Goal: Task Accomplishment & Management: Manage account settings

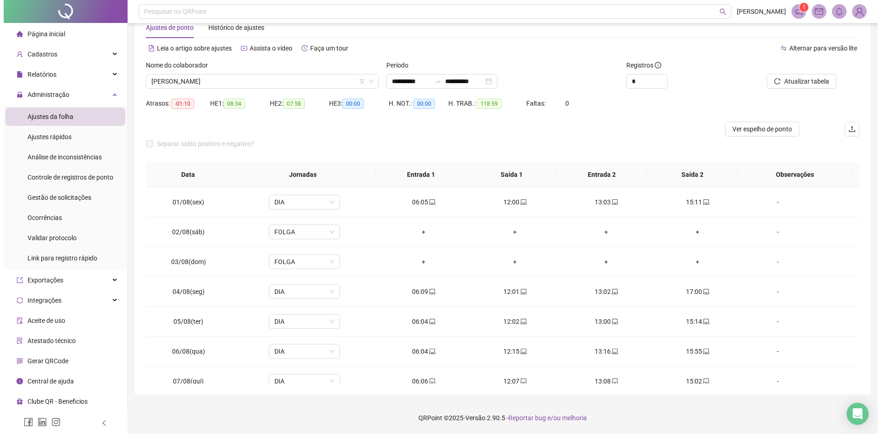
scroll to position [138, 0]
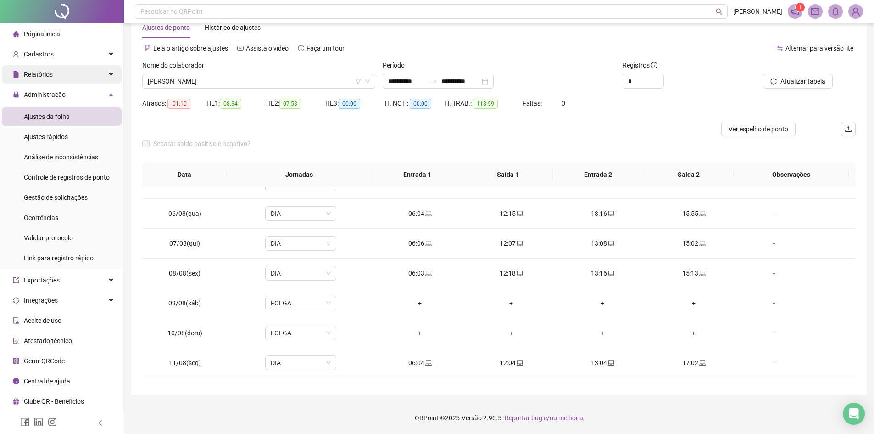
click at [4, 66] on div "Relatórios" at bounding box center [62, 74] width 120 height 18
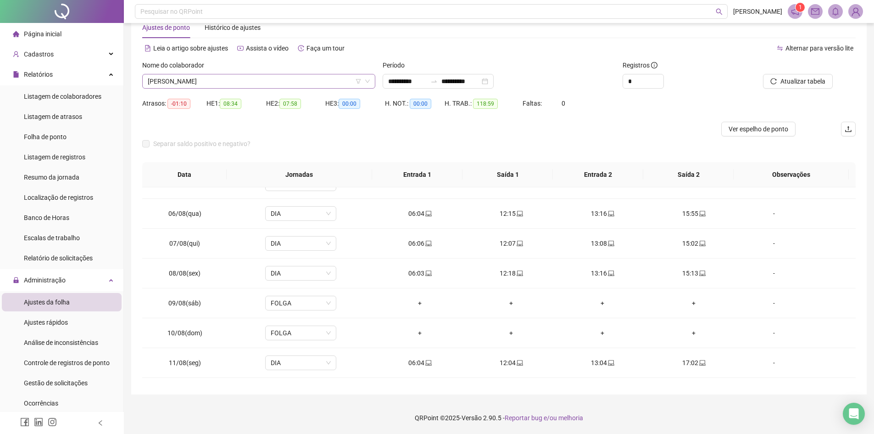
click at [260, 80] on span "[PERSON_NAME]" at bounding box center [259, 81] width 222 height 14
click at [494, 84] on div "**********" at bounding box center [438, 81] width 111 height 15
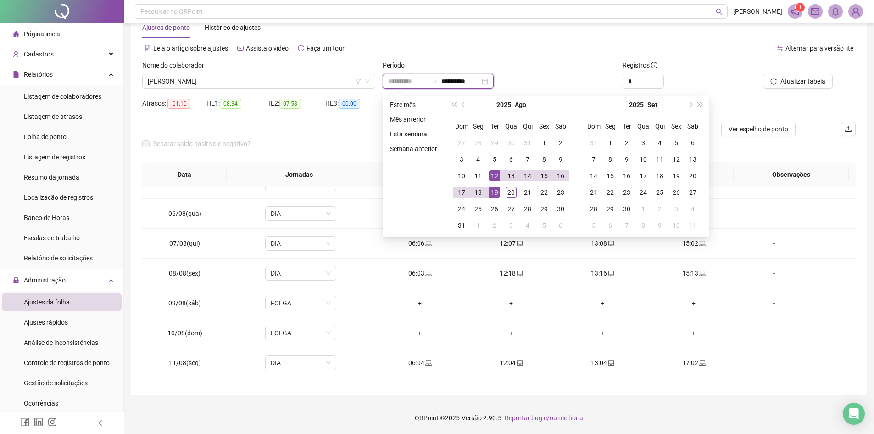
type input "**********"
click at [494, 187] on div "19" at bounding box center [494, 192] width 11 height 11
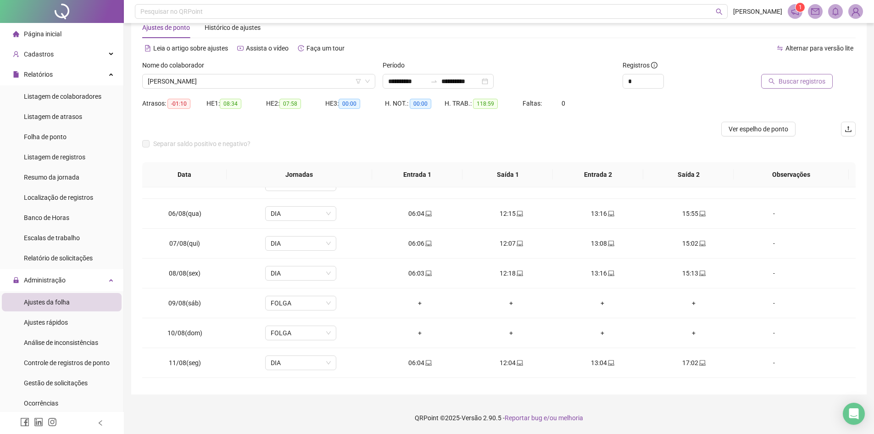
click at [806, 78] on span "Buscar registros" at bounding box center [801, 81] width 47 height 10
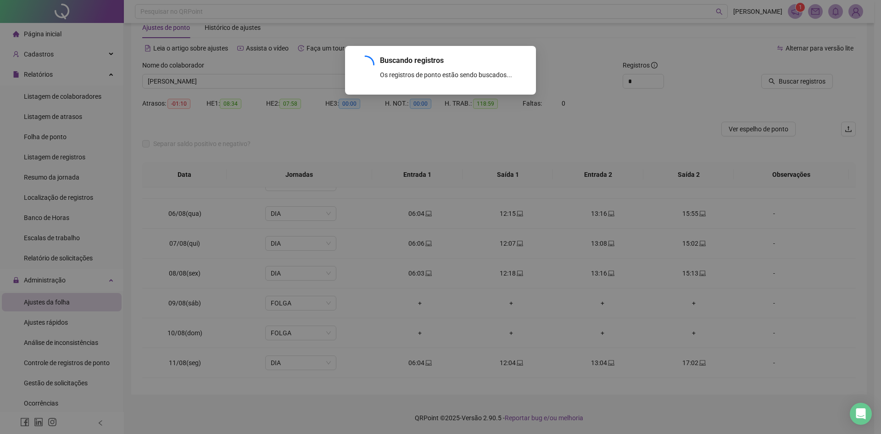
scroll to position [0, 0]
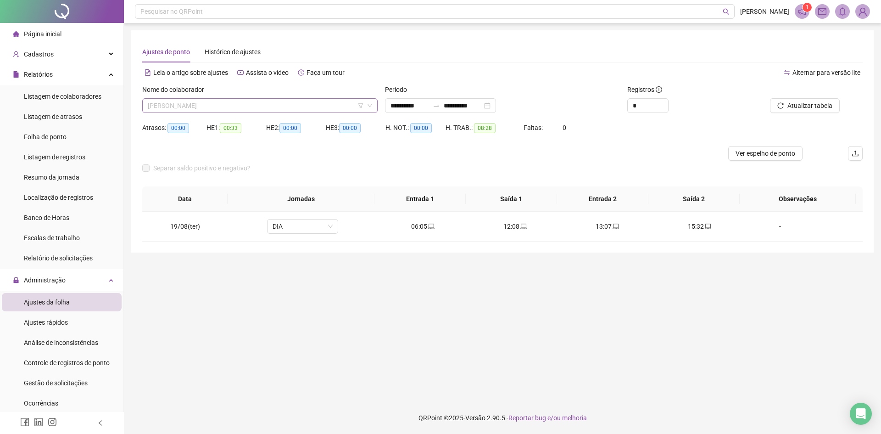
click at [228, 109] on span "[PERSON_NAME]" at bounding box center [260, 106] width 224 height 14
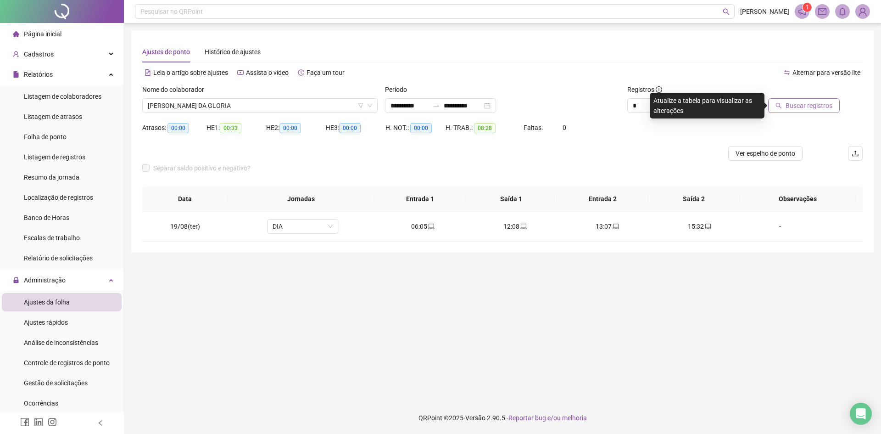
click at [805, 99] on button "Buscar registros" at bounding box center [804, 105] width 72 height 15
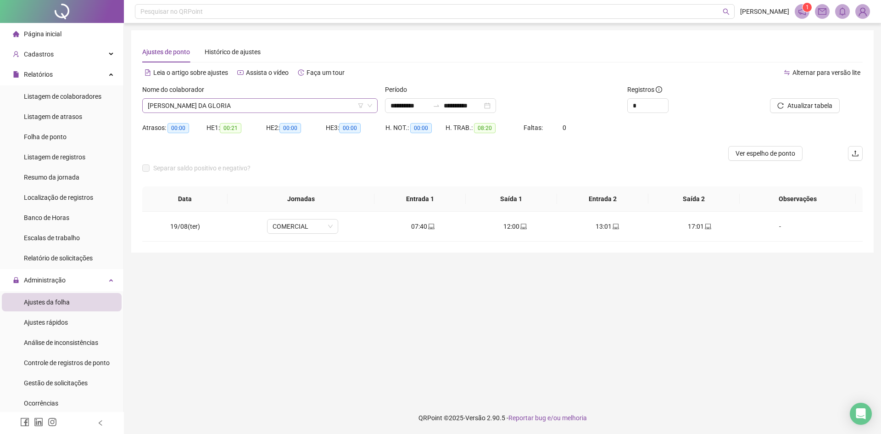
click at [237, 102] on span "[PERSON_NAME] DA GLORIA" at bounding box center [260, 106] width 224 height 14
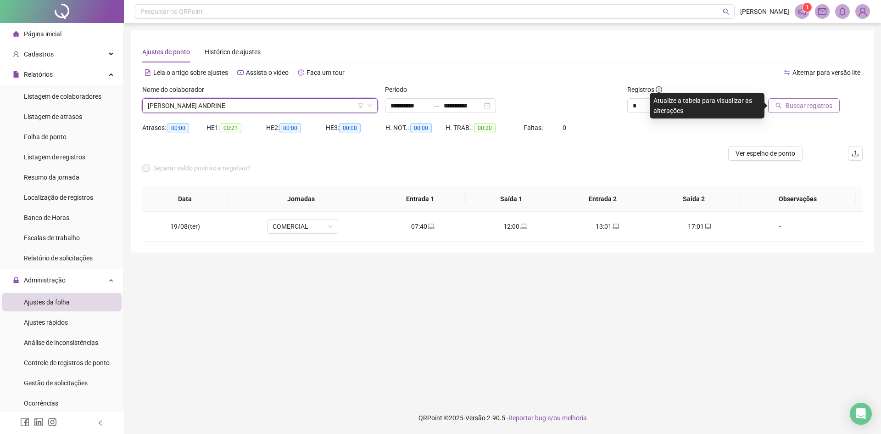
click at [798, 107] on span "Buscar registros" at bounding box center [808, 105] width 47 height 10
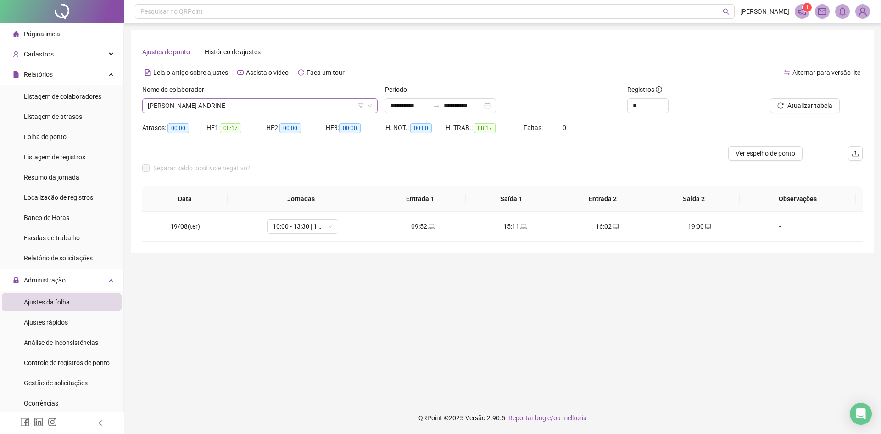
click at [228, 104] on span "[PERSON_NAME] ANDRINE" at bounding box center [260, 106] width 224 height 14
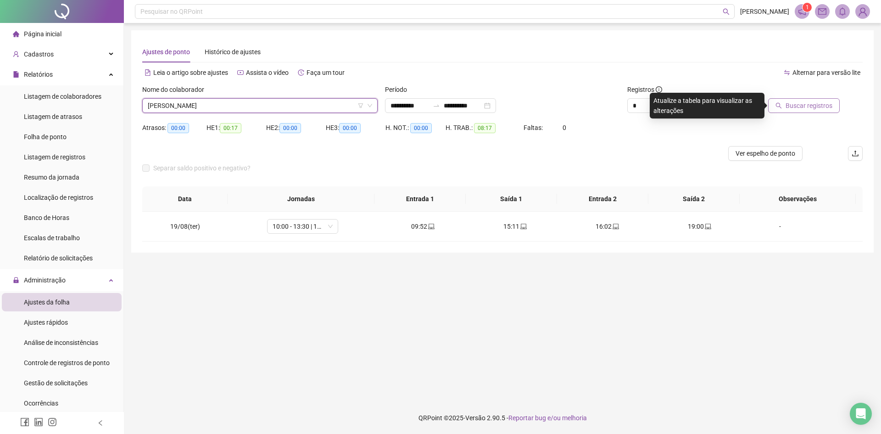
click at [794, 107] on span "Buscar registros" at bounding box center [808, 105] width 47 height 10
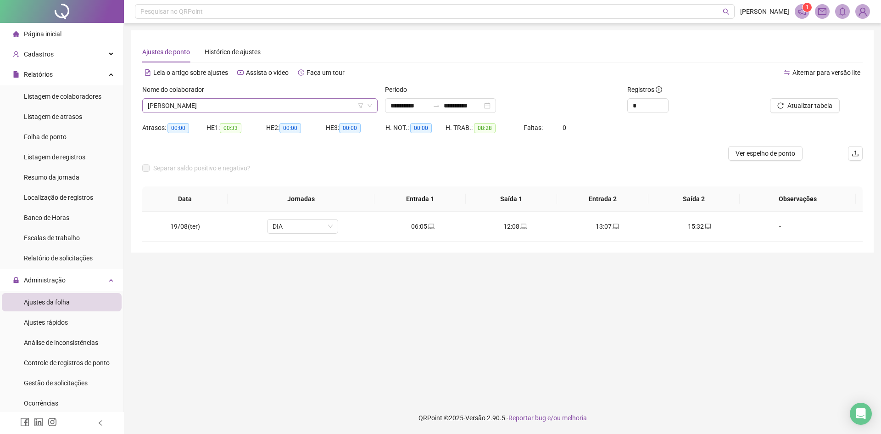
click at [227, 106] on span "[PERSON_NAME]" at bounding box center [260, 106] width 224 height 14
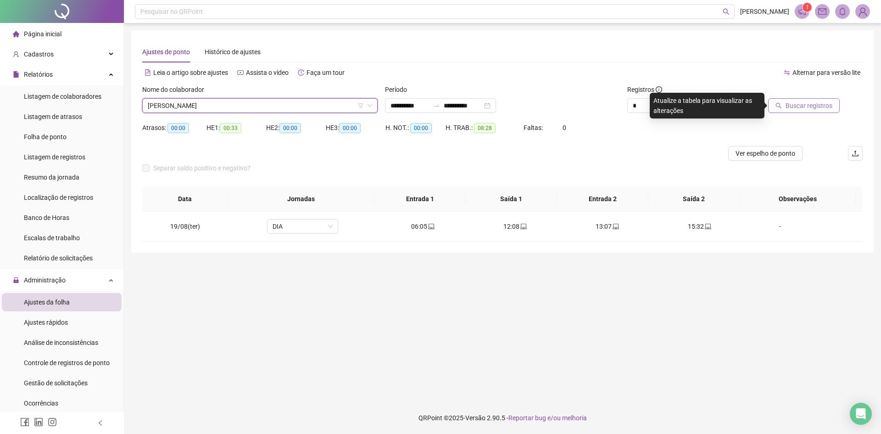
click at [806, 111] on button "Buscar registros" at bounding box center [804, 105] width 72 height 15
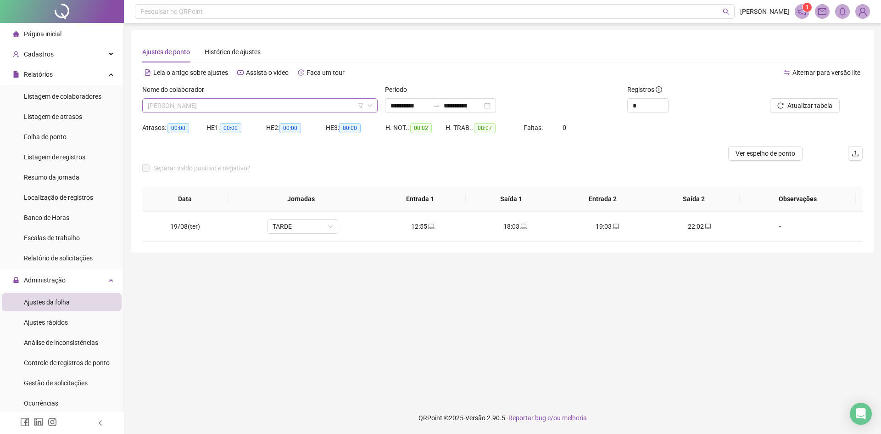
click at [230, 105] on span "[PERSON_NAME]" at bounding box center [260, 106] width 224 height 14
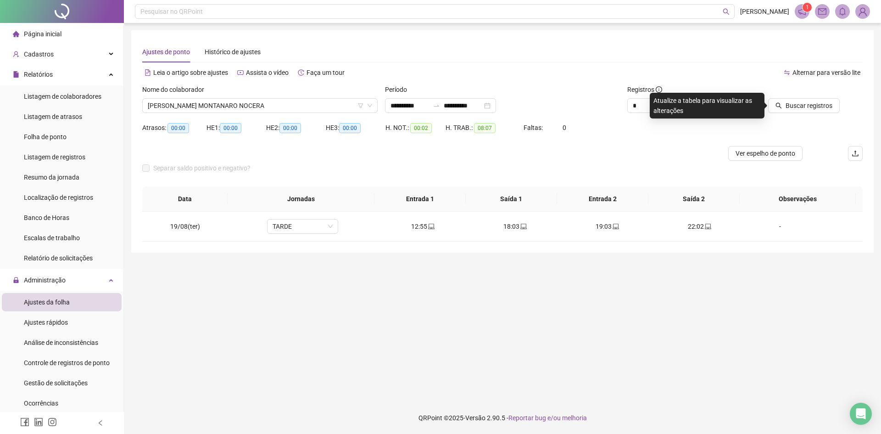
click at [805, 113] on div "Buscar registros" at bounding box center [805, 102] width 121 height 36
click at [801, 105] on span "Buscar registros" at bounding box center [808, 105] width 47 height 10
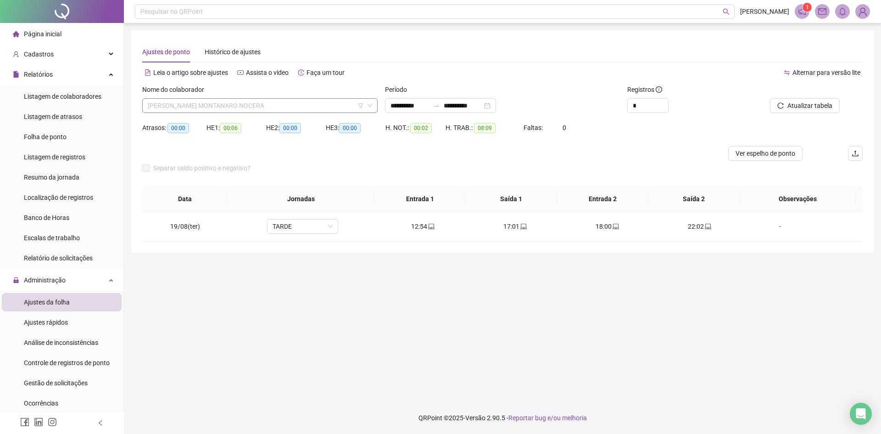
click at [230, 107] on span "[PERSON_NAME] MONTANARO NOCERA" at bounding box center [260, 106] width 224 height 14
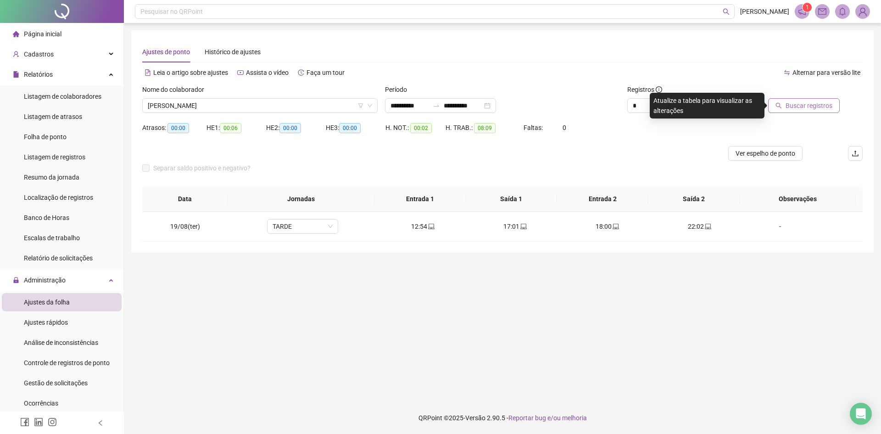
click at [806, 107] on span "Buscar registros" at bounding box center [808, 105] width 47 height 10
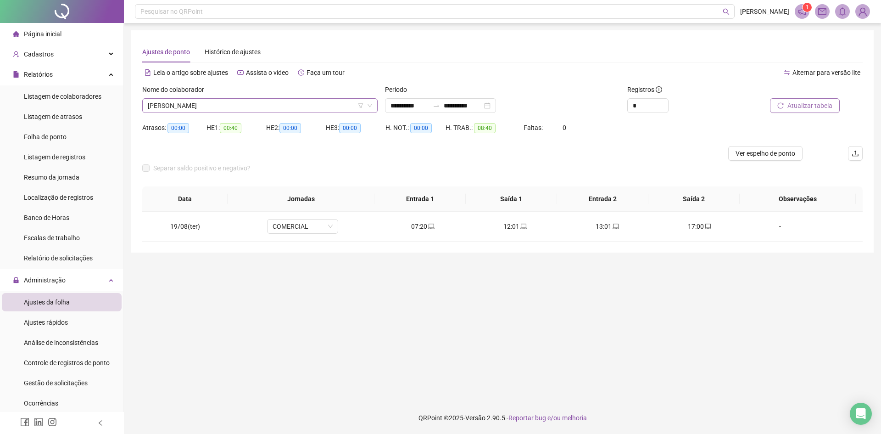
click at [232, 104] on span "[PERSON_NAME]" at bounding box center [260, 106] width 224 height 14
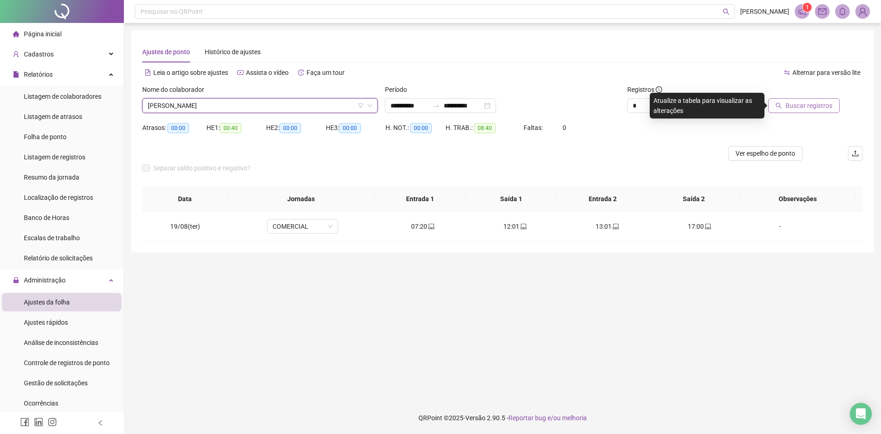
click at [801, 105] on span "Buscar registros" at bounding box center [808, 105] width 47 height 10
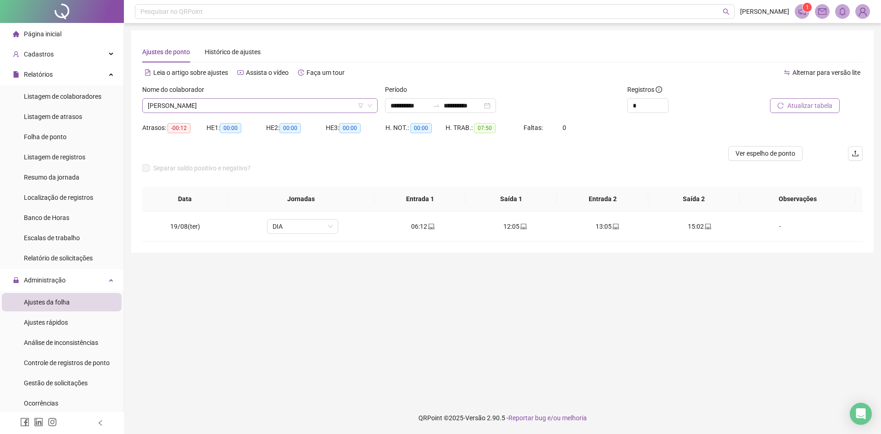
click at [265, 106] on span "[PERSON_NAME]" at bounding box center [260, 106] width 224 height 14
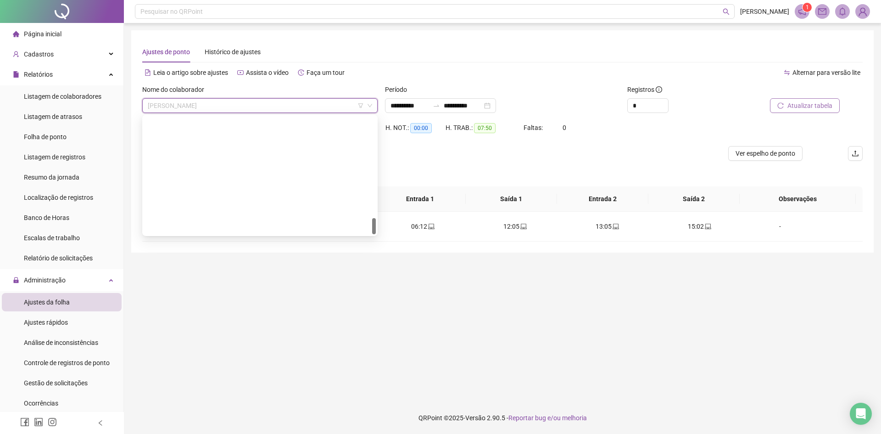
scroll to position [673, 0]
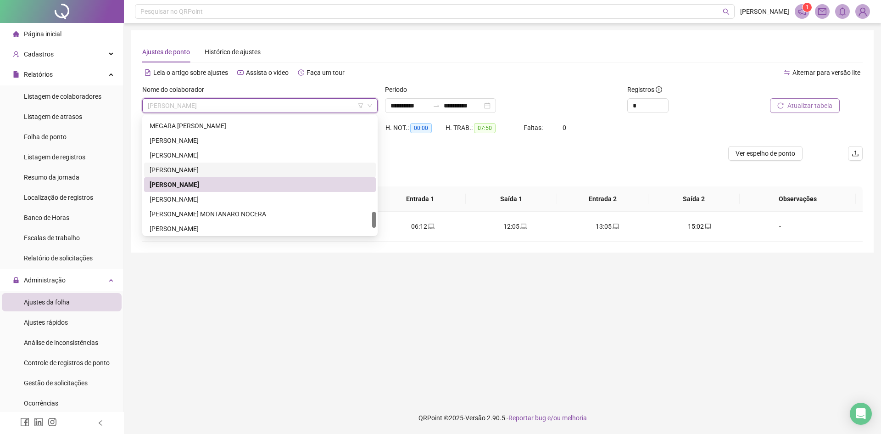
click at [245, 169] on div "[PERSON_NAME]" at bounding box center [260, 170] width 221 height 10
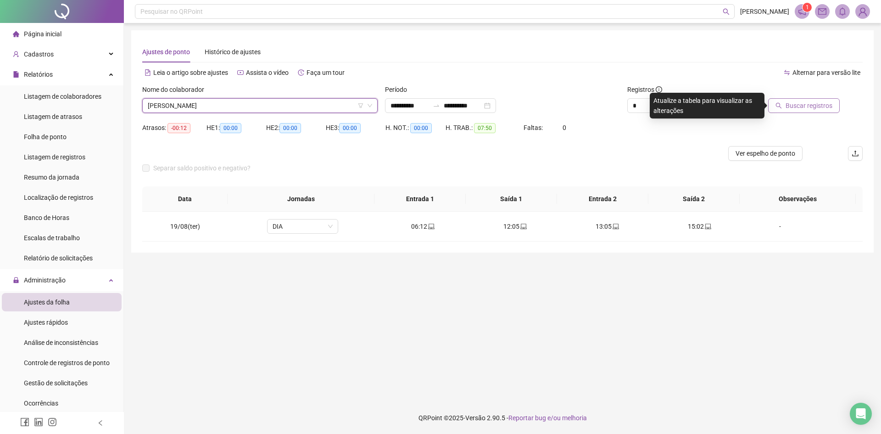
click at [791, 106] on span "Buscar registros" at bounding box center [808, 105] width 47 height 10
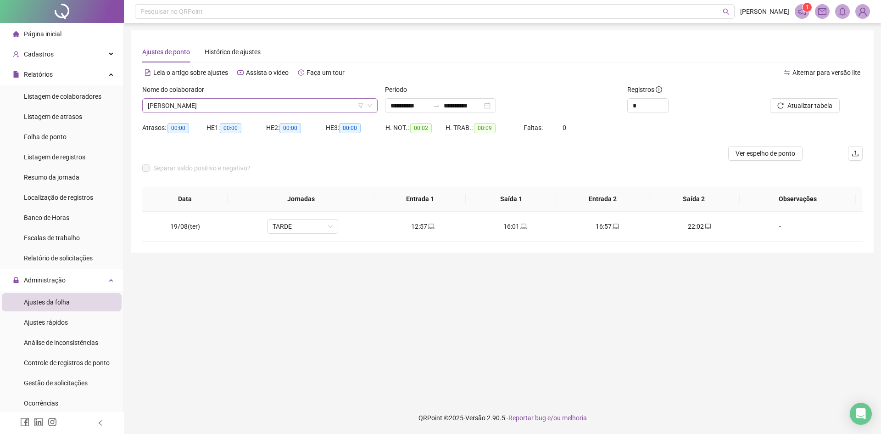
click at [248, 111] on span "[PERSON_NAME]" at bounding box center [260, 106] width 224 height 14
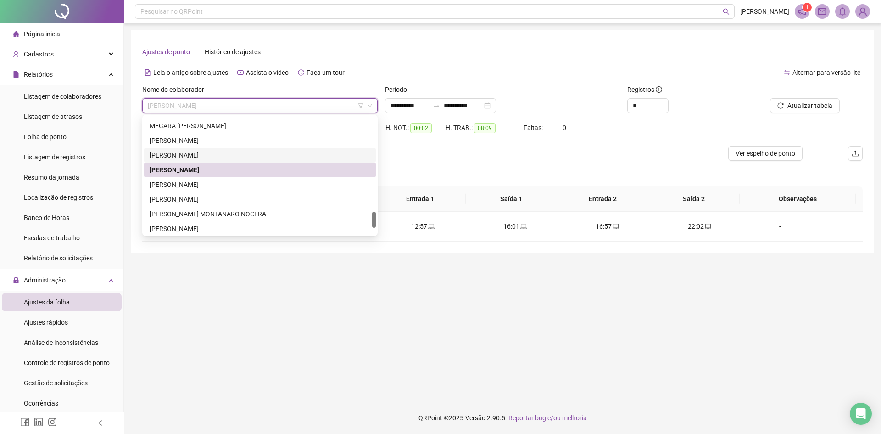
click at [217, 155] on div "[PERSON_NAME]" at bounding box center [260, 155] width 221 height 10
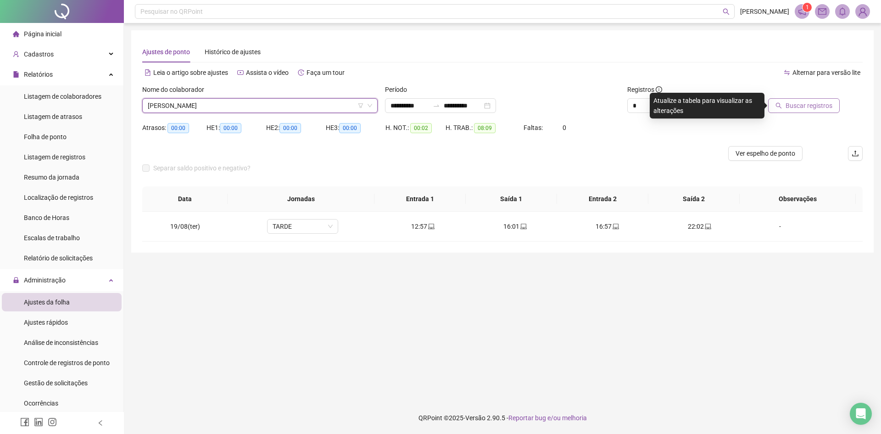
click at [794, 103] on span "Buscar registros" at bounding box center [808, 105] width 47 height 10
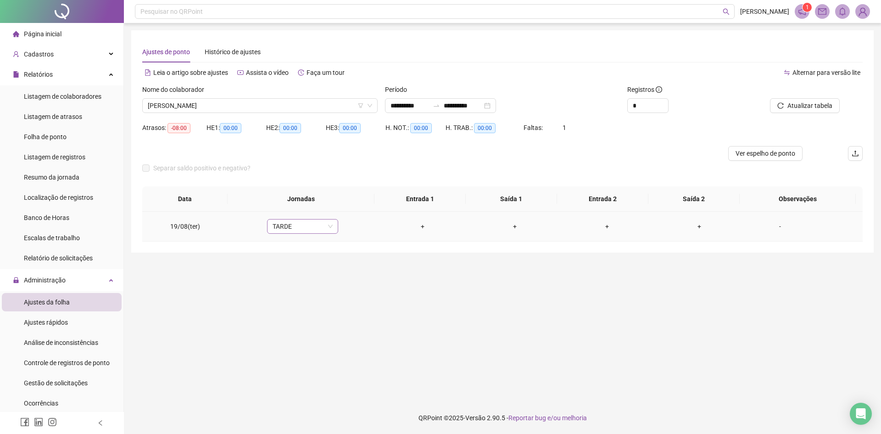
click at [299, 227] on span "TARDE" at bounding box center [302, 226] width 60 height 14
click at [300, 279] on div "Licença" at bounding box center [317, 276] width 78 height 10
drag, startPoint x: 341, startPoint y: 205, endPoint x: 349, endPoint y: 202, distance: 8.9
click at [343, 205] on span "Sim" at bounding box center [344, 202] width 11 height 10
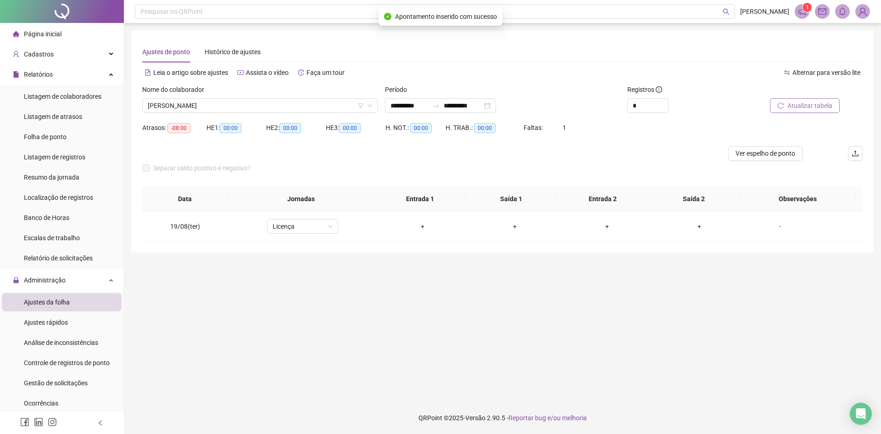
click at [804, 106] on span "Atualizar tabela" at bounding box center [809, 105] width 45 height 10
click at [207, 103] on span "[PERSON_NAME]" at bounding box center [260, 106] width 224 height 14
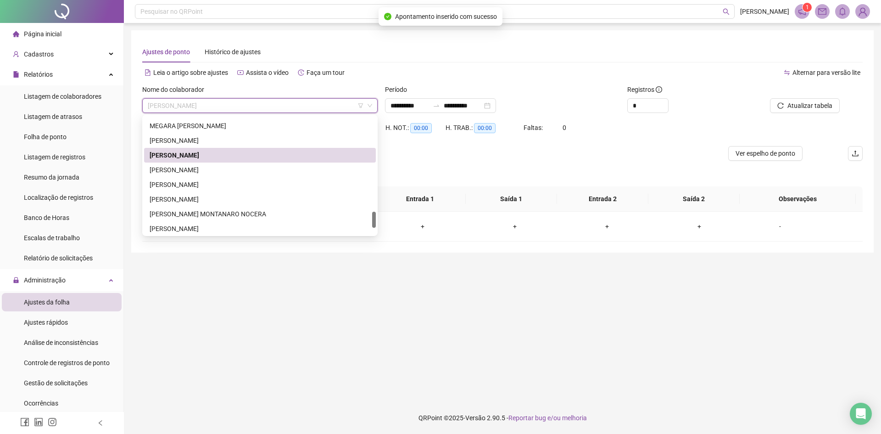
click at [217, 138] on div "[PERSON_NAME]" at bounding box center [260, 140] width 221 height 10
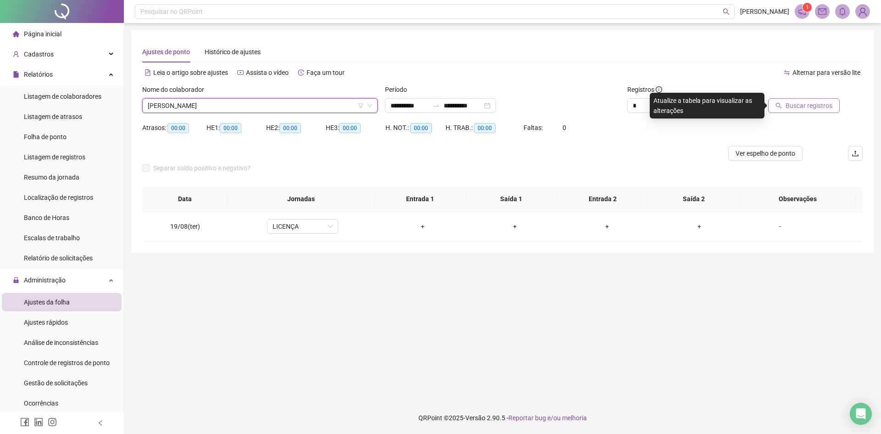
click at [792, 106] on span "Buscar registros" at bounding box center [808, 105] width 47 height 10
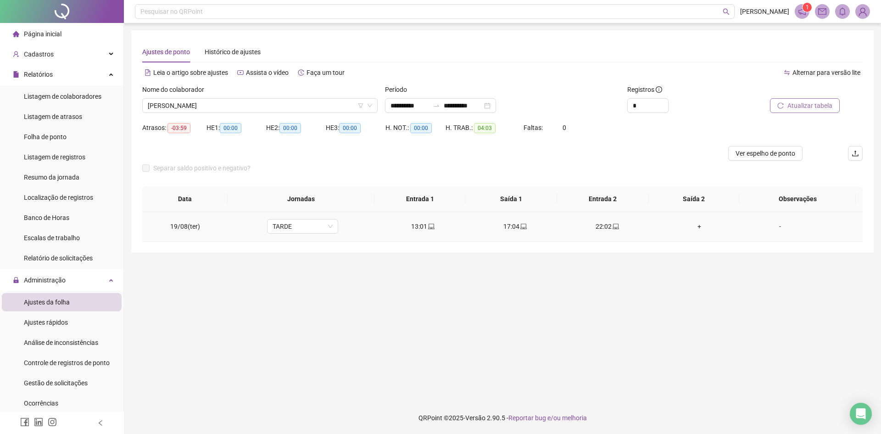
click at [693, 226] on div "+" at bounding box center [700, 226] width 78 height 10
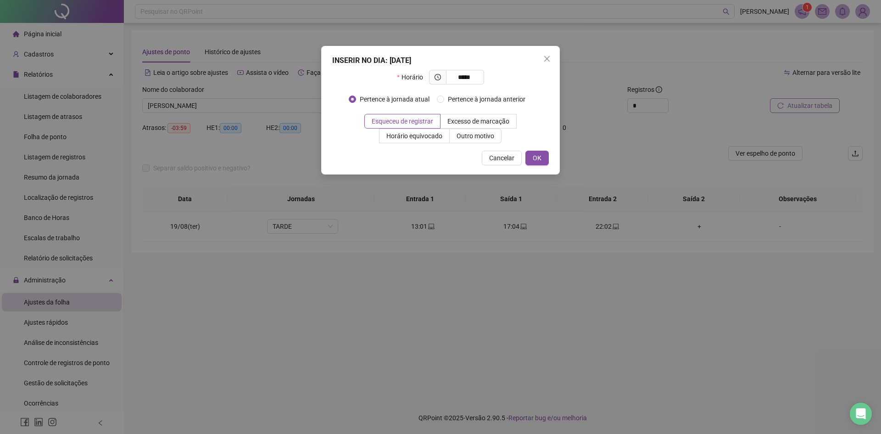
type input "*****"
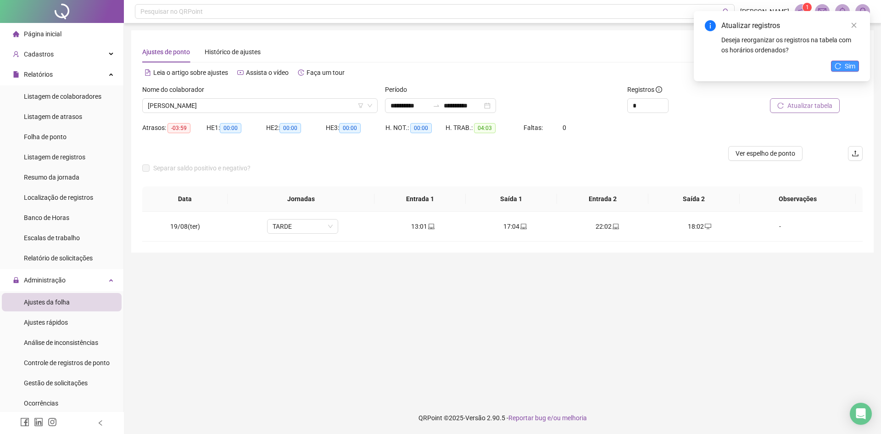
click at [848, 66] on span "Sim" at bounding box center [850, 66] width 11 height 10
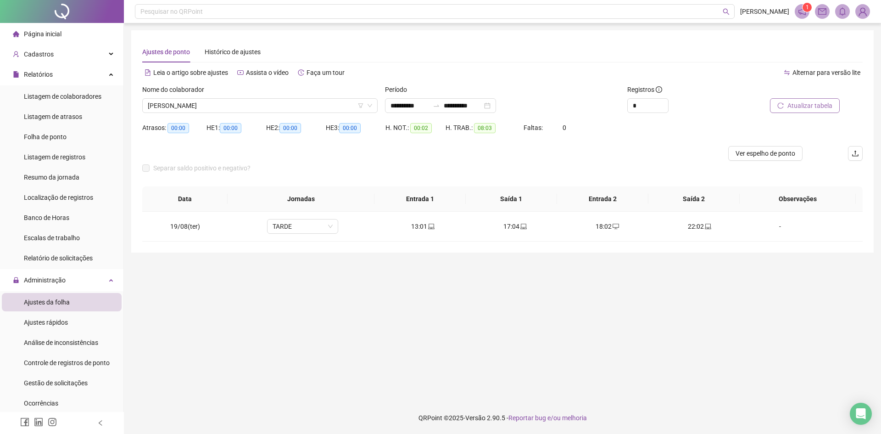
click at [804, 109] on span "Atualizar tabela" at bounding box center [809, 105] width 45 height 10
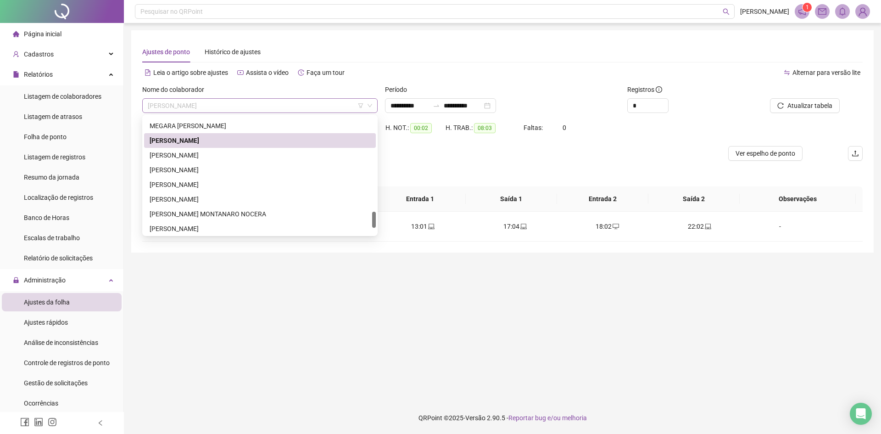
click at [230, 106] on span "[PERSON_NAME]" at bounding box center [260, 106] width 224 height 14
click at [198, 125] on div "MEGARA [PERSON_NAME]" at bounding box center [260, 126] width 221 height 10
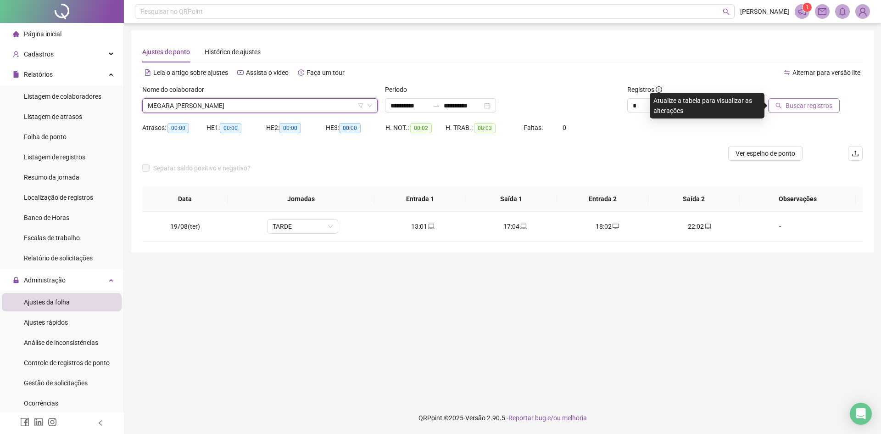
click at [821, 100] on button "Buscar registros" at bounding box center [804, 105] width 72 height 15
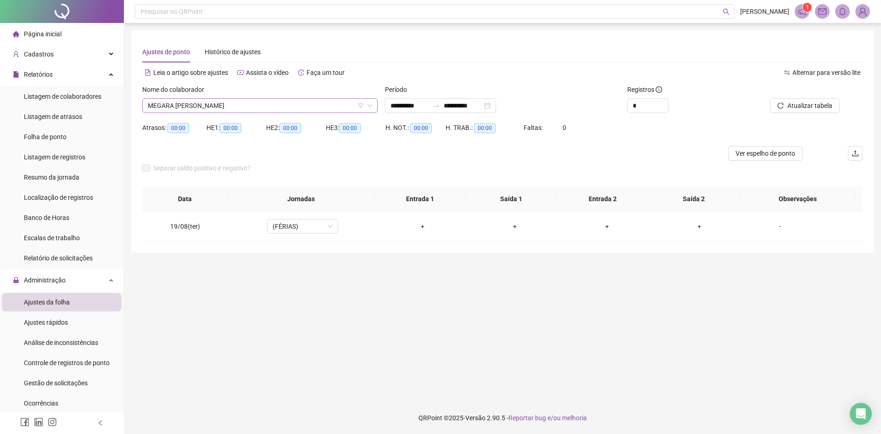
click at [233, 104] on span "MEGARA [PERSON_NAME]" at bounding box center [260, 106] width 224 height 14
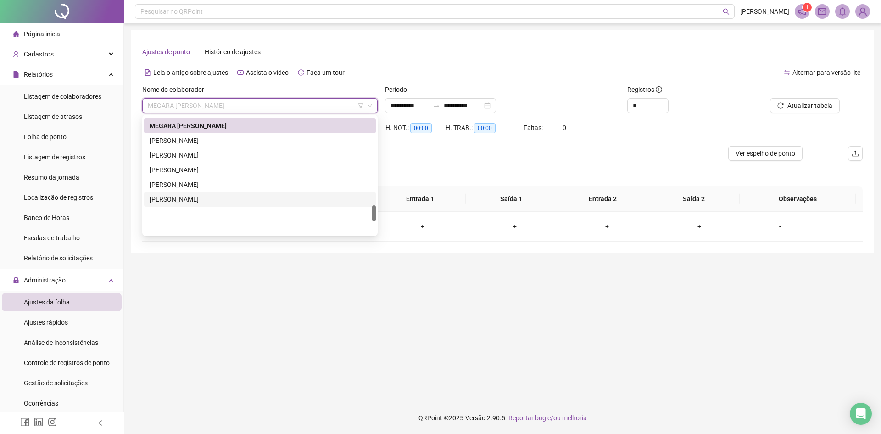
scroll to position [628, 0]
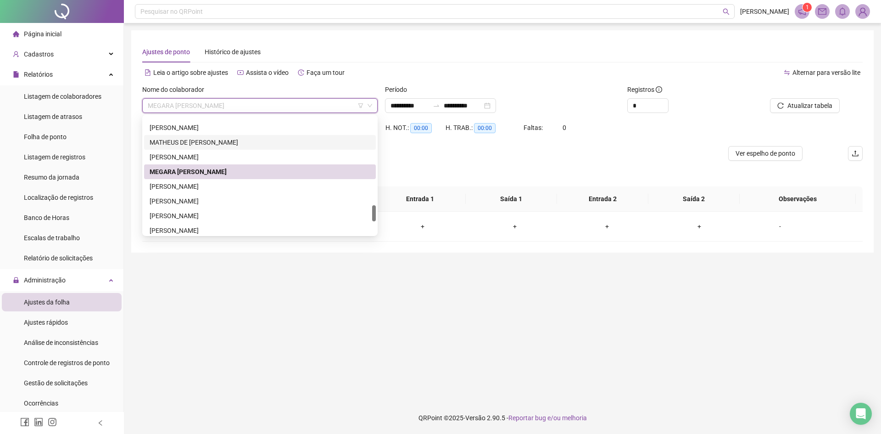
click at [196, 148] on div "MATHEUS DE [PERSON_NAME]" at bounding box center [260, 142] width 232 height 15
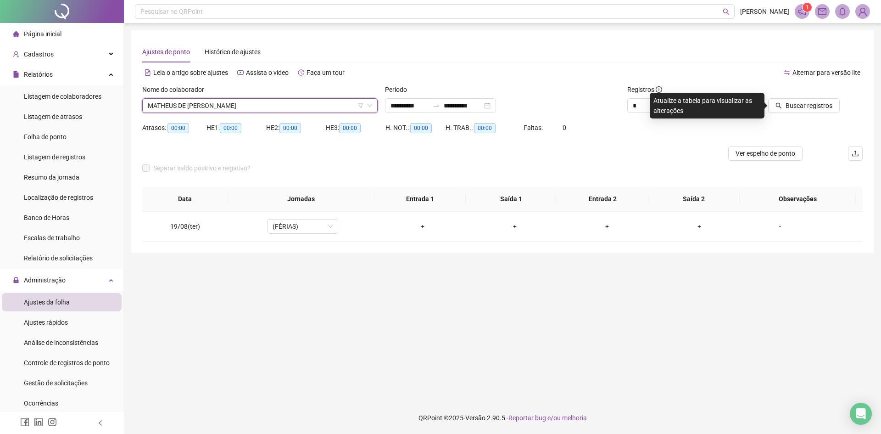
click at [217, 112] on div "MATHEUS DE [PERSON_NAME]" at bounding box center [259, 105] width 235 height 15
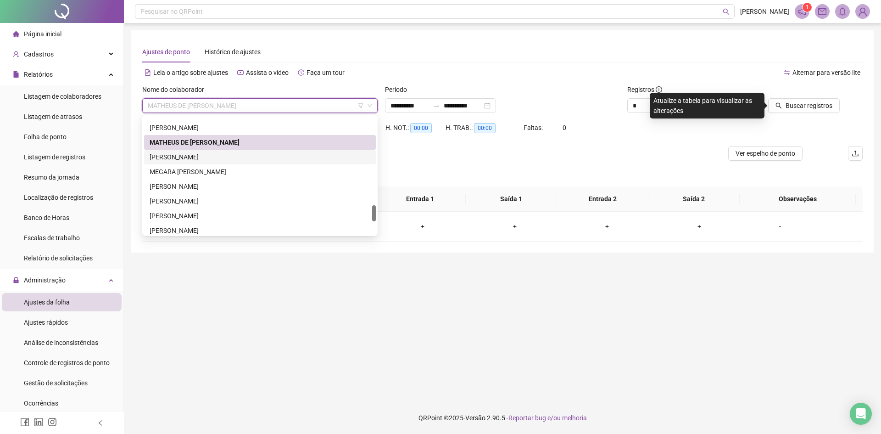
click at [227, 152] on div "[PERSON_NAME]" at bounding box center [260, 157] width 221 height 10
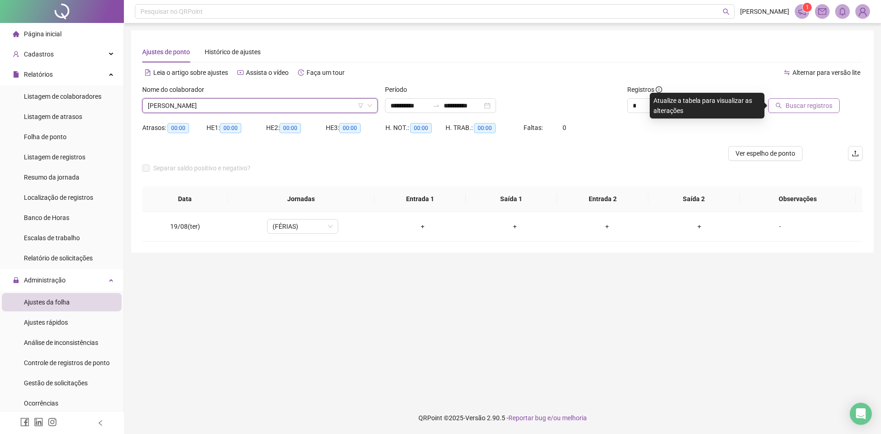
click at [805, 108] on span "Buscar registros" at bounding box center [808, 105] width 47 height 10
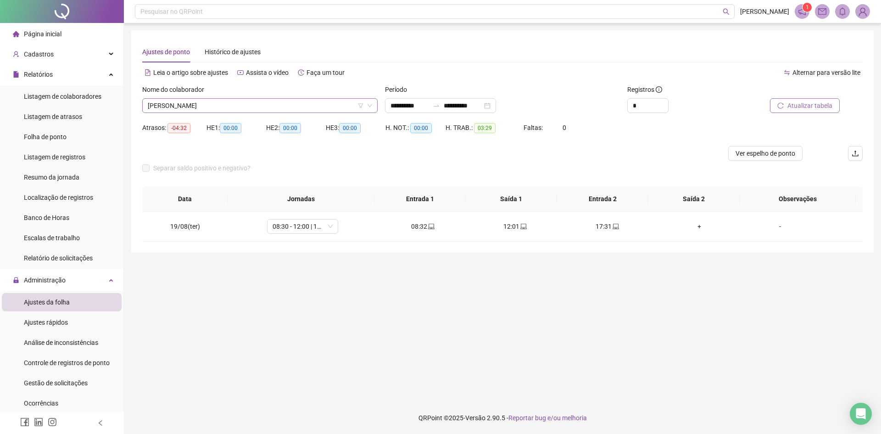
click at [237, 107] on span "[PERSON_NAME]" at bounding box center [260, 106] width 224 height 14
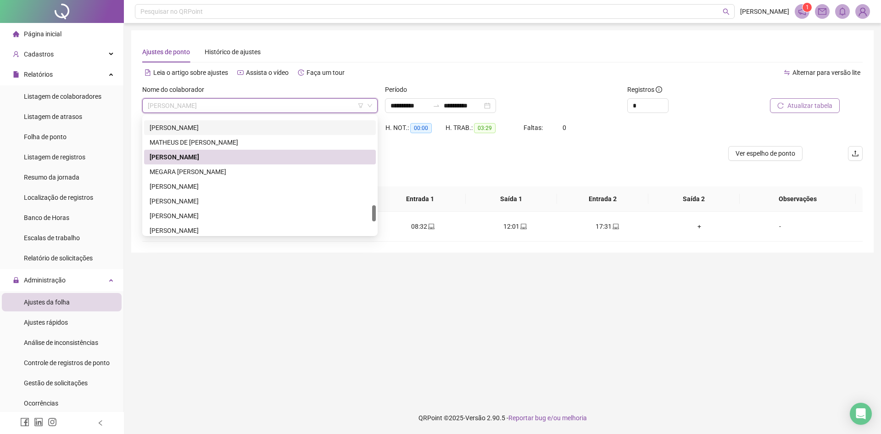
click at [231, 133] on div "[PERSON_NAME]" at bounding box center [260, 127] width 232 height 15
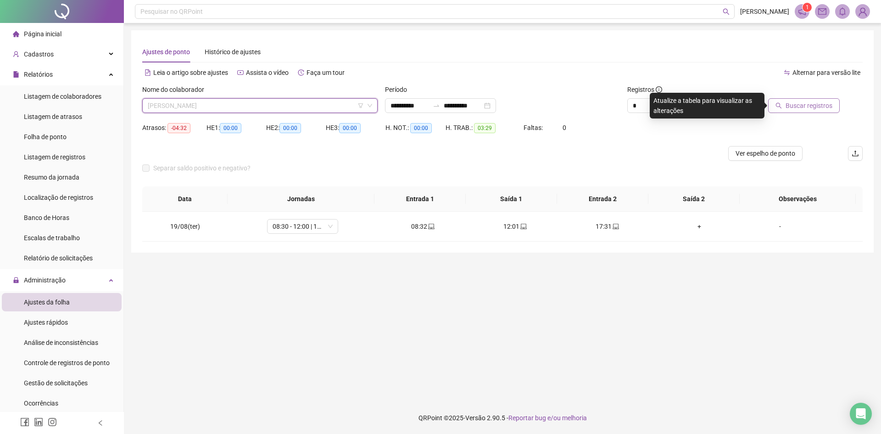
click at [238, 109] on span "[PERSON_NAME]" at bounding box center [260, 106] width 224 height 14
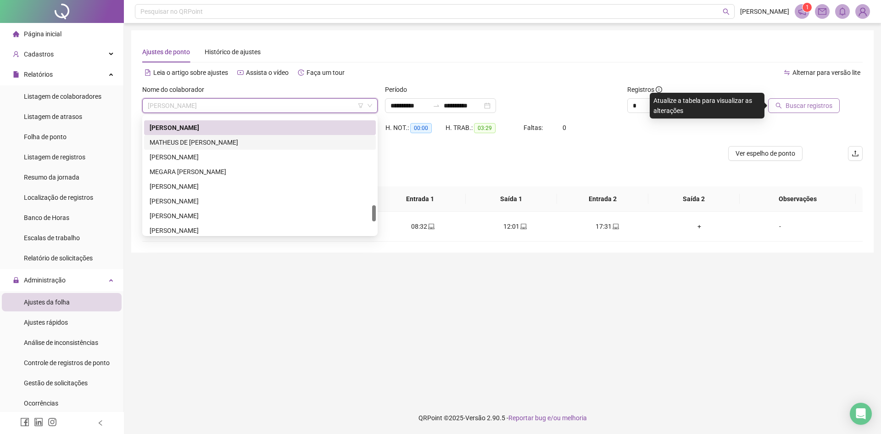
click at [241, 144] on div "MATHEUS DE [PERSON_NAME]" at bounding box center [260, 142] width 221 height 10
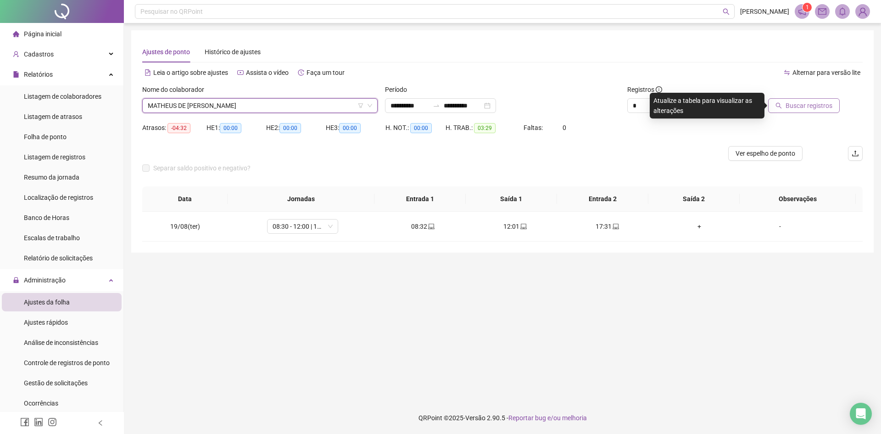
click at [784, 107] on button "Buscar registros" at bounding box center [804, 105] width 72 height 15
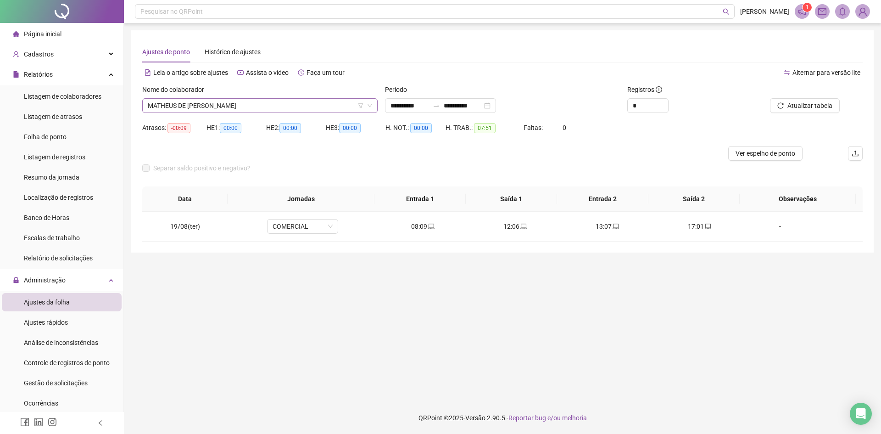
click at [245, 101] on span "MATHEUS DE [PERSON_NAME]" at bounding box center [260, 106] width 224 height 14
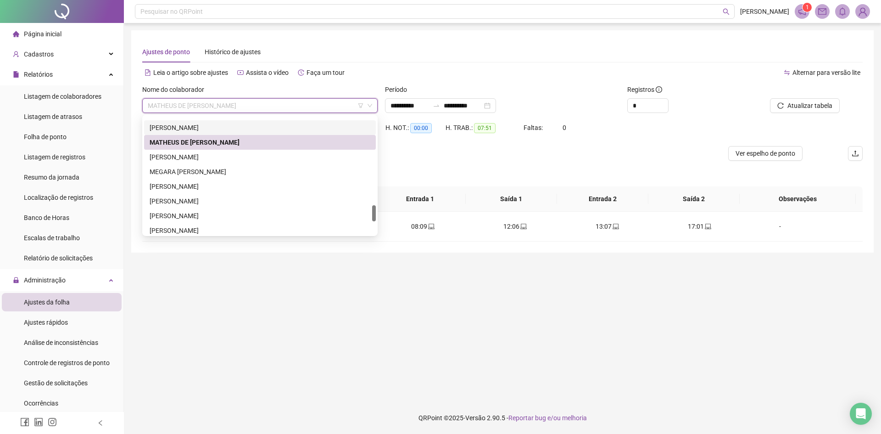
click at [239, 127] on div "[PERSON_NAME]" at bounding box center [260, 127] width 221 height 10
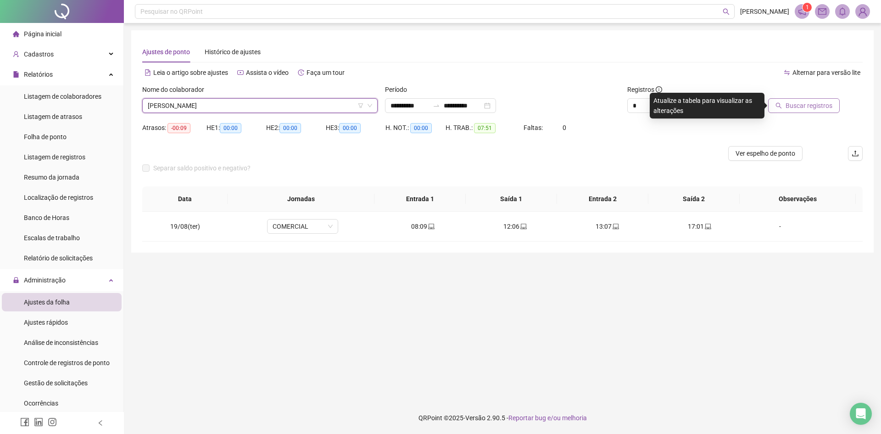
click at [821, 106] on span "Buscar registros" at bounding box center [808, 105] width 47 height 10
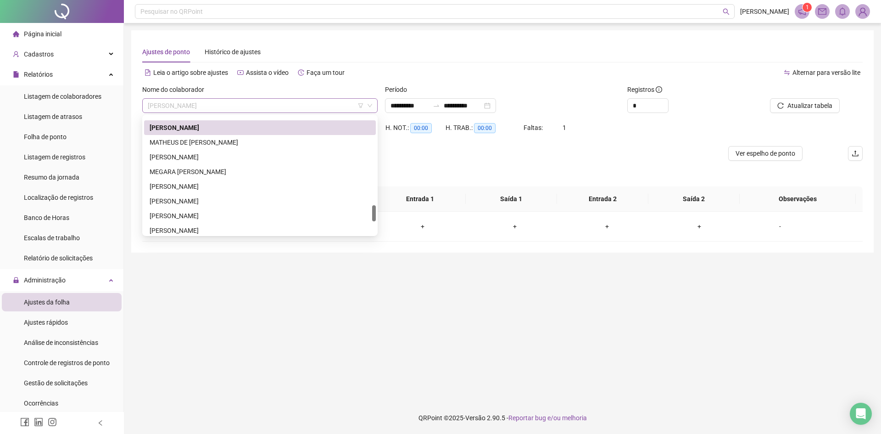
click at [288, 107] on span "[PERSON_NAME]" at bounding box center [260, 106] width 224 height 14
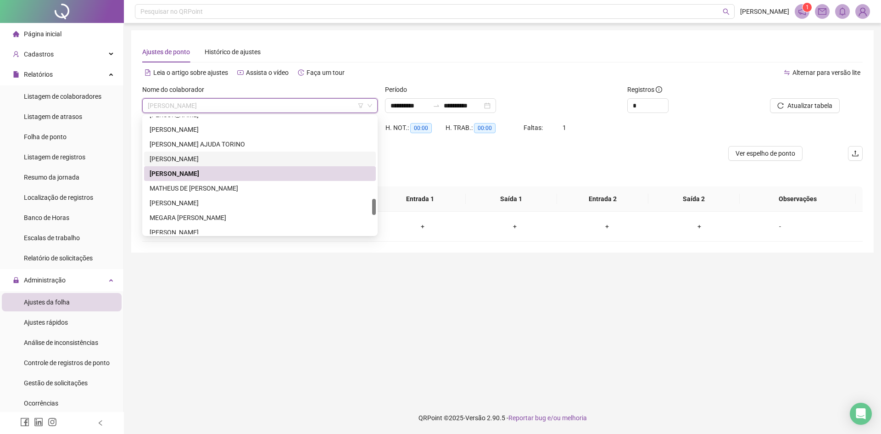
click at [229, 153] on div "[PERSON_NAME]" at bounding box center [260, 158] width 232 height 15
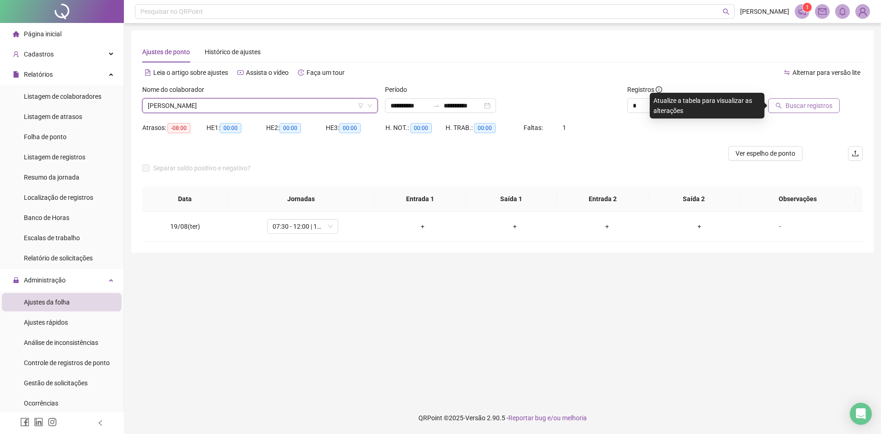
click at [794, 108] on span "Buscar registros" at bounding box center [808, 105] width 47 height 10
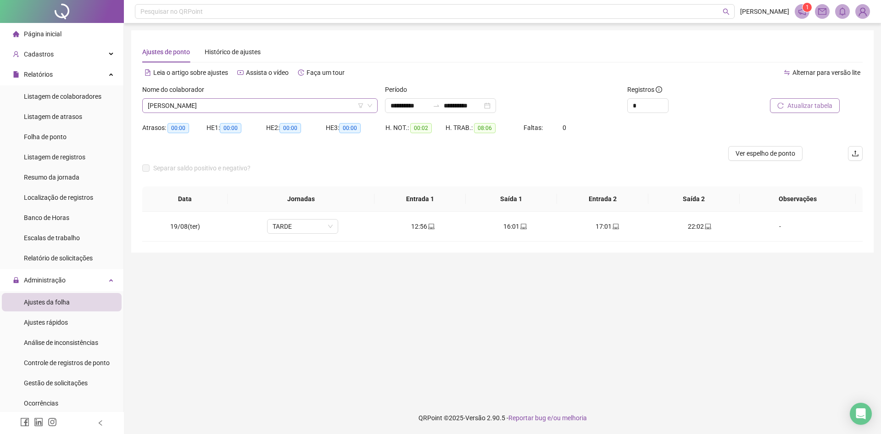
click at [266, 108] on span "[PERSON_NAME]" at bounding box center [260, 106] width 224 height 14
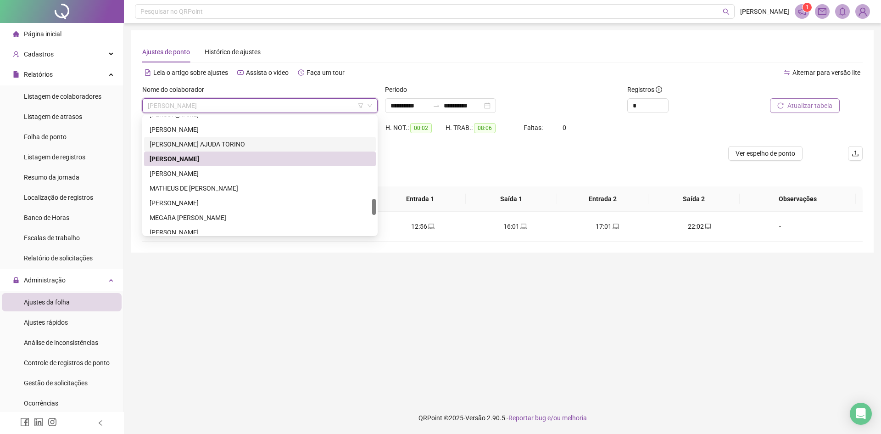
click at [239, 142] on div "[PERSON_NAME] AJUDA TORINO" at bounding box center [260, 144] width 221 height 10
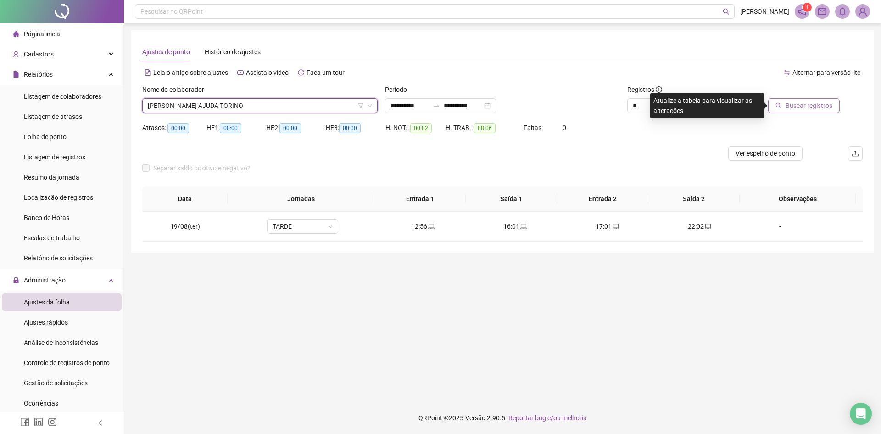
click at [798, 107] on span "Buscar registros" at bounding box center [808, 105] width 47 height 10
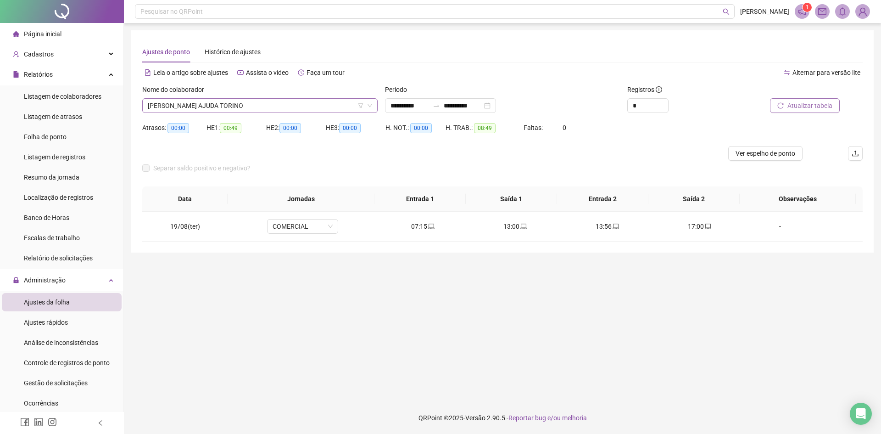
click at [247, 103] on span "[PERSON_NAME] AJUDA TORINO" at bounding box center [260, 106] width 224 height 14
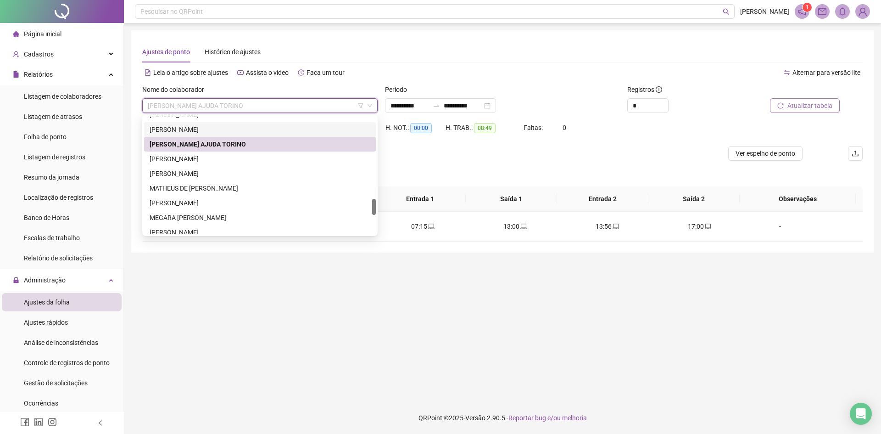
click at [236, 130] on div "[PERSON_NAME]" at bounding box center [260, 129] width 221 height 10
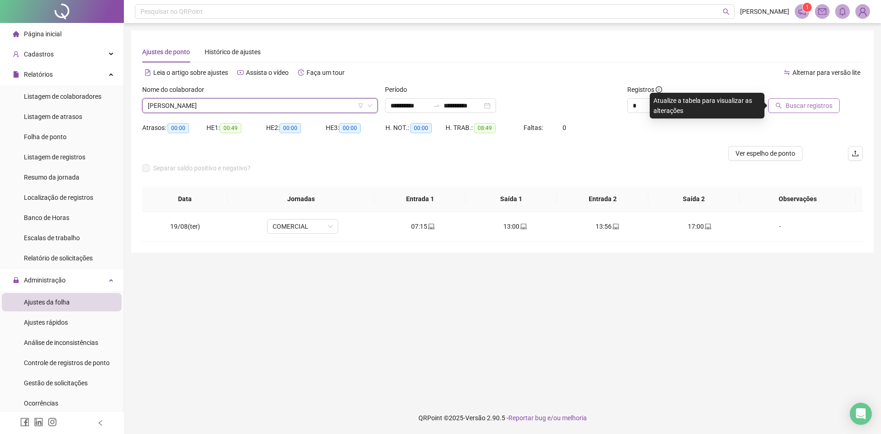
click at [788, 106] on span "Buscar registros" at bounding box center [808, 105] width 47 height 10
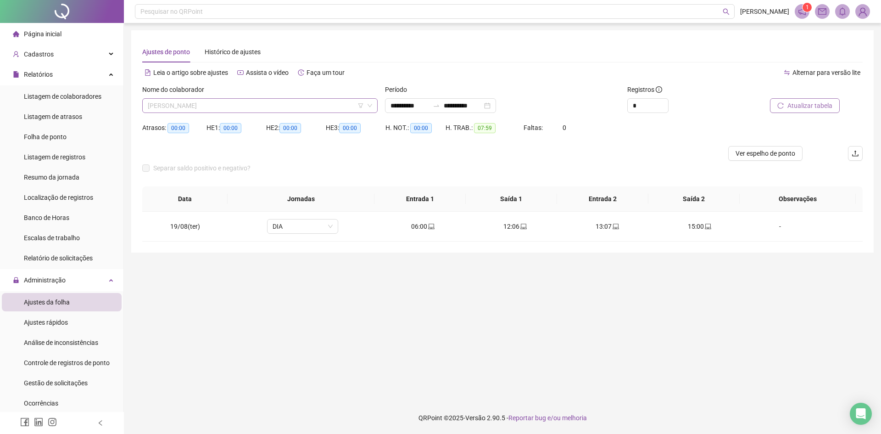
click at [203, 105] on span "[PERSON_NAME]" at bounding box center [260, 106] width 224 height 14
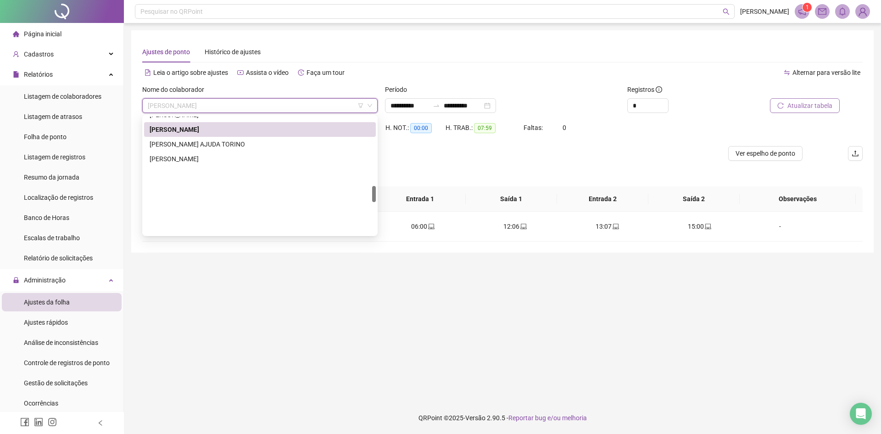
scroll to position [490, 0]
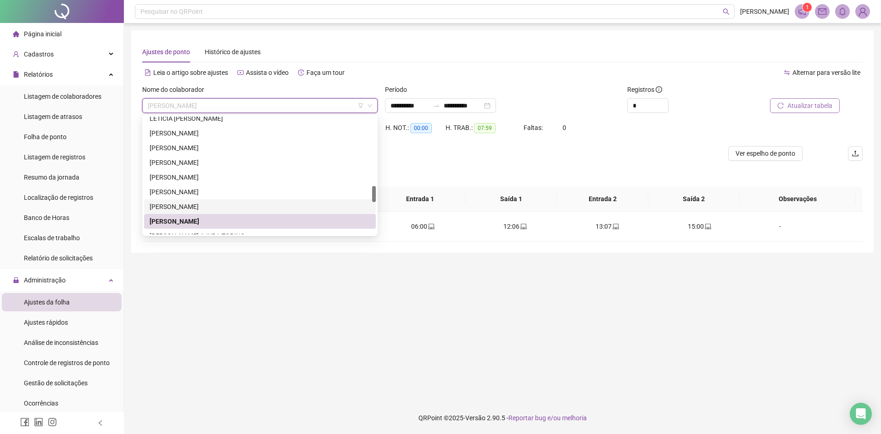
click at [211, 208] on div "[PERSON_NAME]" at bounding box center [260, 206] width 221 height 10
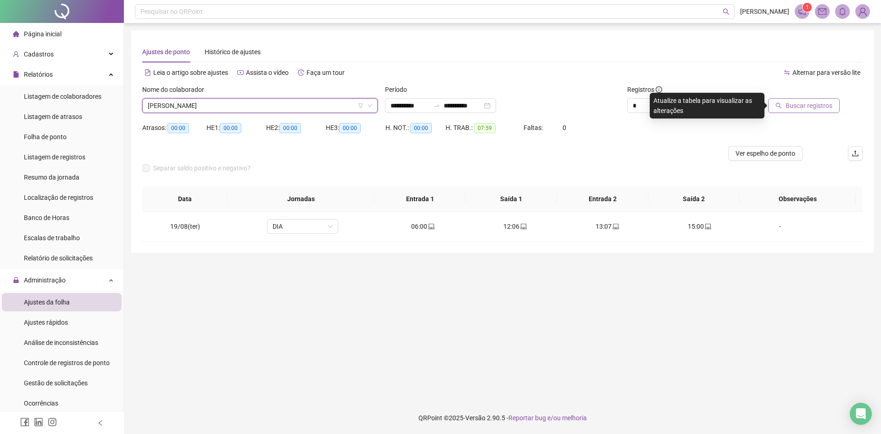
click at [793, 101] on span "Buscar registros" at bounding box center [808, 105] width 47 height 10
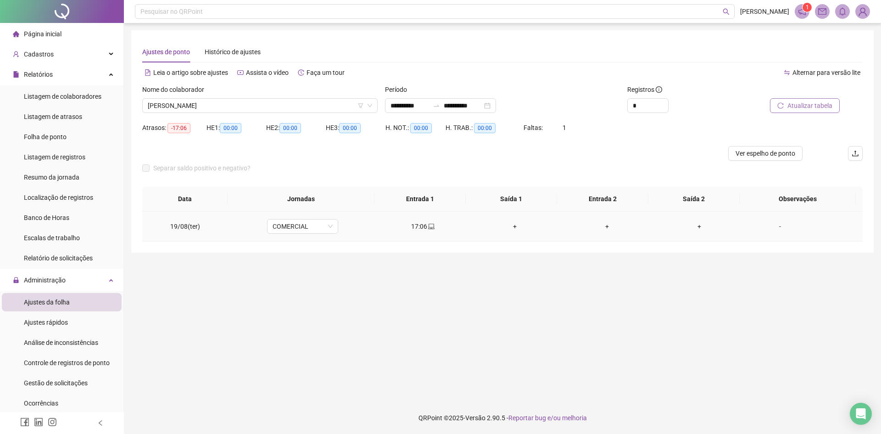
click at [510, 227] on div "+" at bounding box center [515, 226] width 78 height 10
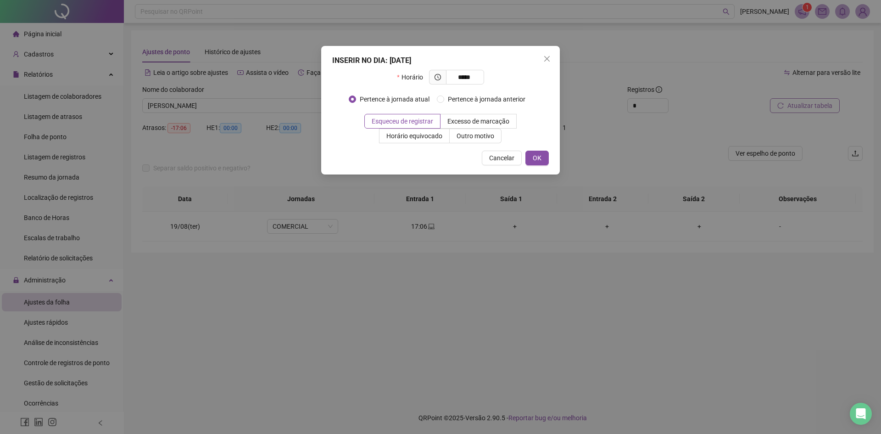
type input "*****"
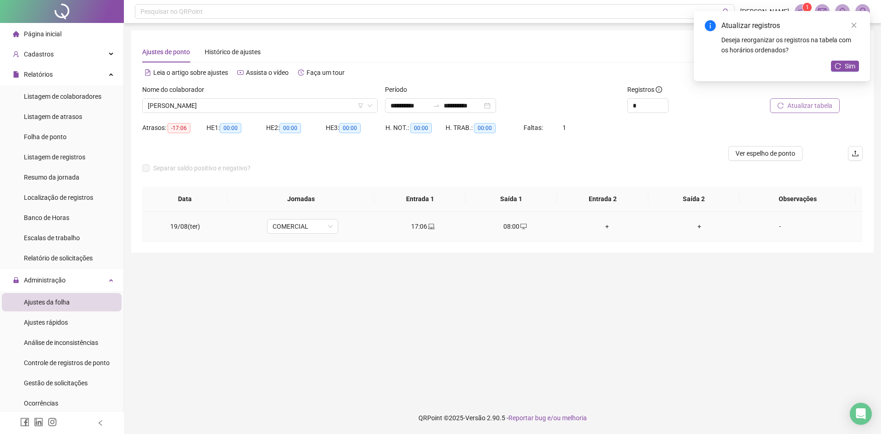
click at [602, 226] on div "+" at bounding box center [607, 226] width 78 height 10
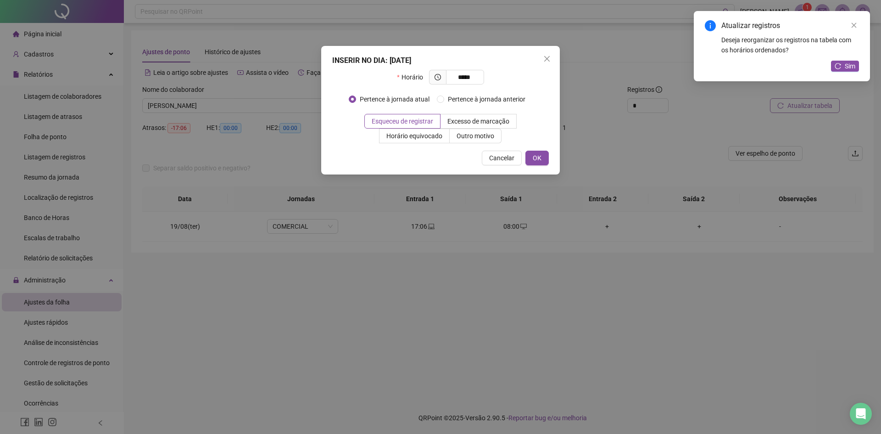
type input "*****"
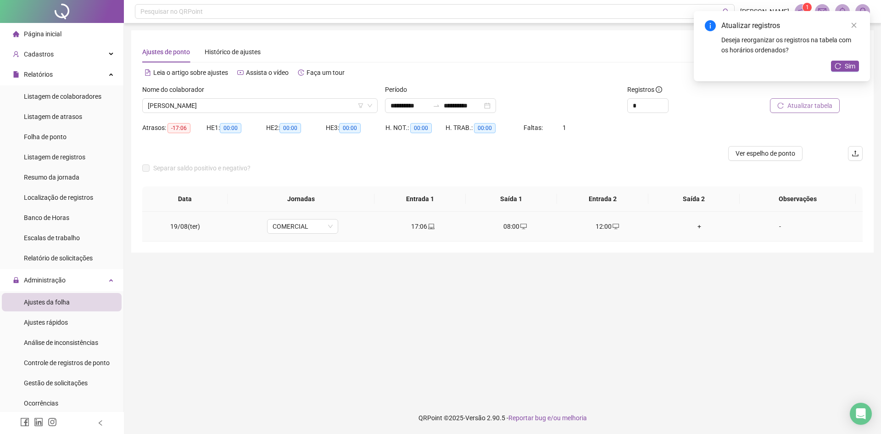
click at [693, 228] on div "+" at bounding box center [700, 226] width 78 height 10
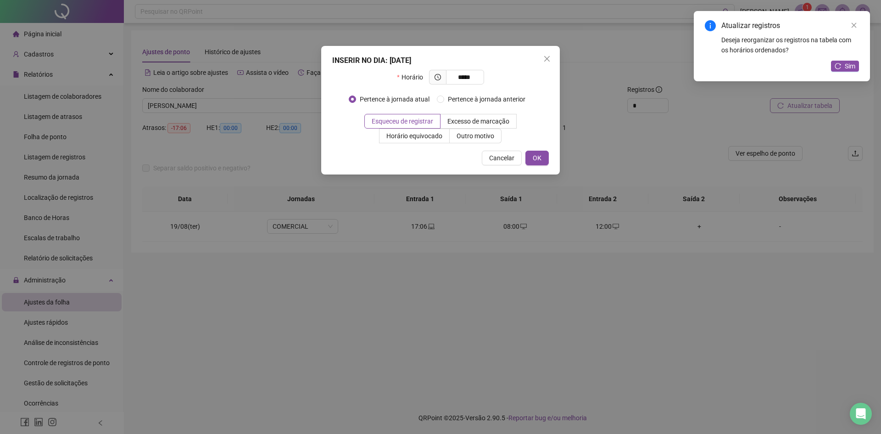
type input "*****"
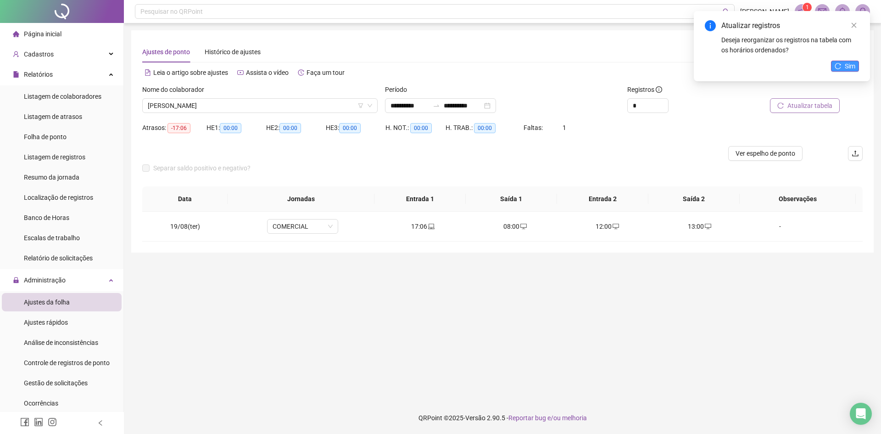
click at [844, 63] on button "Sim" at bounding box center [845, 66] width 28 height 11
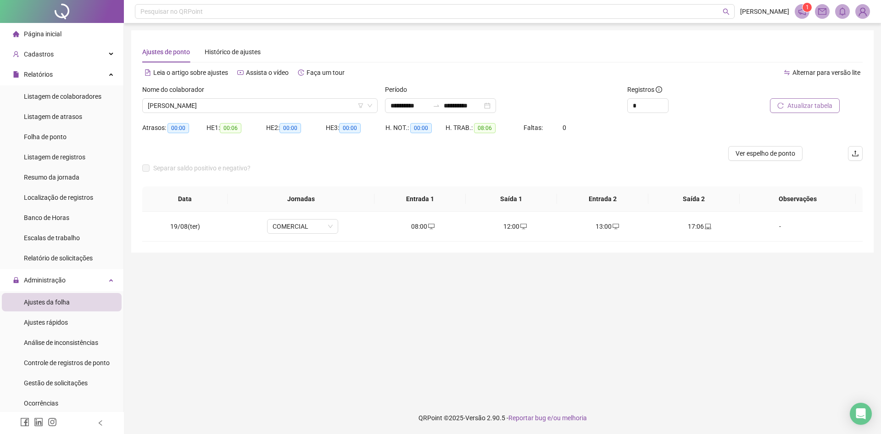
click at [812, 108] on span "Atualizar tabela" at bounding box center [809, 105] width 45 height 10
click at [224, 103] on span "[PERSON_NAME]" at bounding box center [260, 106] width 224 height 14
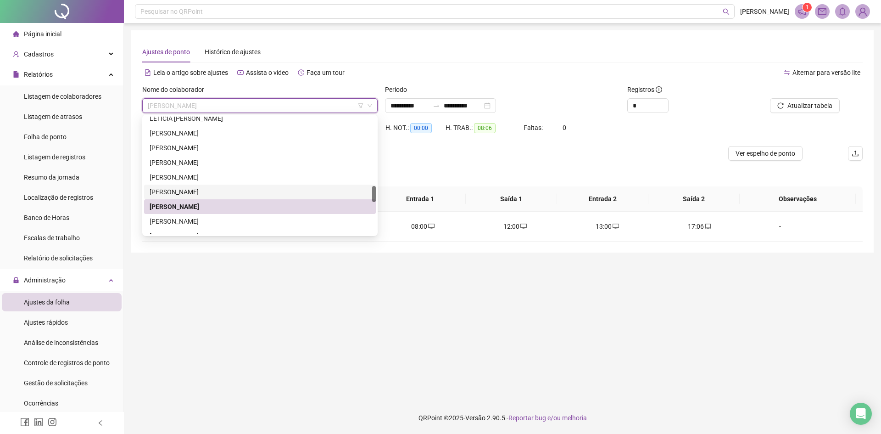
click at [217, 193] on div "[PERSON_NAME]" at bounding box center [260, 192] width 221 height 10
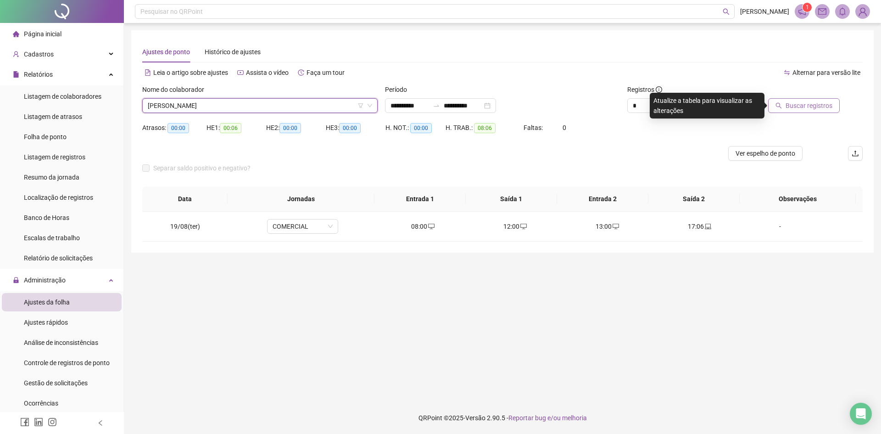
click at [813, 103] on span "Buscar registros" at bounding box center [808, 105] width 47 height 10
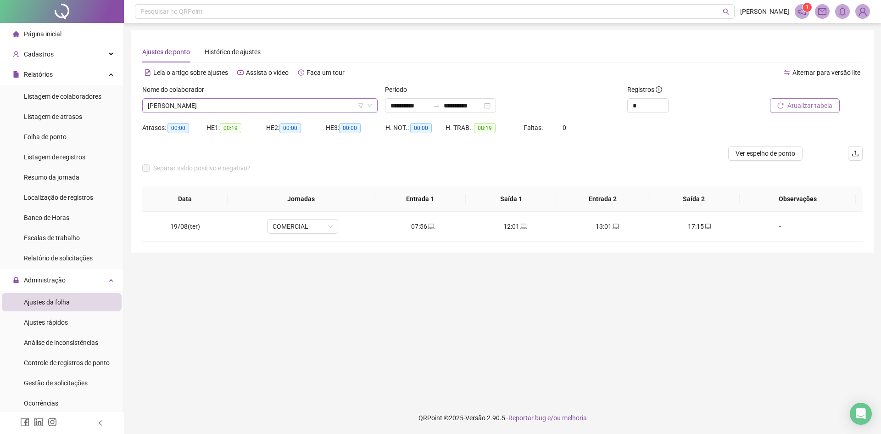
click at [214, 104] on span "[PERSON_NAME]" at bounding box center [260, 106] width 224 height 14
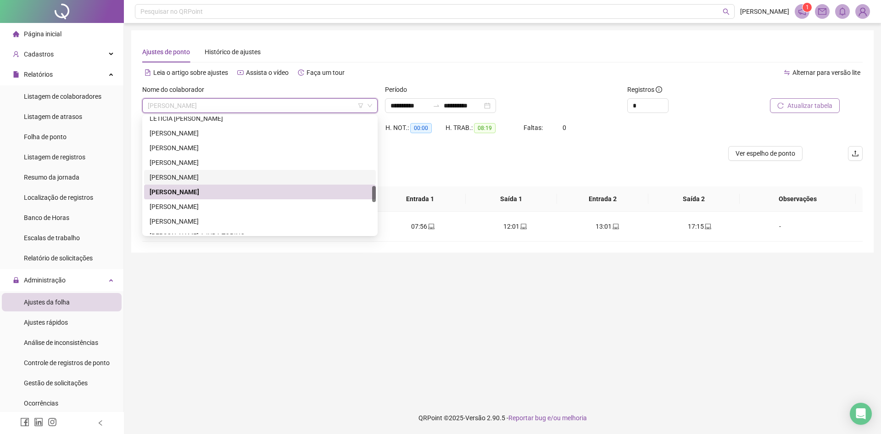
click at [212, 178] on div "[PERSON_NAME]" at bounding box center [260, 177] width 221 height 10
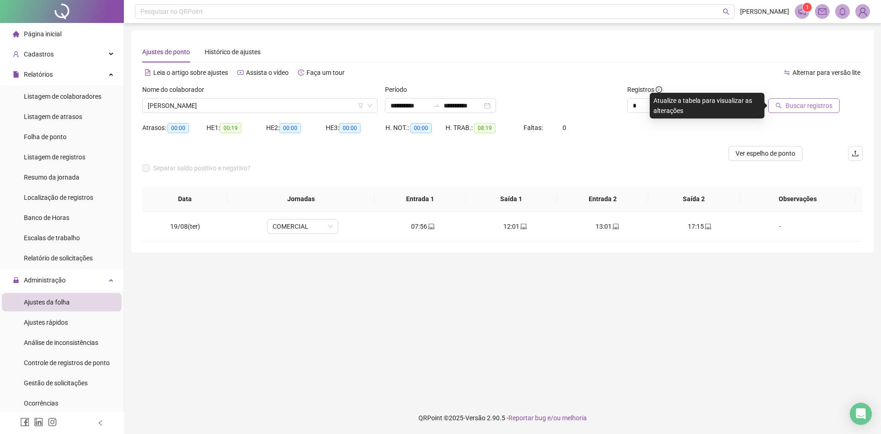
click at [799, 105] on span "Buscar registros" at bounding box center [808, 105] width 47 height 10
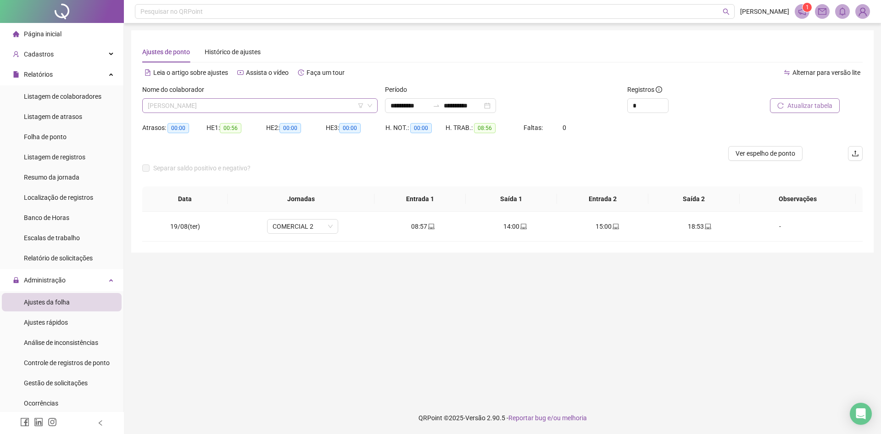
click at [242, 103] on span "[PERSON_NAME]" at bounding box center [260, 106] width 224 height 14
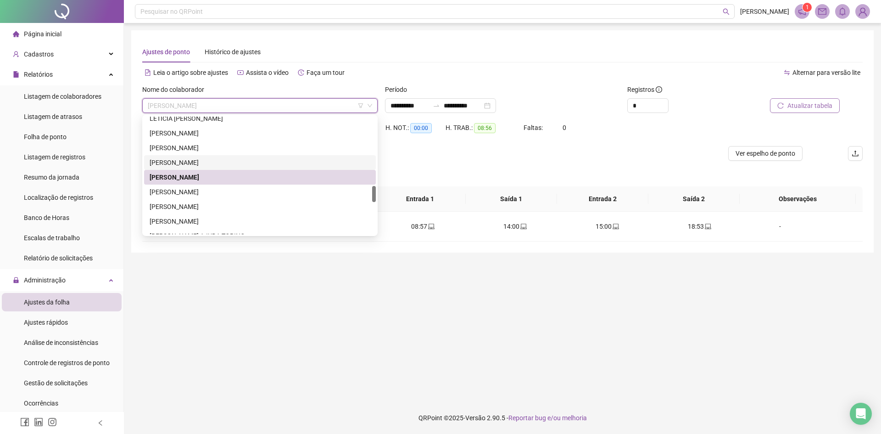
click at [237, 164] on div "[PERSON_NAME]" at bounding box center [260, 162] width 221 height 10
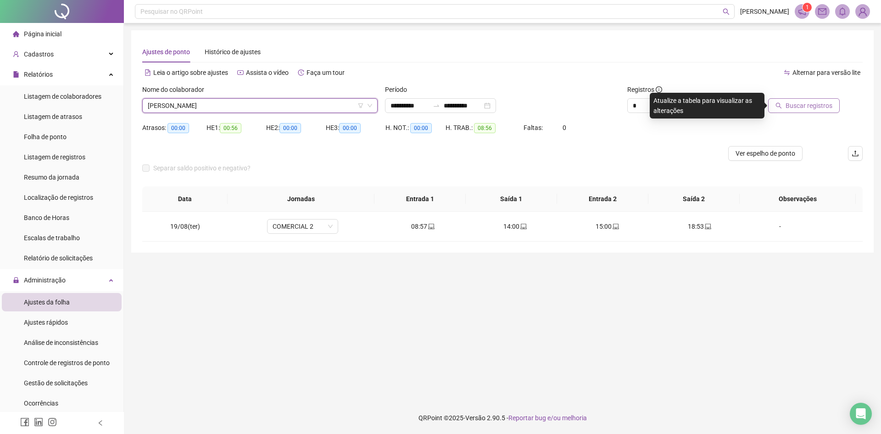
click at [818, 106] on span "Buscar registros" at bounding box center [808, 105] width 47 height 10
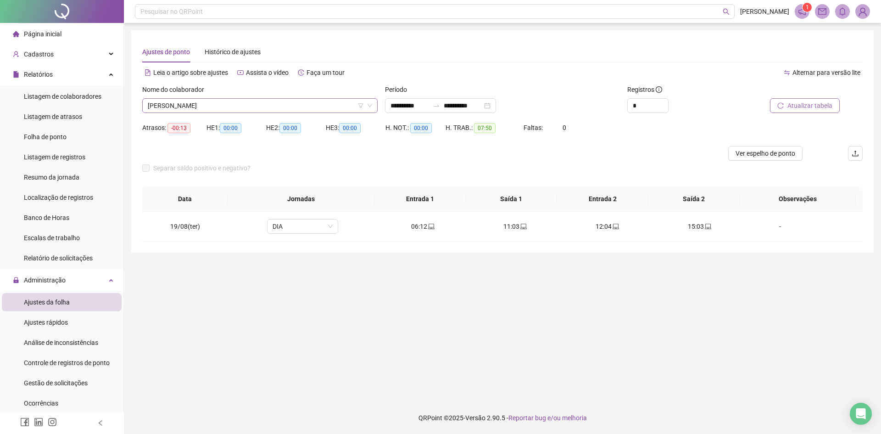
click at [275, 100] on span "[PERSON_NAME]" at bounding box center [260, 106] width 224 height 14
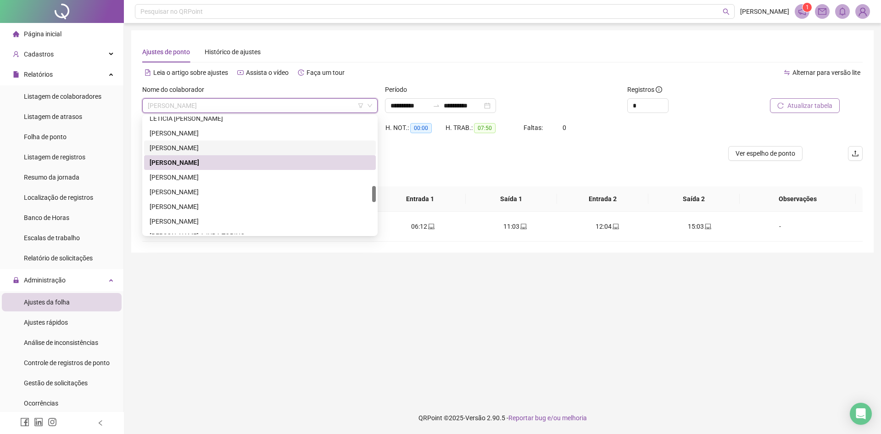
click at [270, 147] on div "[PERSON_NAME]" at bounding box center [260, 148] width 221 height 10
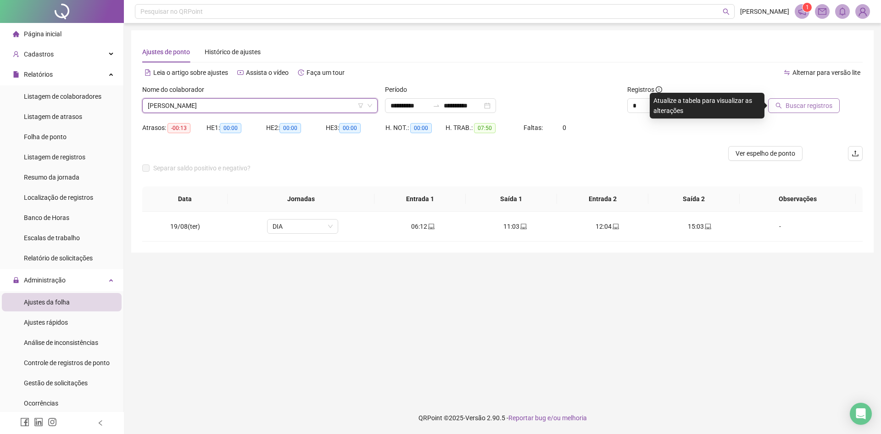
click at [808, 110] on span "Buscar registros" at bounding box center [808, 105] width 47 height 10
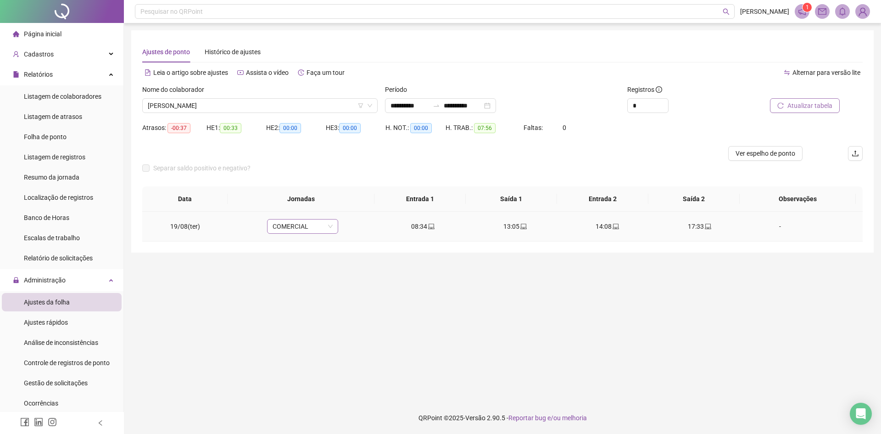
click at [298, 223] on span "COMERCIAL" at bounding box center [302, 226] width 60 height 14
click at [314, 293] on div "08:30 - 12:00 | 13:00 - 17:30" at bounding box center [317, 289] width 78 height 10
click at [341, 204] on span "Sim" at bounding box center [344, 202] width 11 height 10
click at [809, 103] on span "Atualizar tabela" at bounding box center [809, 105] width 45 height 10
click at [226, 105] on span "[PERSON_NAME]" at bounding box center [260, 106] width 224 height 14
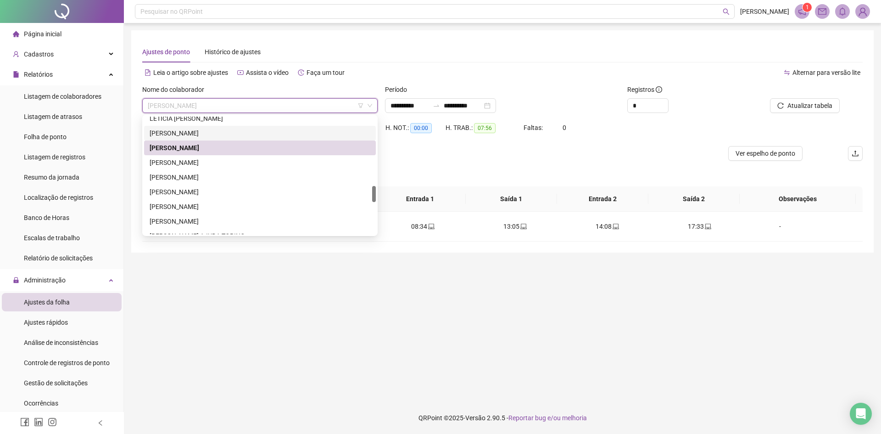
click at [227, 131] on div "[PERSON_NAME]" at bounding box center [260, 133] width 221 height 10
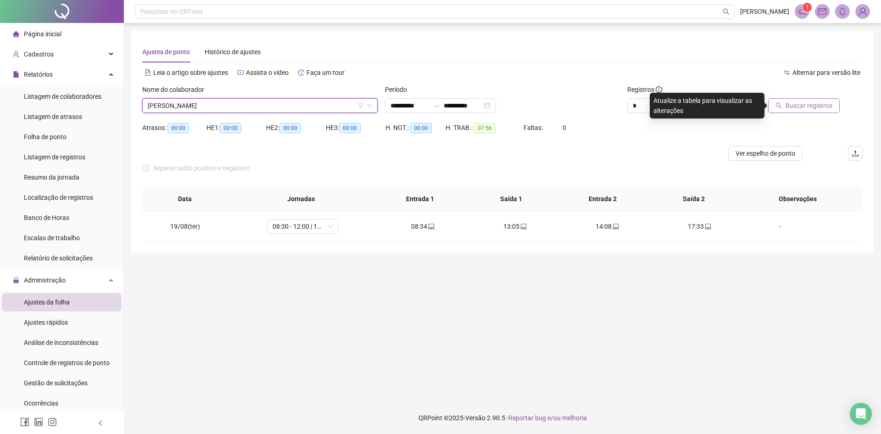
click at [821, 105] on span "Buscar registros" at bounding box center [808, 105] width 47 height 10
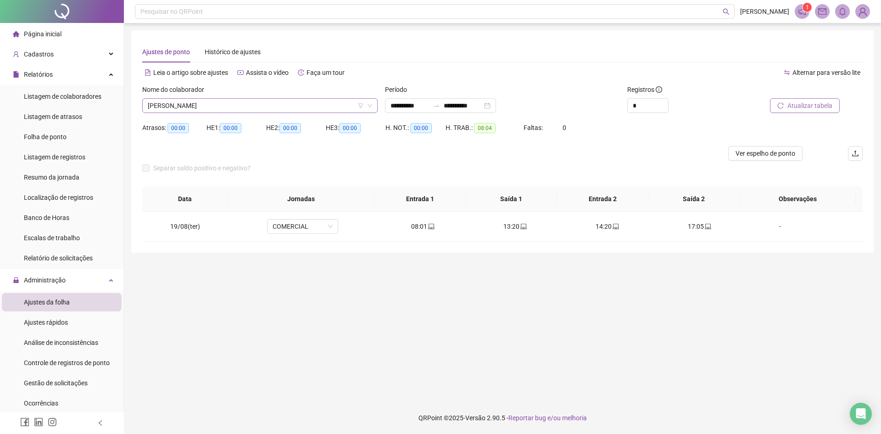
click at [199, 102] on span "[PERSON_NAME]" at bounding box center [260, 106] width 224 height 14
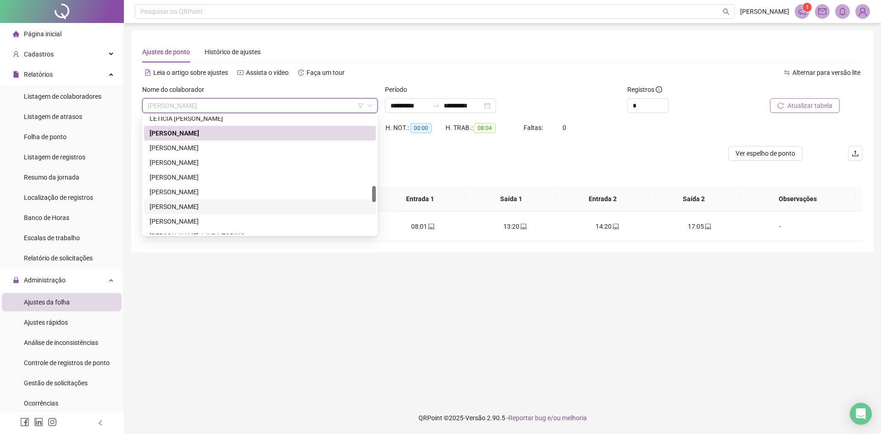
scroll to position [444, 0]
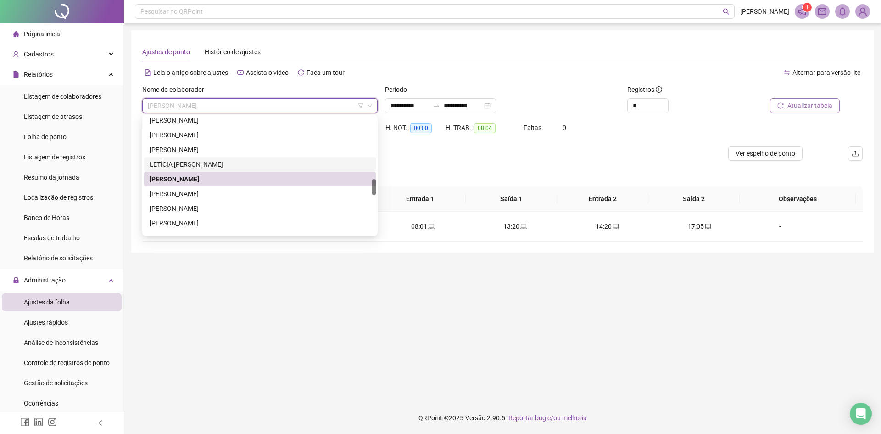
click at [219, 159] on div "LETÍCIA [PERSON_NAME]" at bounding box center [260, 164] width 221 height 10
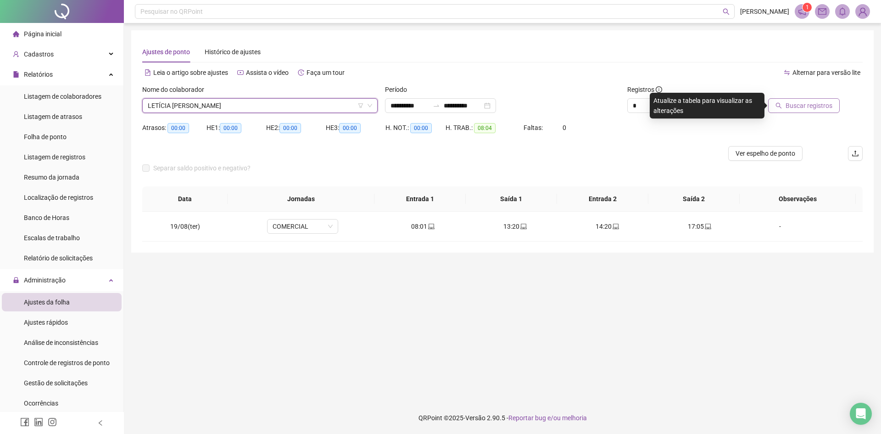
click at [819, 108] on span "Buscar registros" at bounding box center [808, 105] width 47 height 10
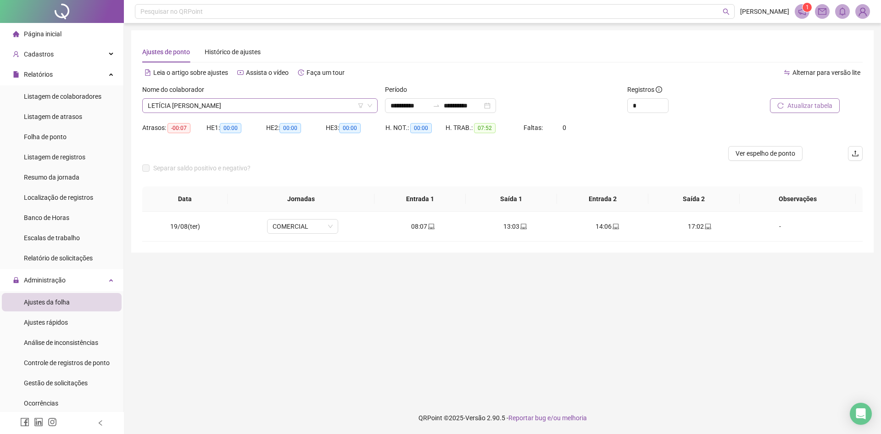
click at [220, 108] on span "LETÍCIA [PERSON_NAME]" at bounding box center [260, 106] width 224 height 14
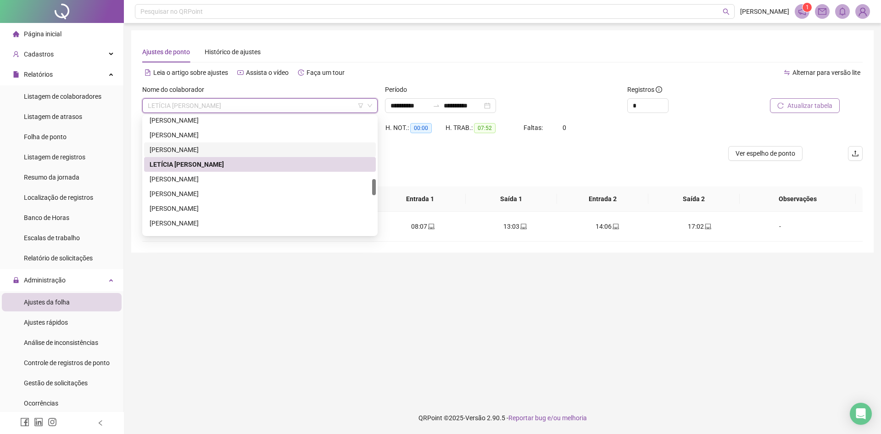
click at [233, 149] on div "[PERSON_NAME]" at bounding box center [260, 150] width 221 height 10
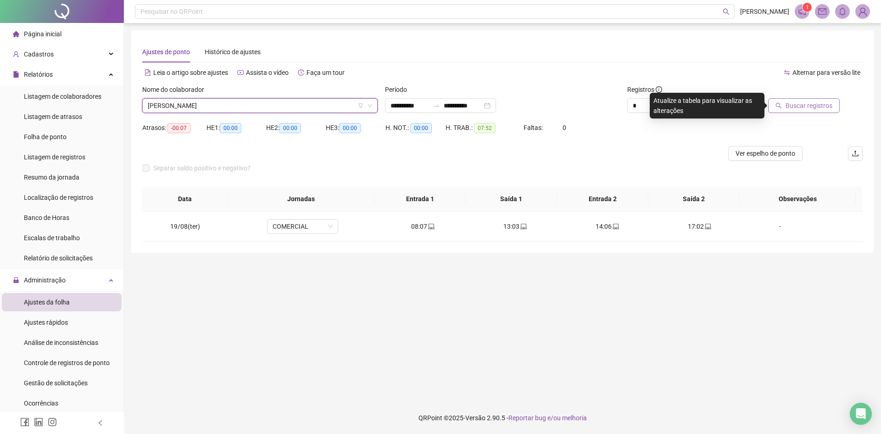
click at [815, 108] on span "Buscar registros" at bounding box center [808, 105] width 47 height 10
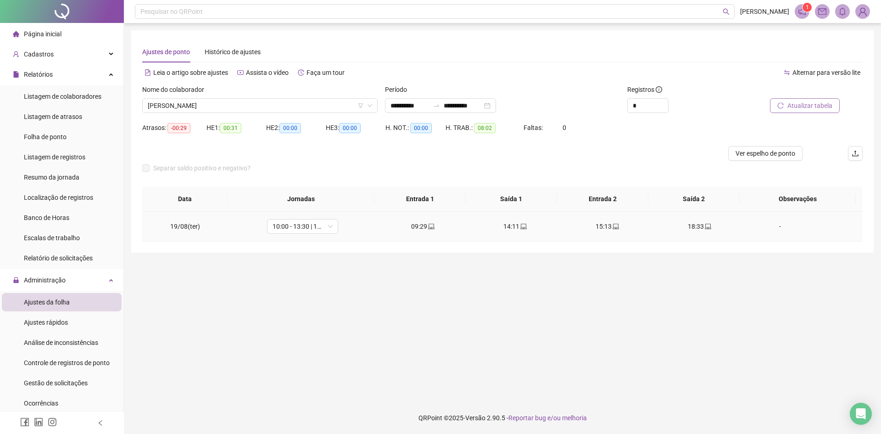
click at [771, 224] on div "-" at bounding box center [780, 226] width 54 height 10
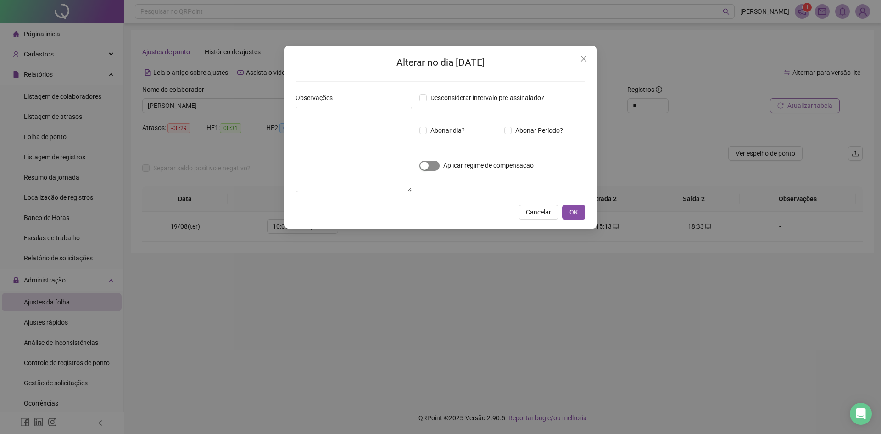
click at [431, 165] on span "button" at bounding box center [429, 166] width 20 height 10
click at [581, 210] on button "OK" at bounding box center [573, 212] width 23 height 15
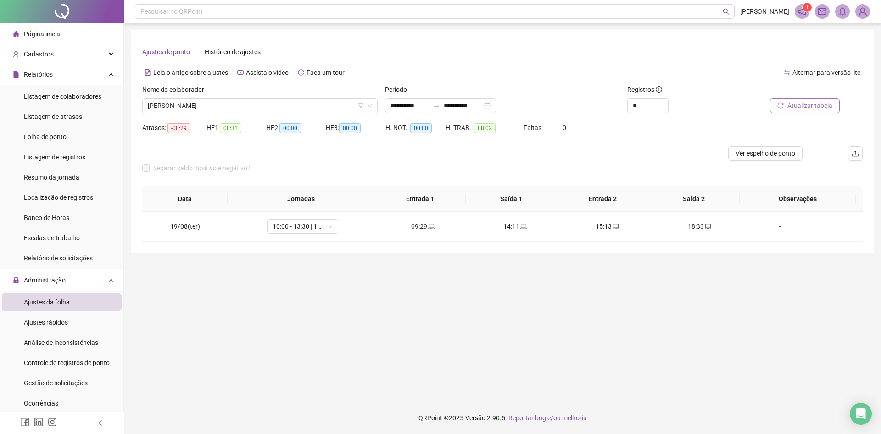
click at [801, 107] on span "Atualizar tabela" at bounding box center [809, 105] width 45 height 10
click at [238, 108] on span "[PERSON_NAME]" at bounding box center [260, 106] width 224 height 14
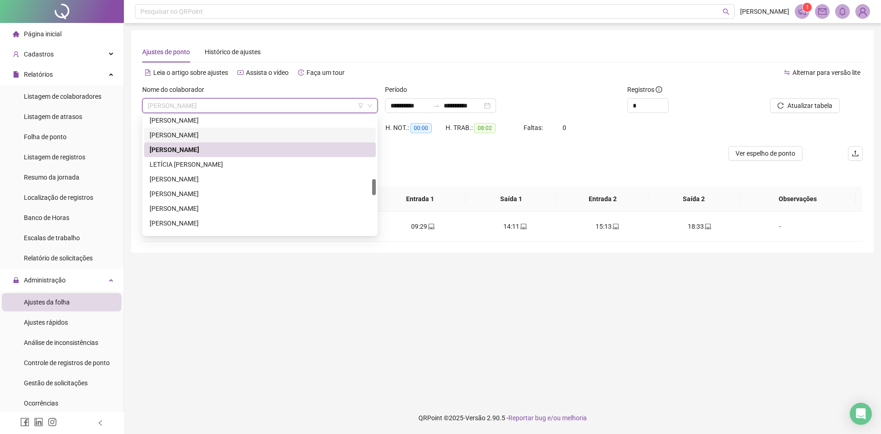
click at [210, 137] on div "[PERSON_NAME]" at bounding box center [260, 135] width 221 height 10
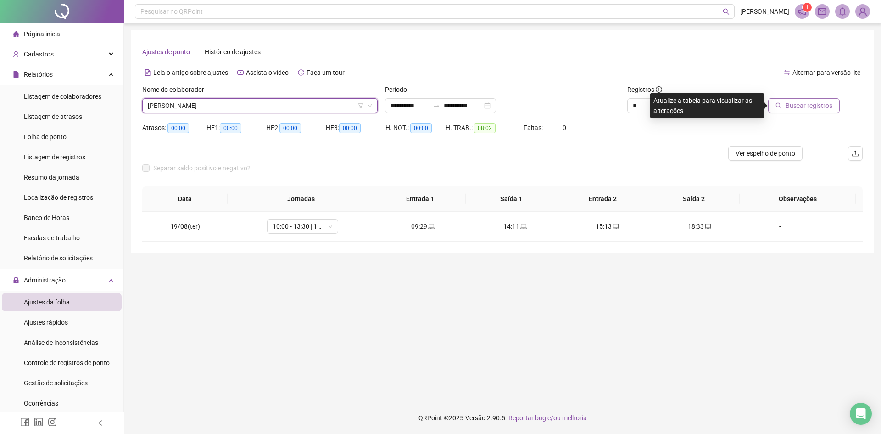
click at [805, 107] on span "Buscar registros" at bounding box center [808, 105] width 47 height 10
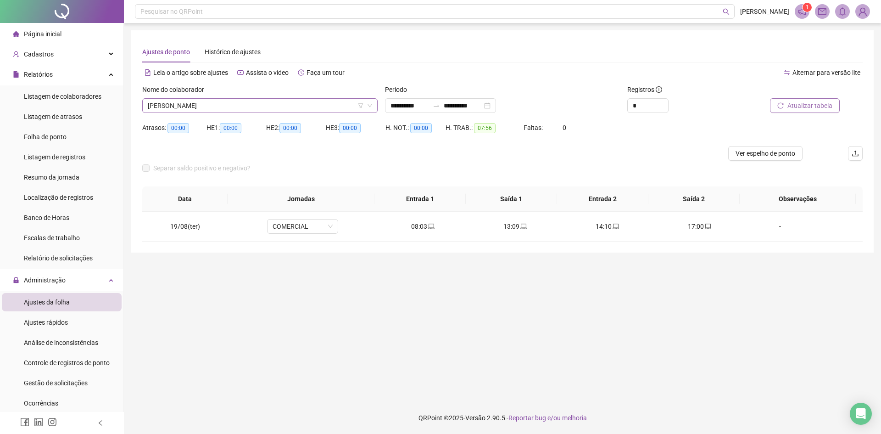
click at [240, 105] on span "[PERSON_NAME]" at bounding box center [260, 106] width 224 height 14
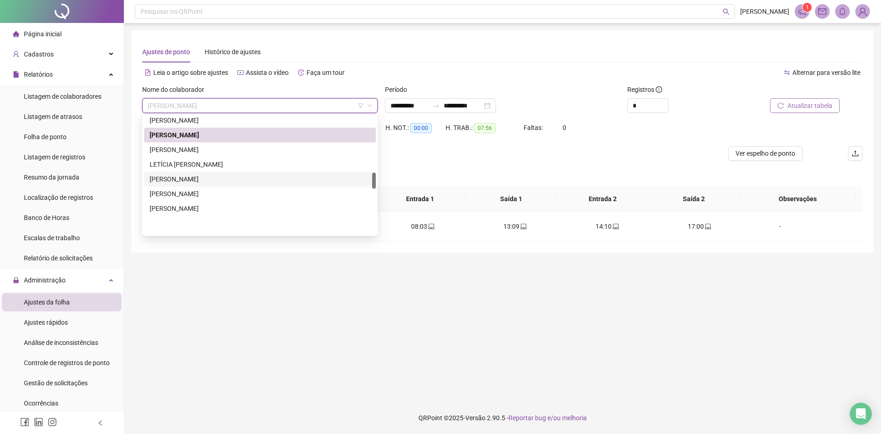
scroll to position [398, 0]
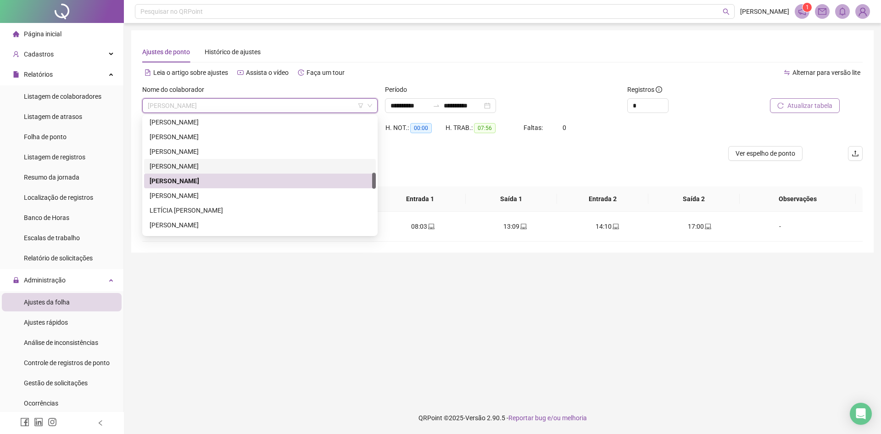
click at [192, 166] on div "[PERSON_NAME]" at bounding box center [260, 166] width 221 height 10
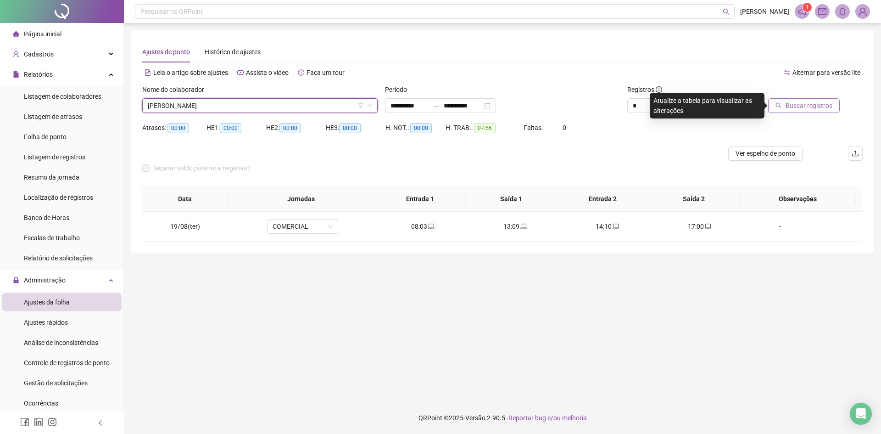
click at [808, 102] on span "Buscar registros" at bounding box center [808, 105] width 47 height 10
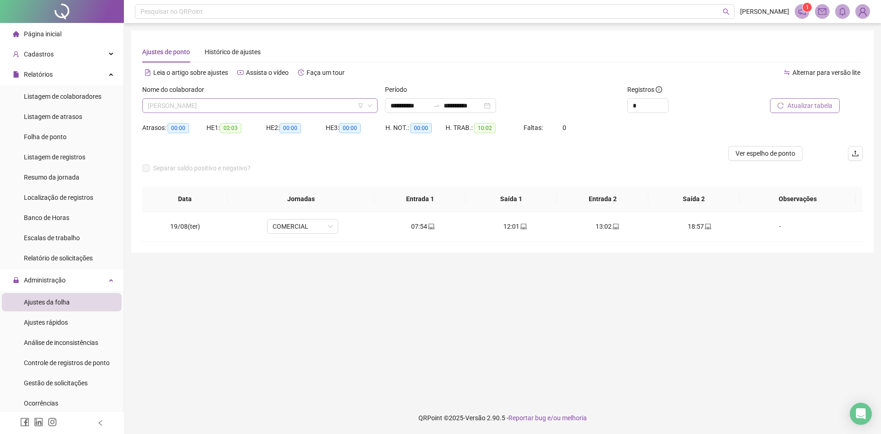
click at [270, 104] on span "[PERSON_NAME]" at bounding box center [260, 106] width 224 height 14
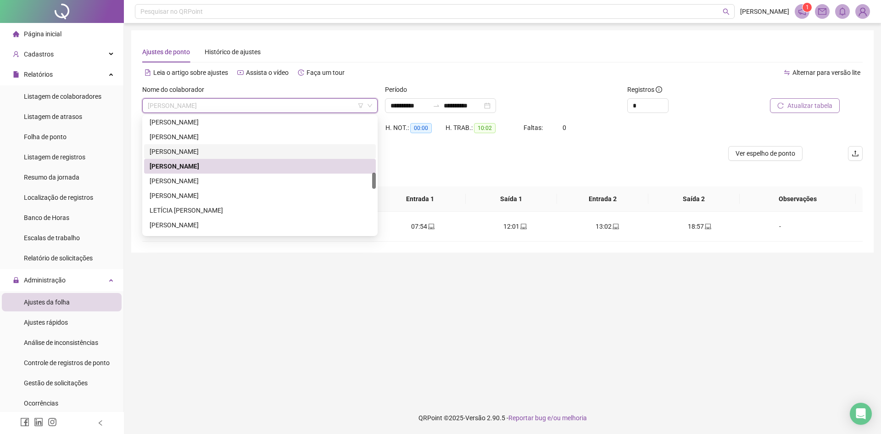
click at [217, 152] on div "[PERSON_NAME]" at bounding box center [260, 151] width 221 height 10
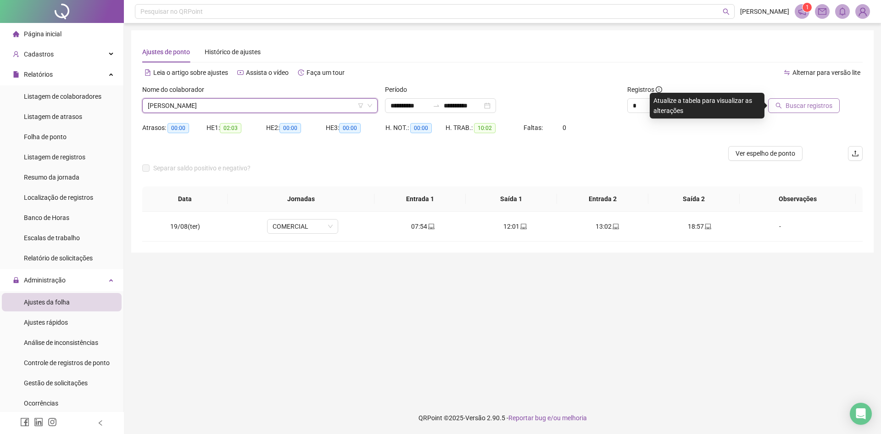
click at [812, 106] on span "Buscar registros" at bounding box center [808, 105] width 47 height 10
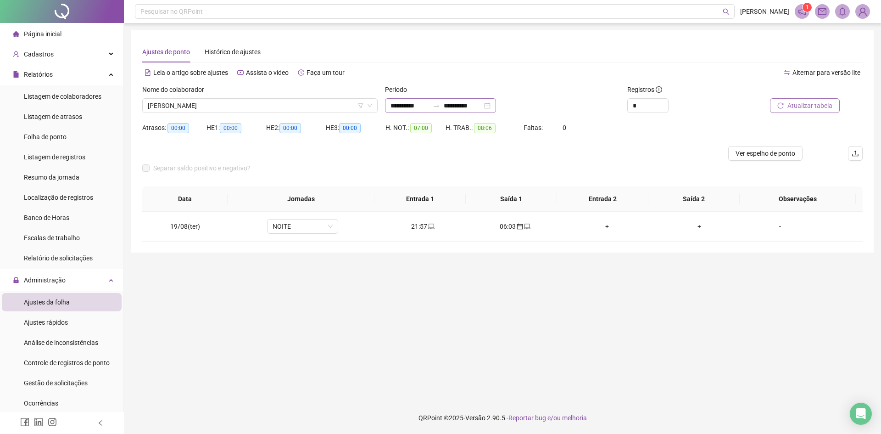
click at [496, 106] on div "**********" at bounding box center [440, 105] width 111 height 15
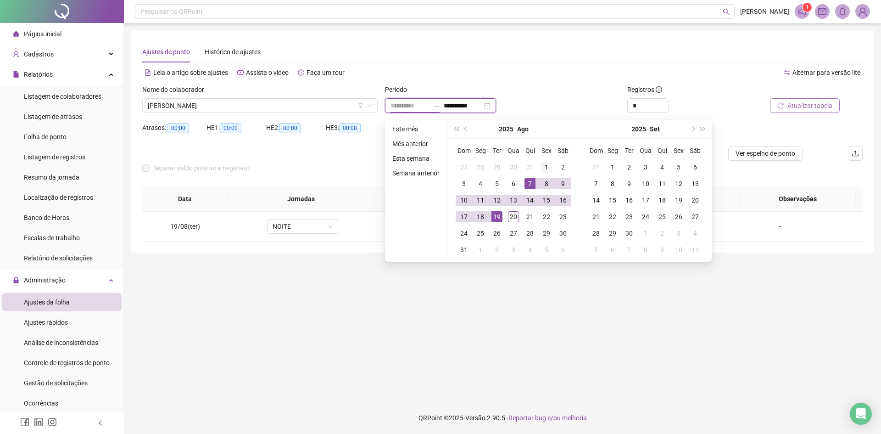
type input "**********"
click at [539, 164] on td "1" at bounding box center [546, 167] width 17 height 17
type input "**********"
click at [481, 218] on div "18" at bounding box center [480, 216] width 11 height 11
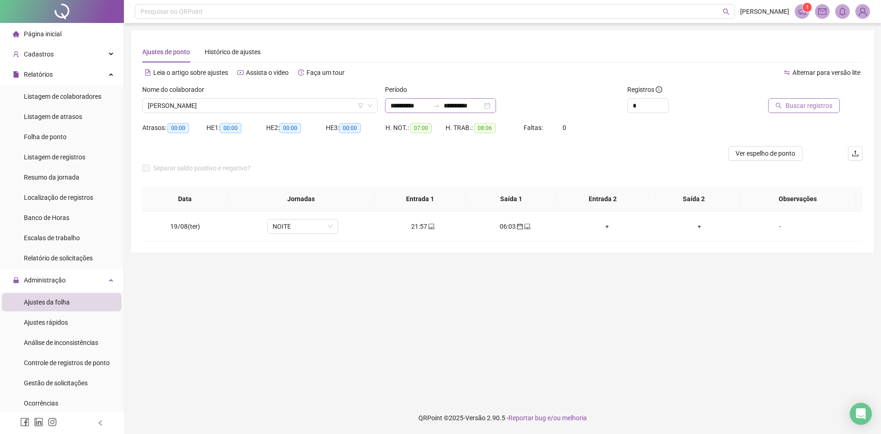
click at [496, 105] on div "**********" at bounding box center [440, 105] width 111 height 15
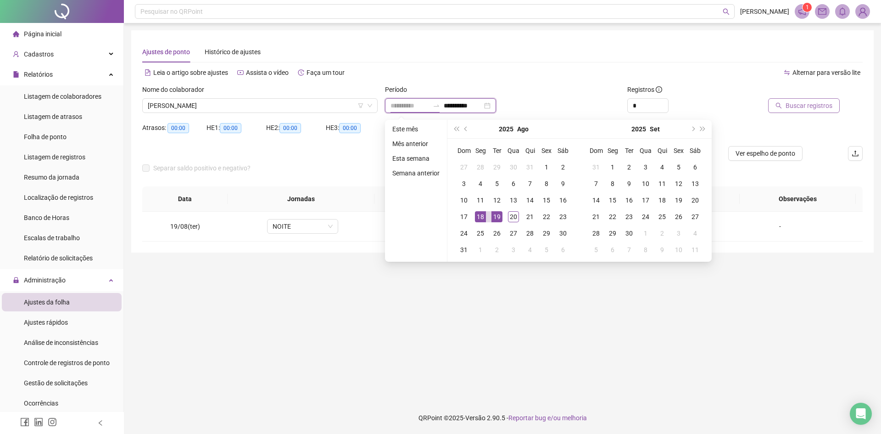
type input "**********"
click at [482, 221] on div "18" at bounding box center [480, 216] width 11 height 11
type input "**********"
click at [530, 217] on div "21" at bounding box center [529, 216] width 11 height 11
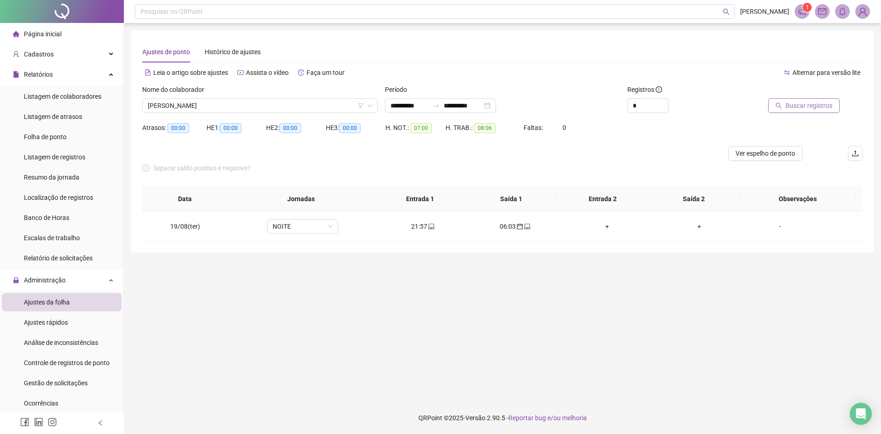
click at [807, 99] on button "Buscar registros" at bounding box center [804, 105] width 72 height 15
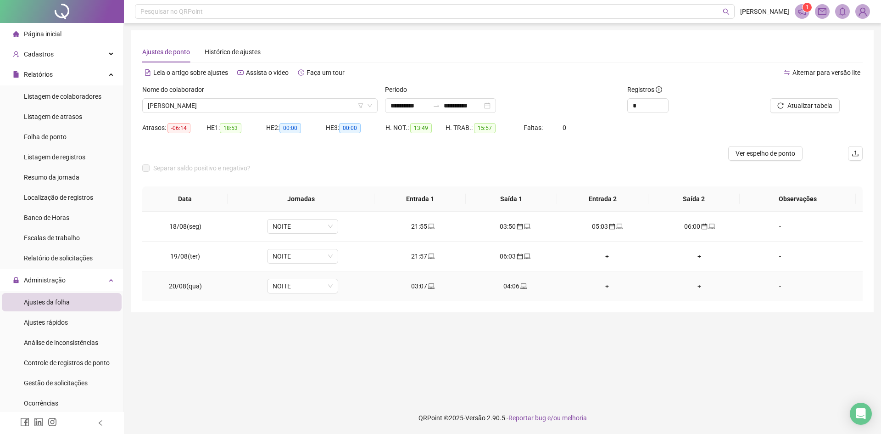
click at [423, 287] on div "03:07" at bounding box center [423, 286] width 78 height 10
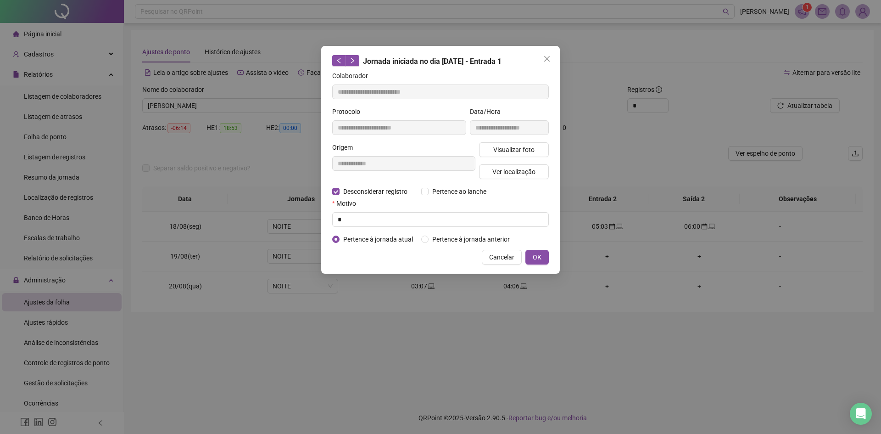
type input "**********"
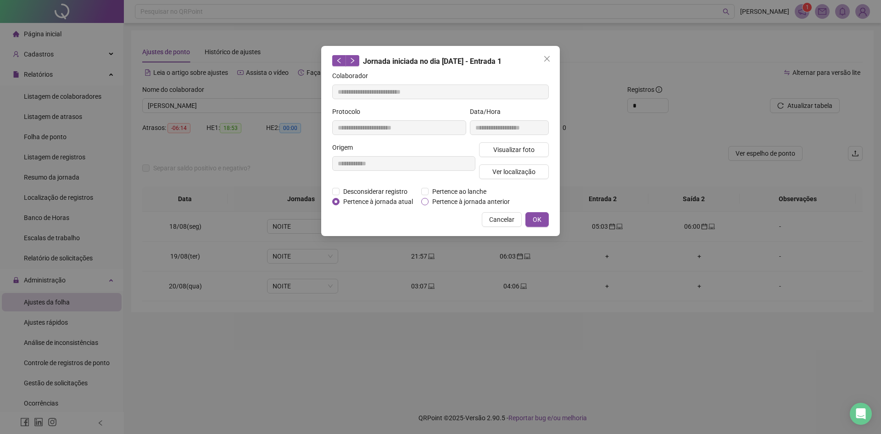
click at [461, 203] on span "Pertence à jornada anterior" at bounding box center [470, 201] width 85 height 10
click at [539, 212] on button "OK" at bounding box center [536, 219] width 23 height 15
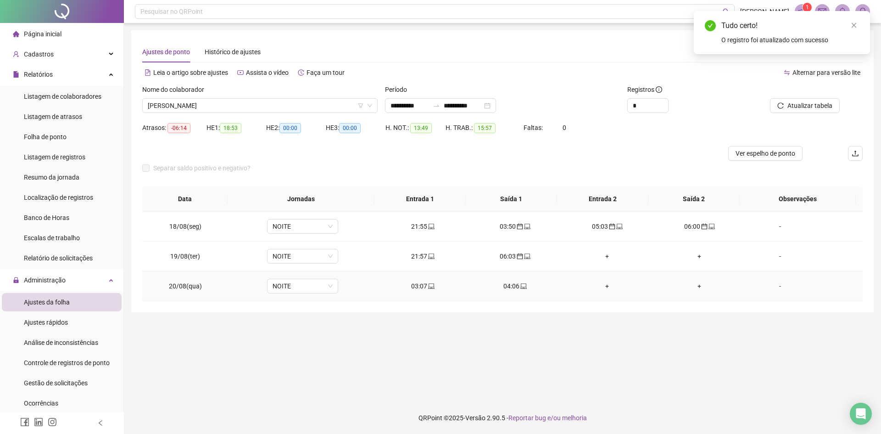
click at [519, 289] on span at bounding box center [522, 285] width 7 height 7
type input "**********"
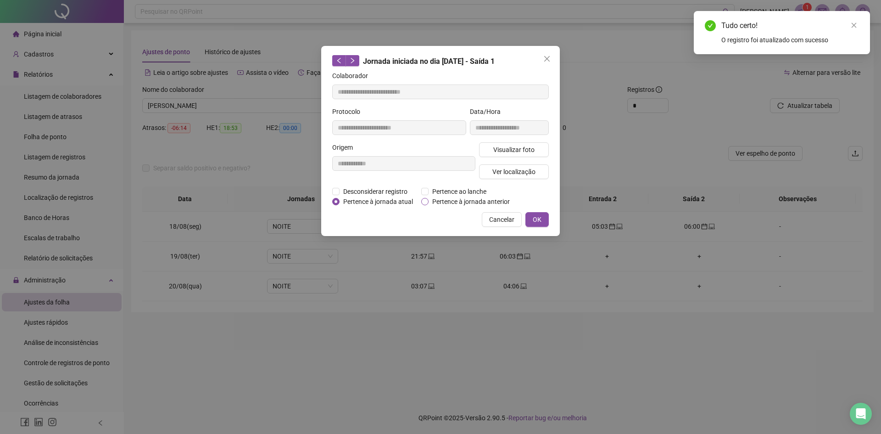
click at [461, 204] on span "Pertence à jornada anterior" at bounding box center [470, 201] width 85 height 10
click at [539, 214] on span "OK" at bounding box center [537, 219] width 9 height 10
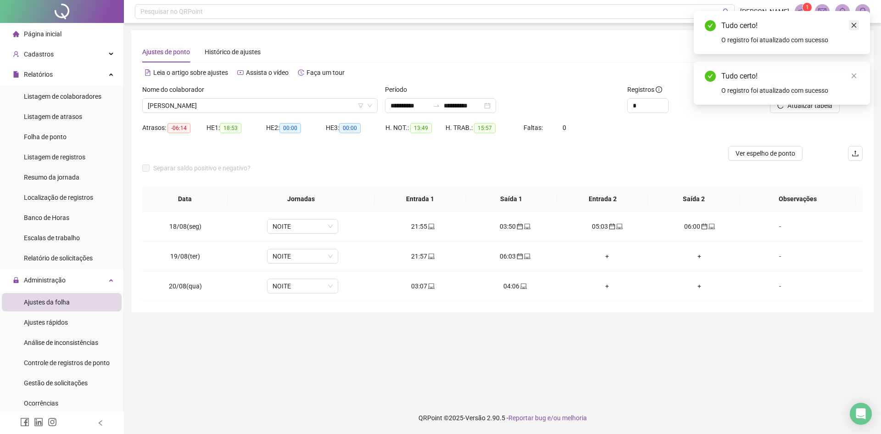
click at [855, 26] on icon "close" at bounding box center [854, 25] width 6 height 6
click at [854, 24] on icon "close" at bounding box center [854, 25] width 6 height 6
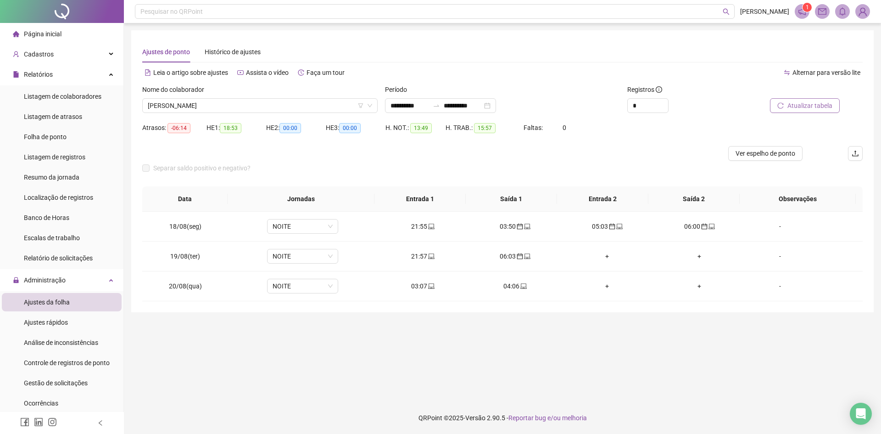
click at [803, 107] on span "Atualizar tabela" at bounding box center [809, 105] width 45 height 10
click at [496, 106] on div "**********" at bounding box center [440, 105] width 111 height 15
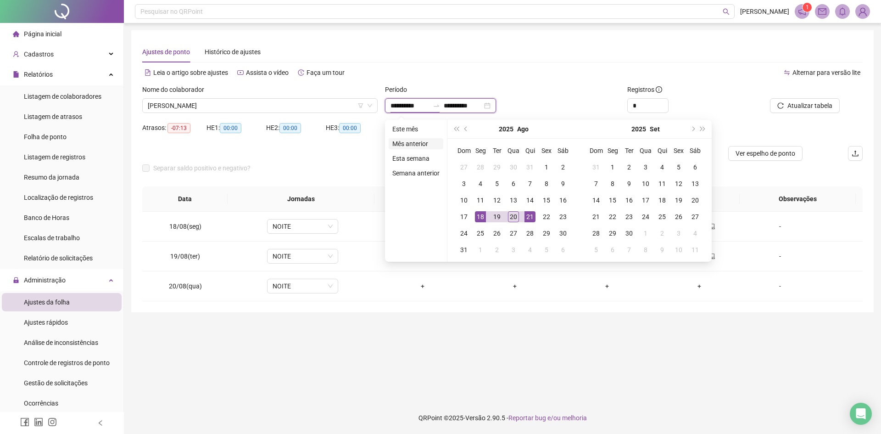
type input "**********"
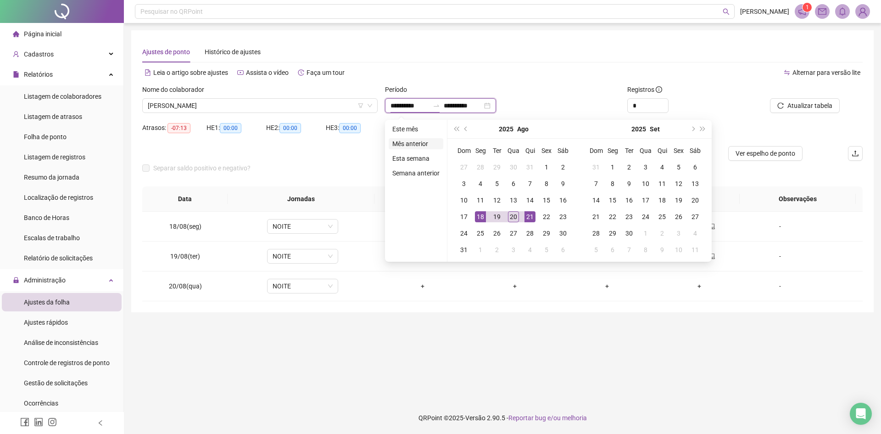
type input "**********"
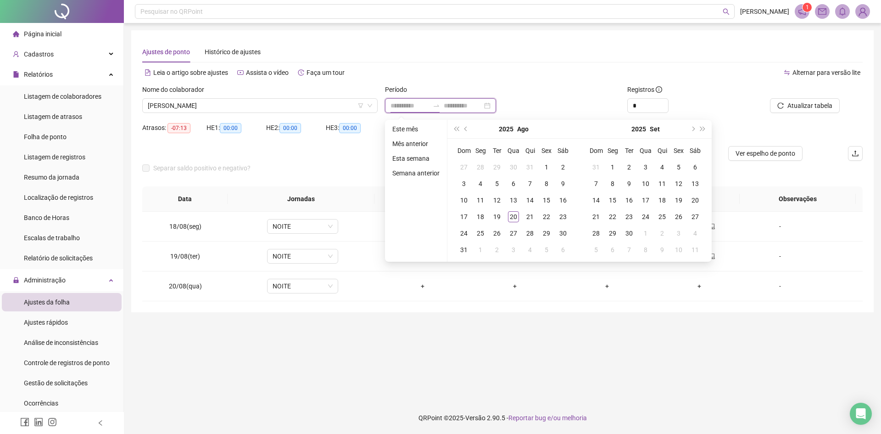
type input "**********"
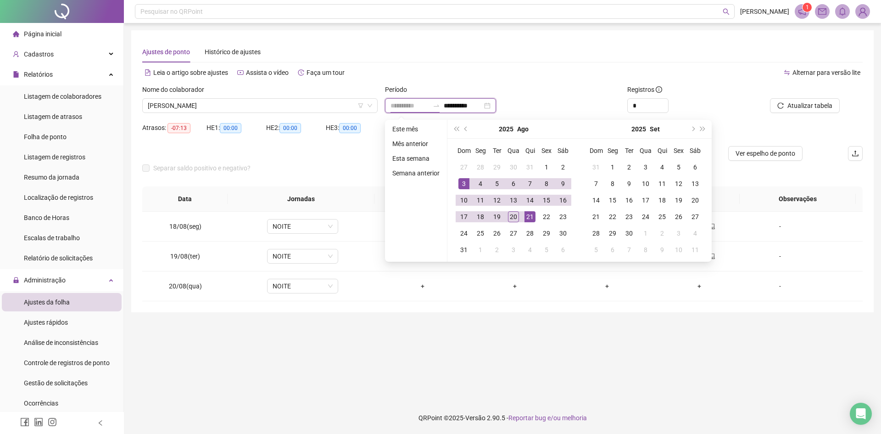
type input "**********"
click at [563, 95] on div "Período" at bounding box center [502, 91] width 235 height 14
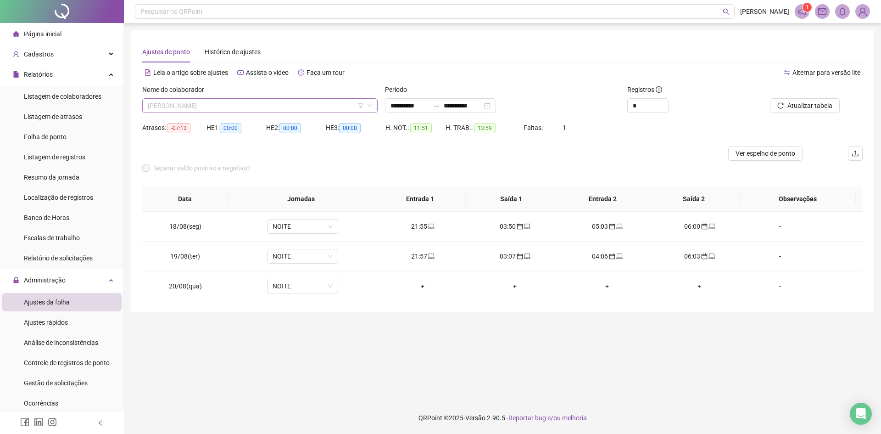
click at [334, 107] on span "[PERSON_NAME]" at bounding box center [260, 106] width 224 height 14
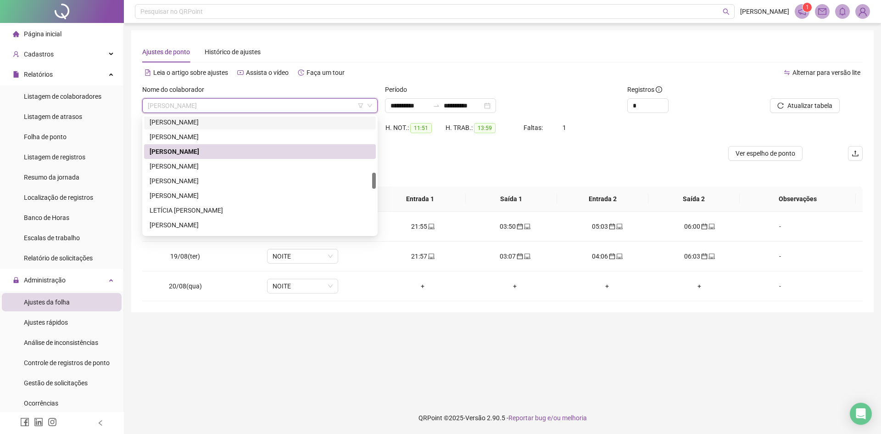
click at [220, 123] on div "[PERSON_NAME]" at bounding box center [260, 122] width 221 height 10
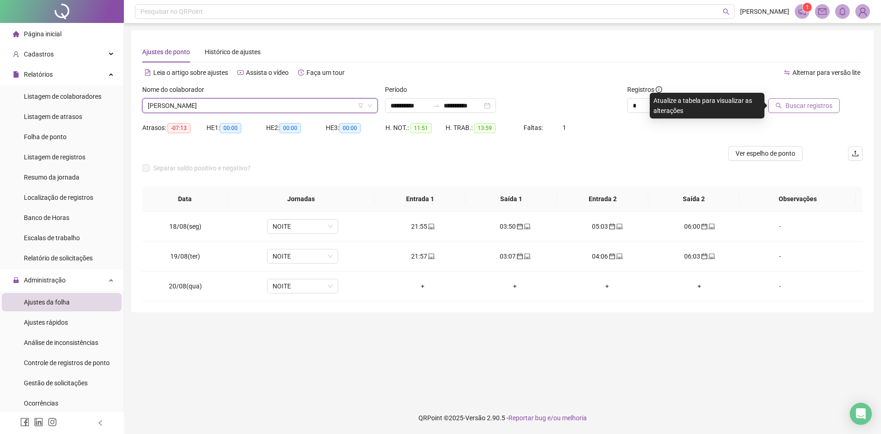
click at [791, 102] on span "Buscar registros" at bounding box center [808, 105] width 47 height 10
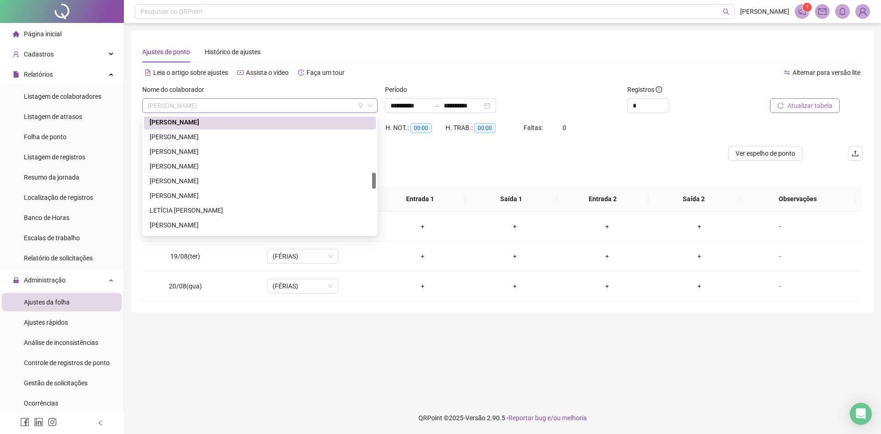
click at [199, 101] on span "[PERSON_NAME]" at bounding box center [260, 106] width 224 height 14
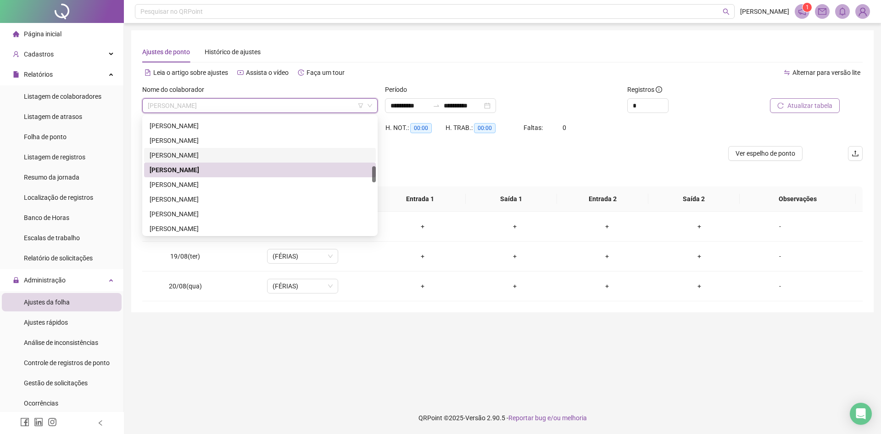
click at [215, 153] on div "[PERSON_NAME]" at bounding box center [260, 155] width 221 height 10
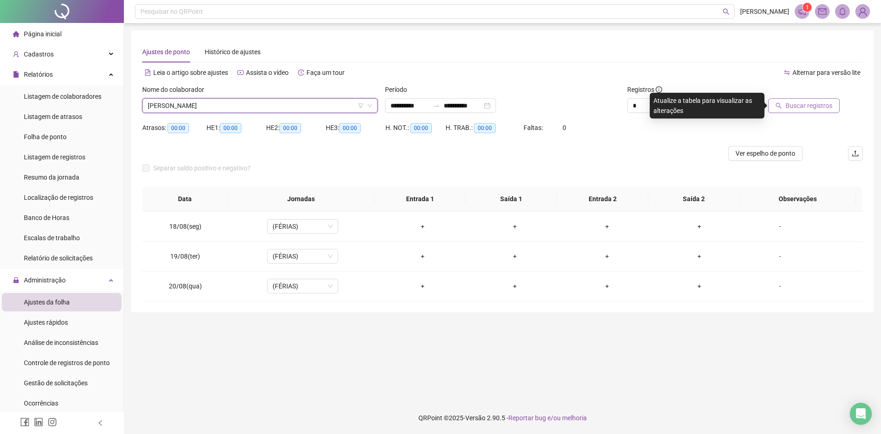
click at [797, 108] on span "Buscar registros" at bounding box center [808, 105] width 47 height 10
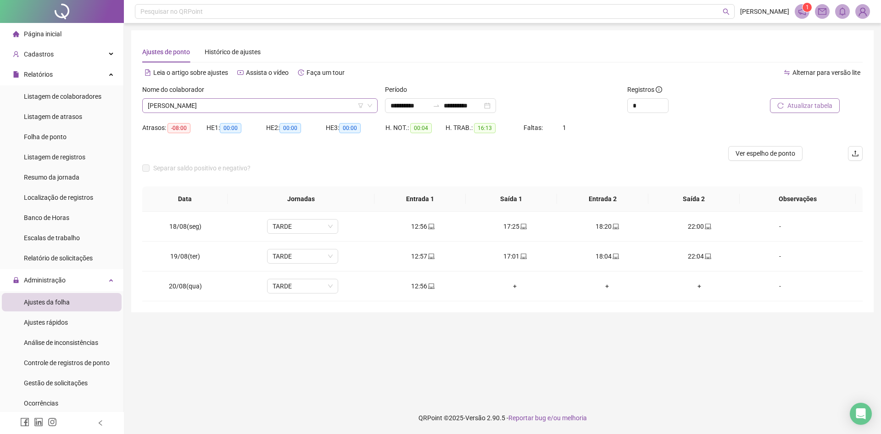
click at [315, 109] on span "[PERSON_NAME]" at bounding box center [260, 106] width 224 height 14
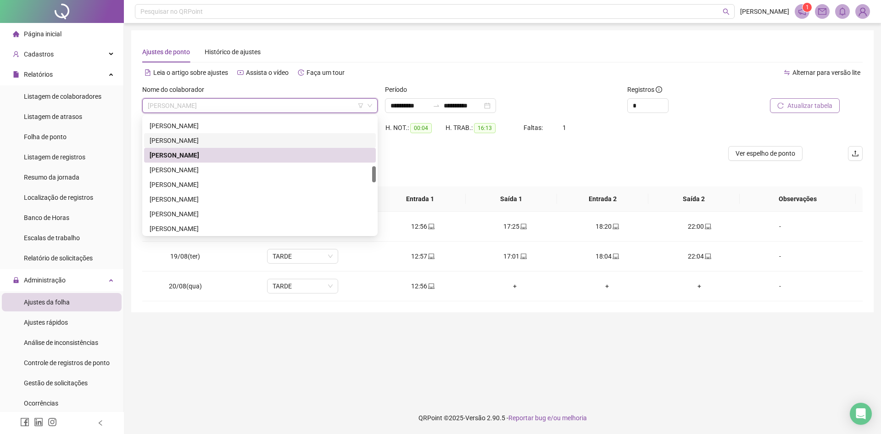
click at [291, 141] on div "[PERSON_NAME]" at bounding box center [260, 140] width 221 height 10
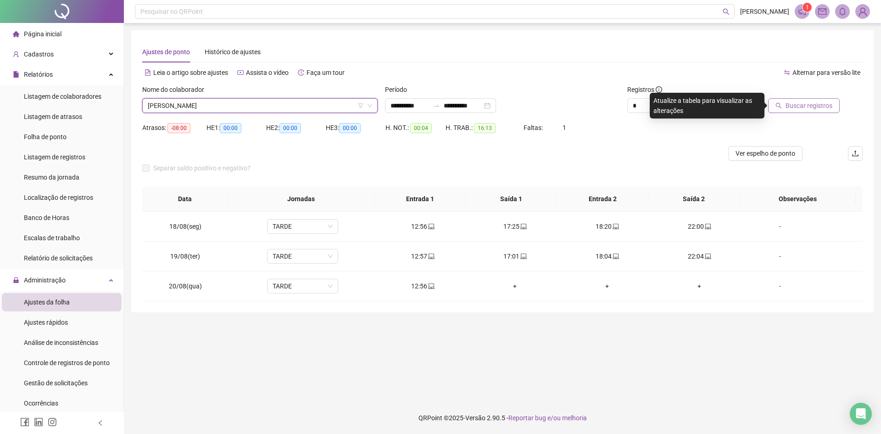
click at [790, 105] on span "Buscar registros" at bounding box center [808, 105] width 47 height 10
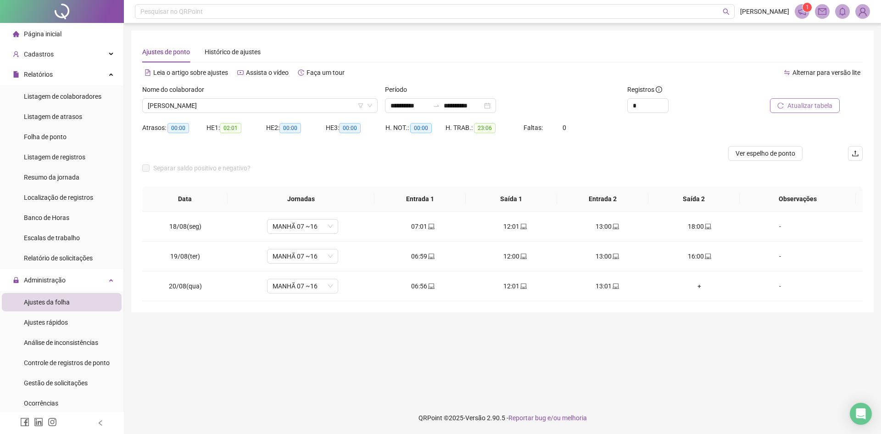
click at [793, 108] on span "Atualizar tabela" at bounding box center [809, 105] width 45 height 10
click at [221, 103] on span "[PERSON_NAME]" at bounding box center [260, 106] width 224 height 14
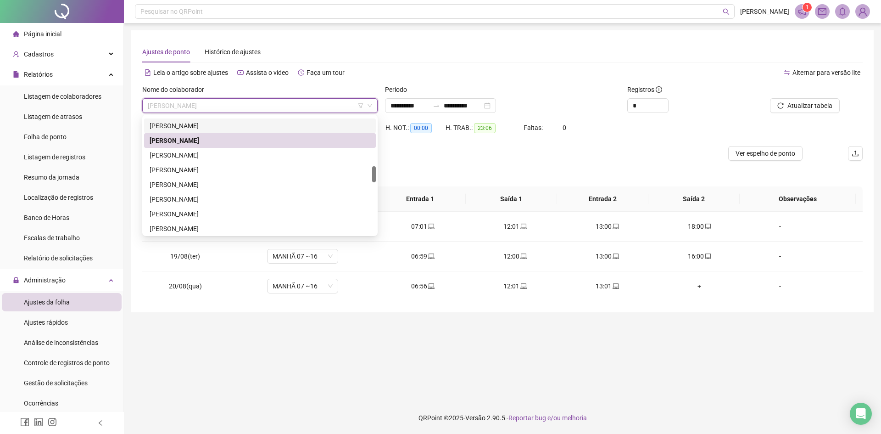
click at [211, 126] on div "[PERSON_NAME]" at bounding box center [260, 126] width 221 height 10
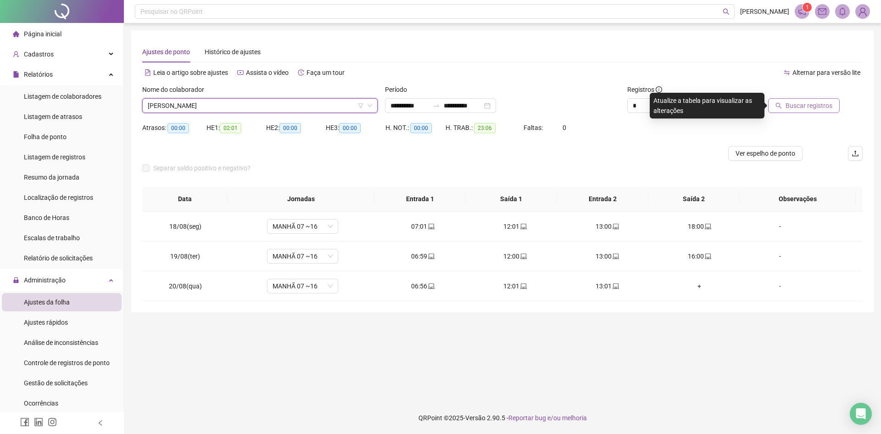
click at [812, 102] on span "Buscar registros" at bounding box center [808, 105] width 47 height 10
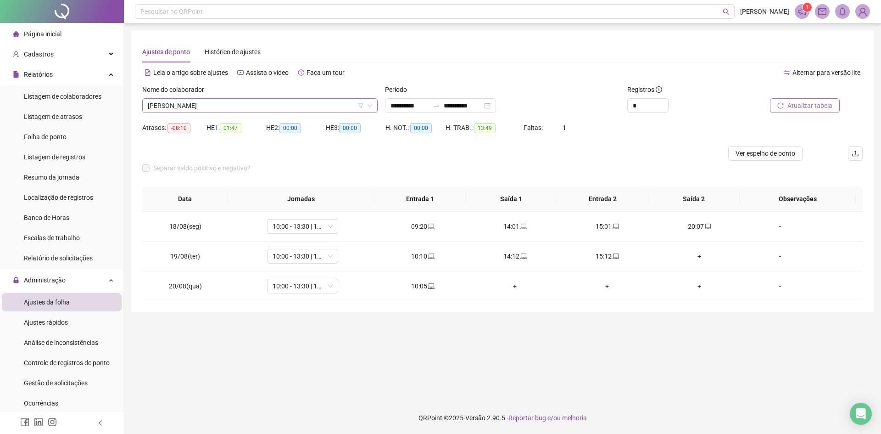
click at [206, 105] on span "[PERSON_NAME]" at bounding box center [260, 106] width 224 height 14
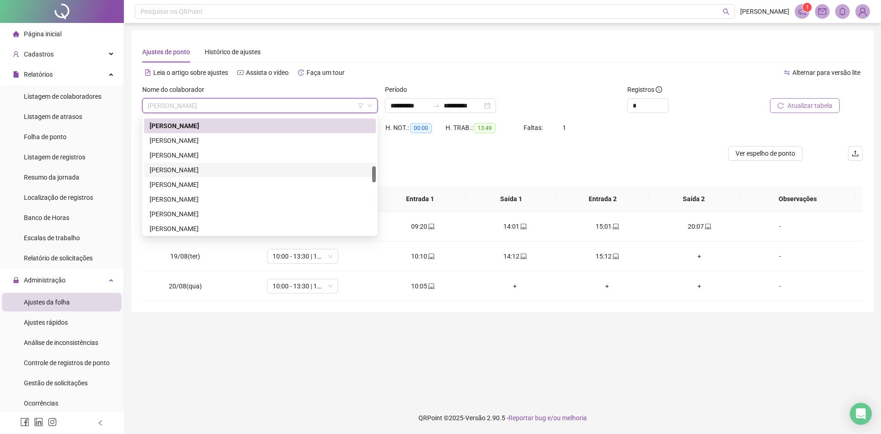
scroll to position [259, 0]
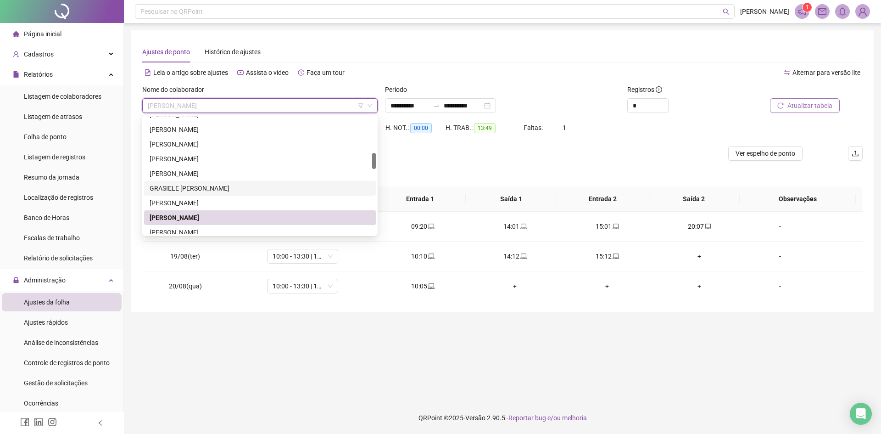
click at [214, 194] on div "GRASIELE [PERSON_NAME]" at bounding box center [260, 188] width 232 height 15
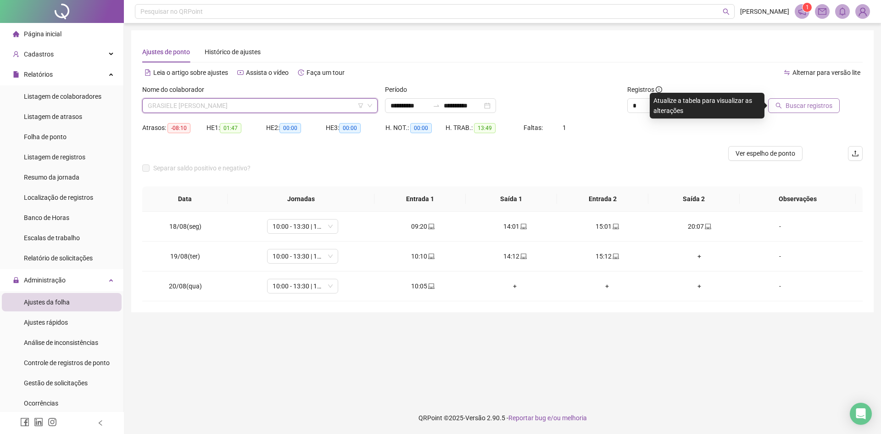
click at [222, 104] on span "GRASIELE [PERSON_NAME]" at bounding box center [260, 106] width 224 height 14
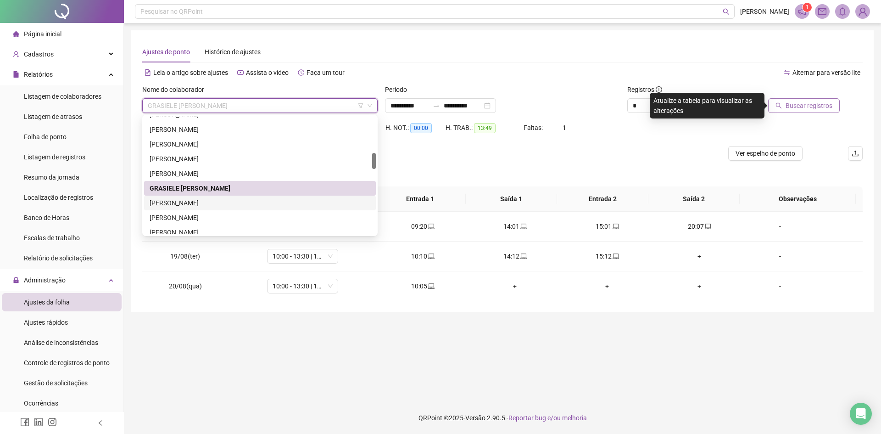
click at [208, 203] on div "[PERSON_NAME]" at bounding box center [260, 203] width 221 height 10
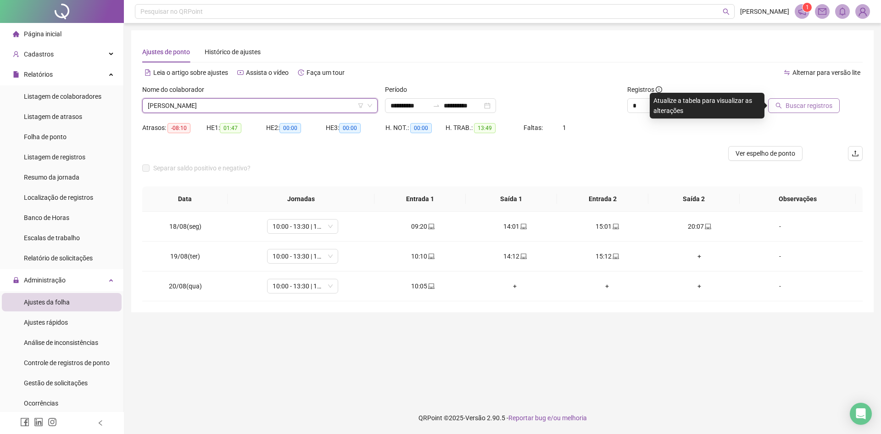
click at [809, 107] on span "Buscar registros" at bounding box center [808, 105] width 47 height 10
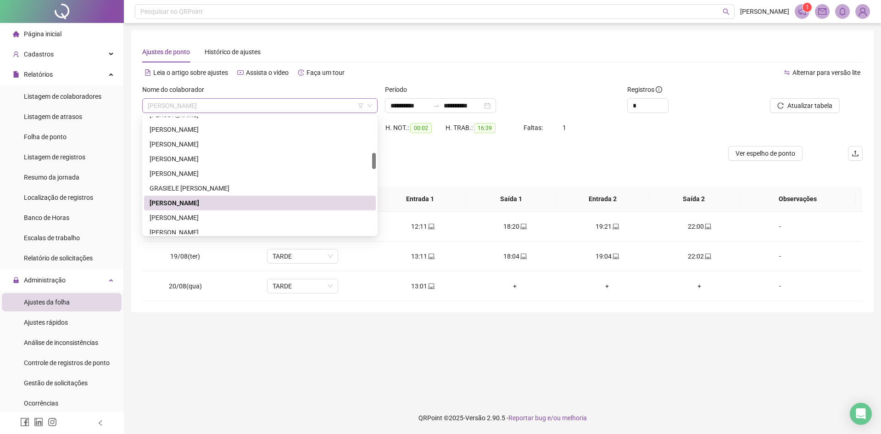
click at [200, 102] on span "[PERSON_NAME]" at bounding box center [260, 106] width 224 height 14
drag, startPoint x: 204, startPoint y: 188, endPoint x: 209, endPoint y: 187, distance: 5.1
click at [205, 188] on div "GRASIELE [PERSON_NAME]" at bounding box center [260, 188] width 221 height 10
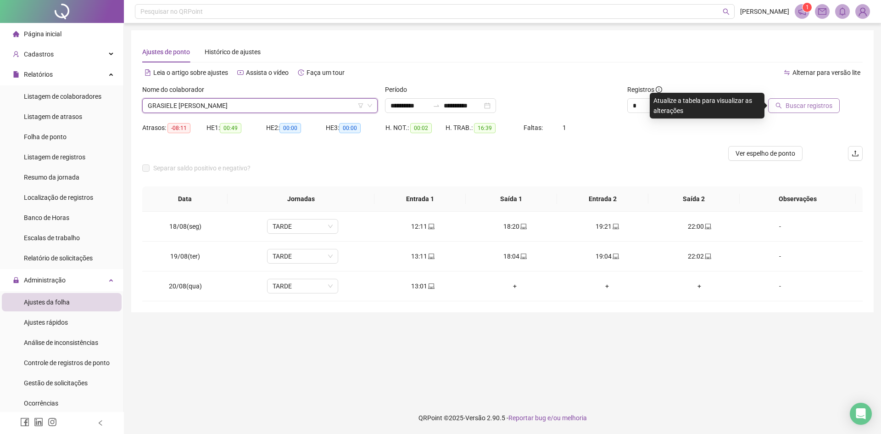
click at [810, 106] on span "Buscar registros" at bounding box center [808, 105] width 47 height 10
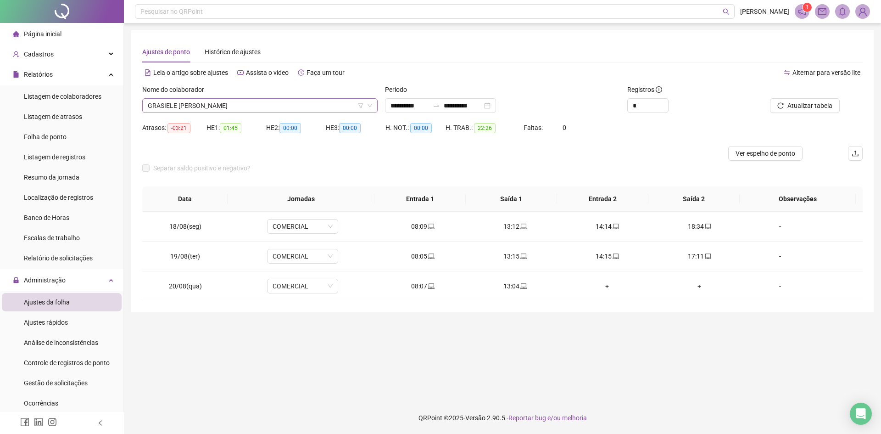
click at [189, 105] on span "GRASIELE [PERSON_NAME]" at bounding box center [260, 106] width 224 height 14
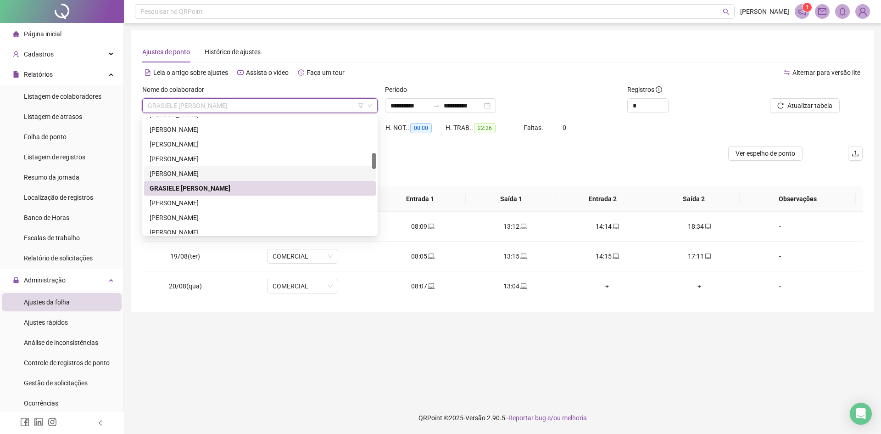
click at [191, 169] on div "[PERSON_NAME]" at bounding box center [260, 173] width 221 height 10
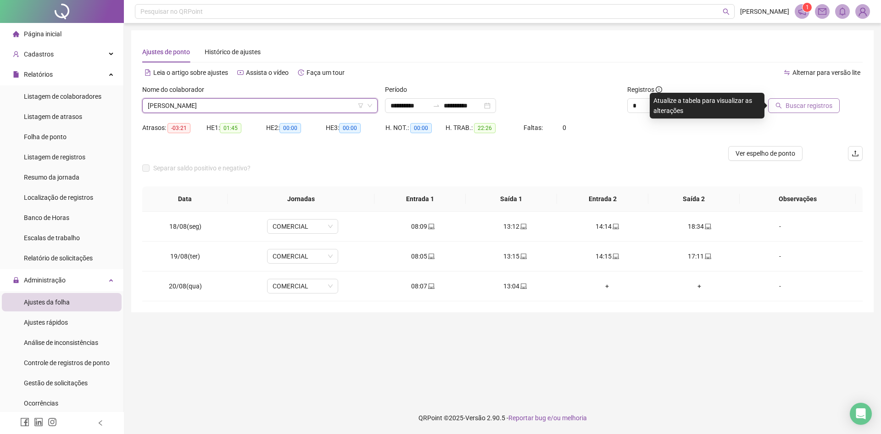
drag, startPoint x: 802, startPoint y: 104, endPoint x: 806, endPoint y: 100, distance: 4.9
click at [803, 104] on span "Buscar registros" at bounding box center [808, 105] width 47 height 10
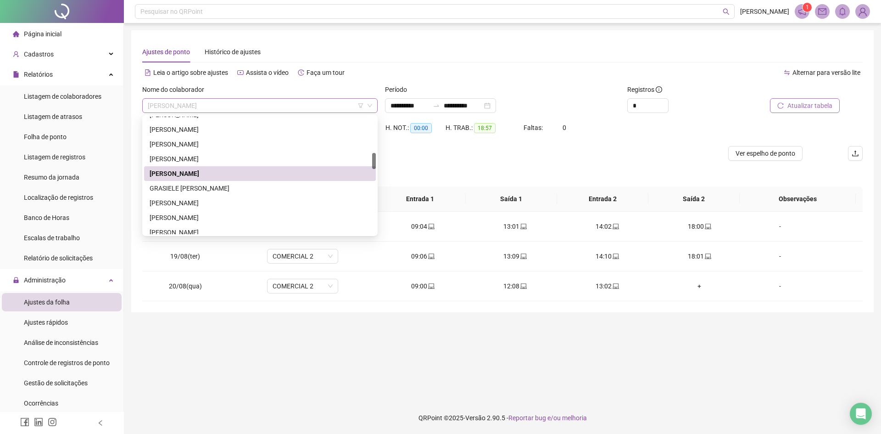
click at [244, 106] on span "[PERSON_NAME]" at bounding box center [260, 106] width 224 height 14
click at [224, 154] on div "[PERSON_NAME]" at bounding box center [260, 159] width 221 height 10
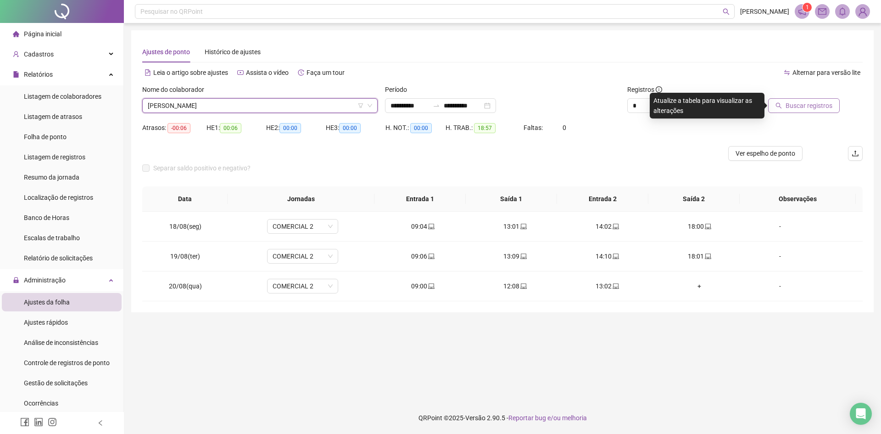
click at [811, 104] on span "Buscar registros" at bounding box center [808, 105] width 47 height 10
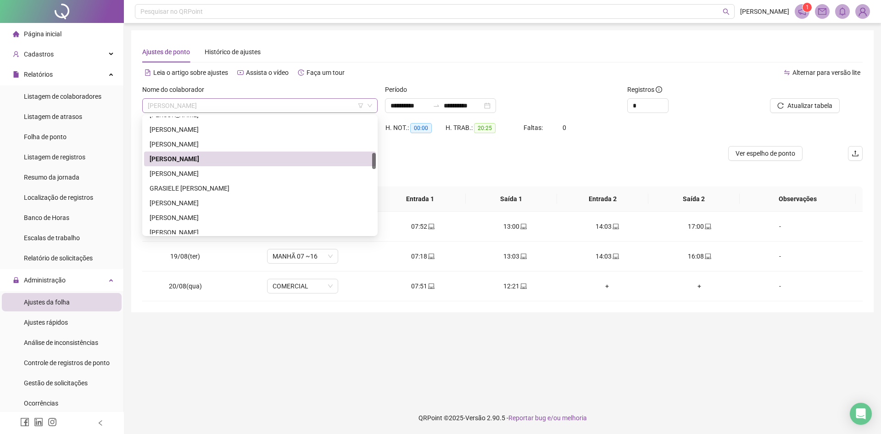
click at [194, 110] on span "[PERSON_NAME]" at bounding box center [260, 106] width 224 height 14
click at [207, 146] on div "[PERSON_NAME]" at bounding box center [260, 144] width 221 height 10
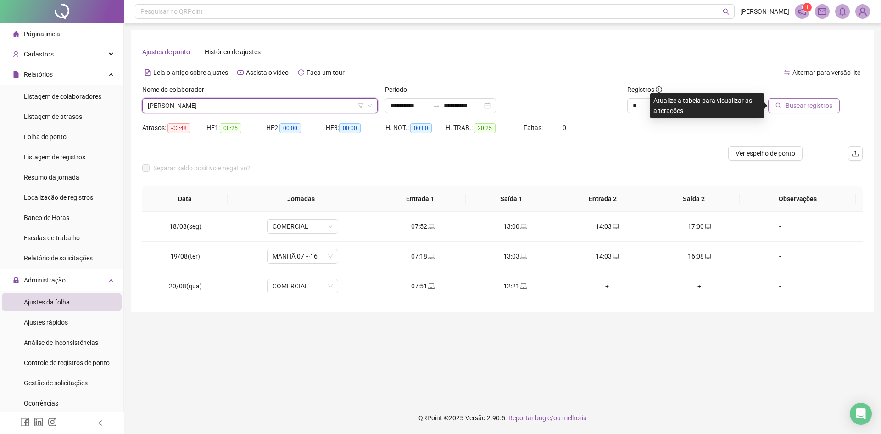
click at [792, 103] on span "Buscar registros" at bounding box center [808, 105] width 47 height 10
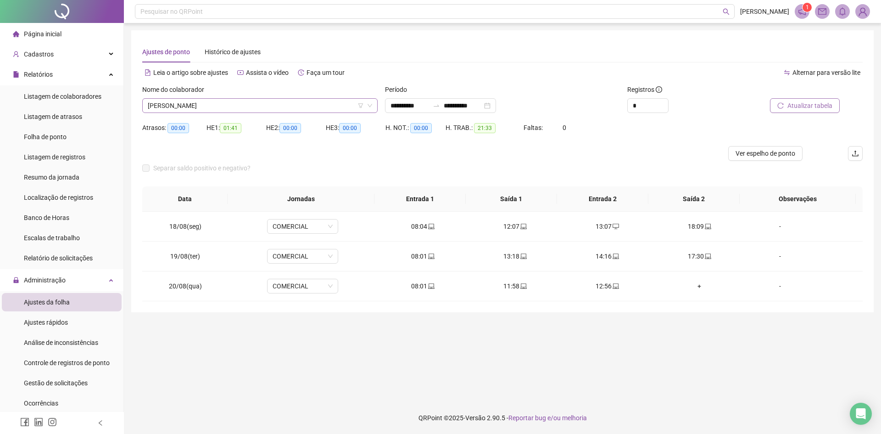
click at [273, 107] on span "[PERSON_NAME]" at bounding box center [260, 106] width 224 height 14
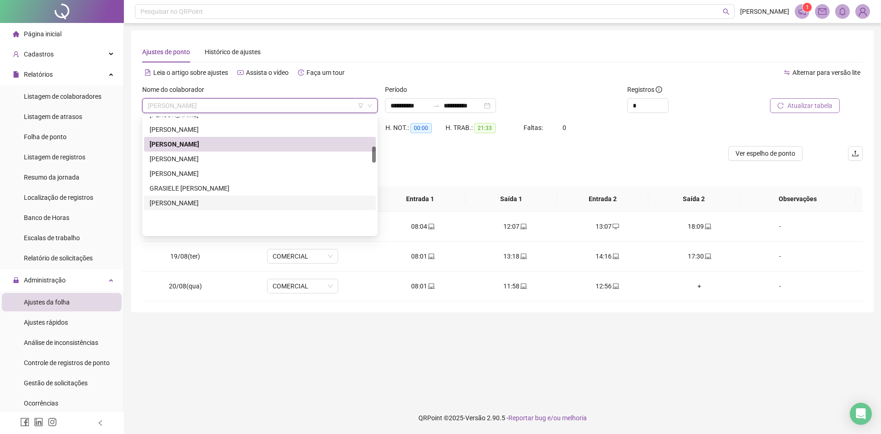
scroll to position [167, 0]
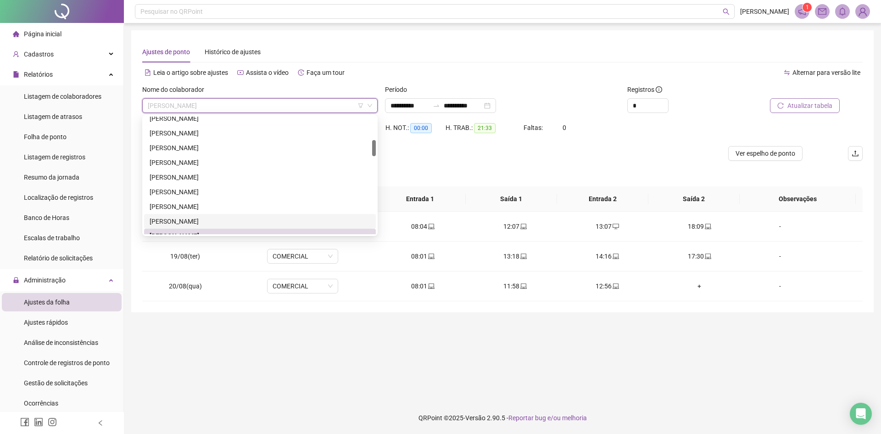
click at [236, 220] on div "[PERSON_NAME]" at bounding box center [260, 221] width 221 height 10
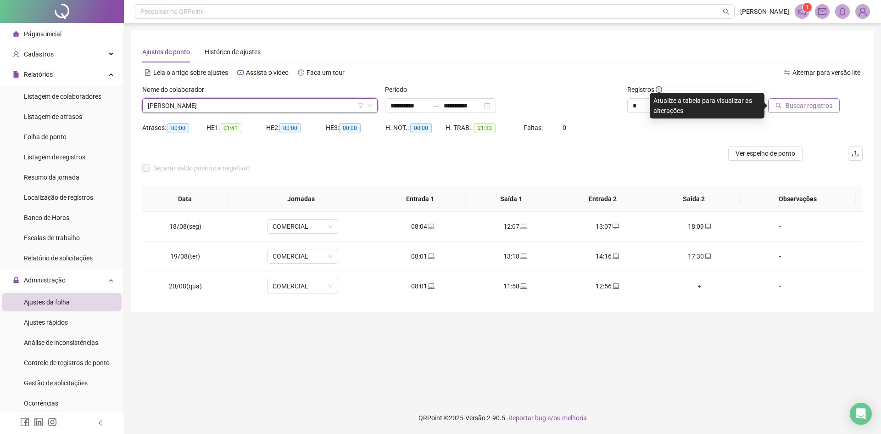
click at [809, 100] on button "Buscar registros" at bounding box center [804, 105] width 72 height 15
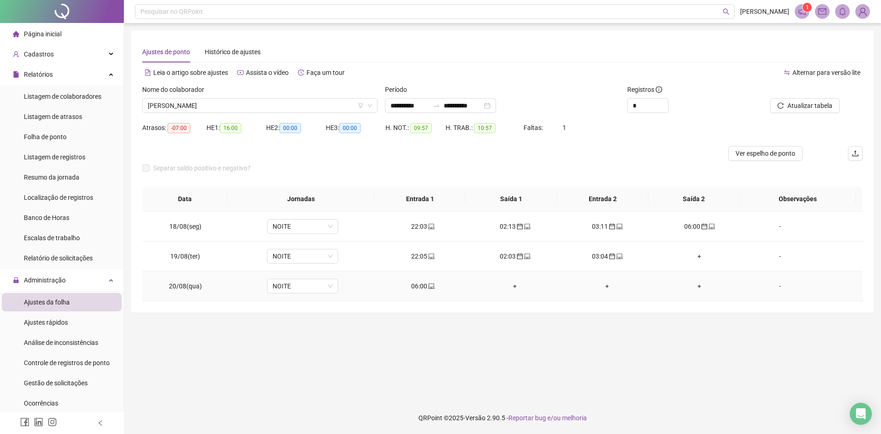
click at [430, 289] on span at bounding box center [430, 285] width 7 height 7
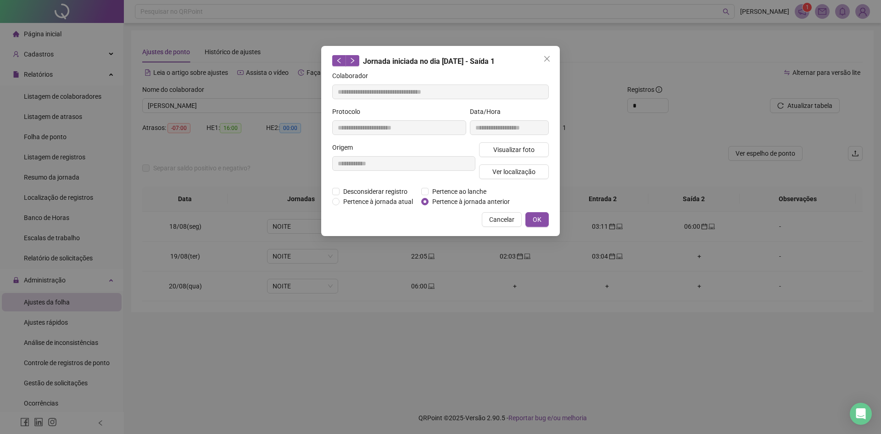
type input "**********"
click at [448, 206] on div "**********" at bounding box center [440, 141] width 239 height 190
click at [449, 201] on span "Pertence à jornada anterior" at bounding box center [470, 201] width 85 height 10
click at [542, 216] on button "OK" at bounding box center [536, 219] width 23 height 15
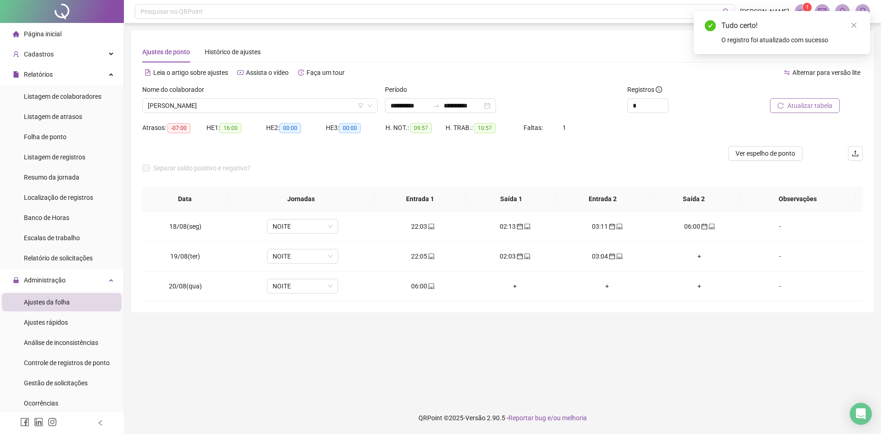
click at [817, 100] on span "Atualizar tabela" at bounding box center [809, 105] width 45 height 10
click at [852, 24] on icon "close" at bounding box center [854, 25] width 6 height 6
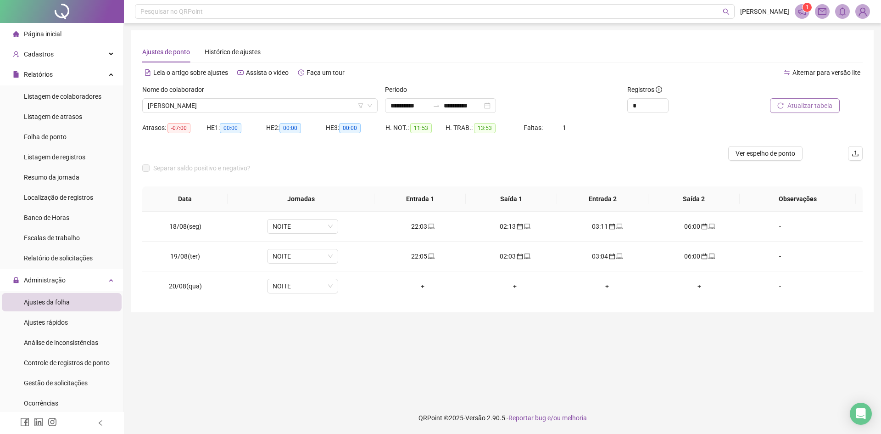
click at [795, 104] on span "Atualizar tabela" at bounding box center [809, 105] width 45 height 10
click at [203, 108] on span "[PERSON_NAME]" at bounding box center [260, 106] width 224 height 14
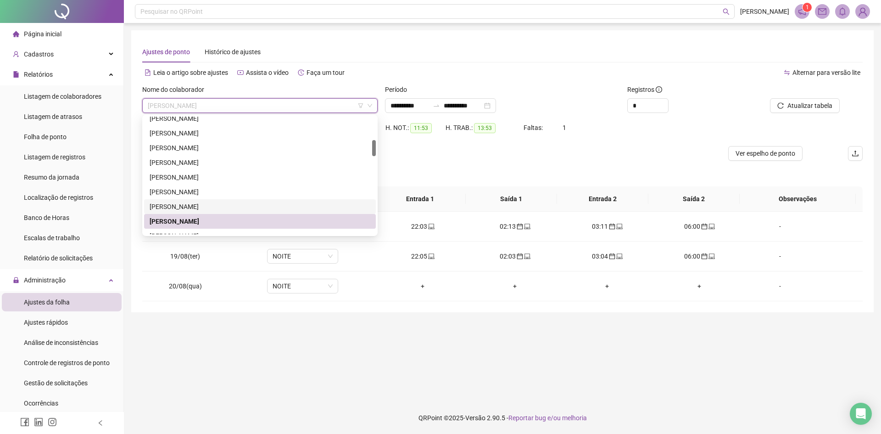
click at [218, 205] on div "[PERSON_NAME]" at bounding box center [260, 206] width 221 height 10
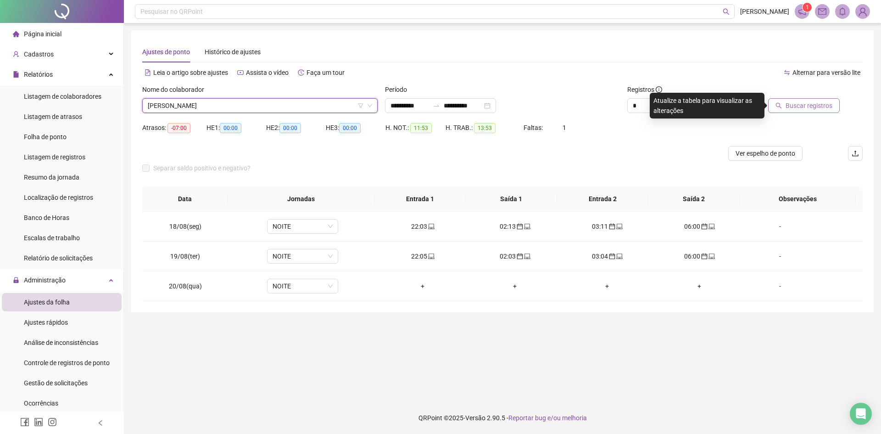
click at [785, 99] on button "Buscar registros" at bounding box center [804, 105] width 72 height 15
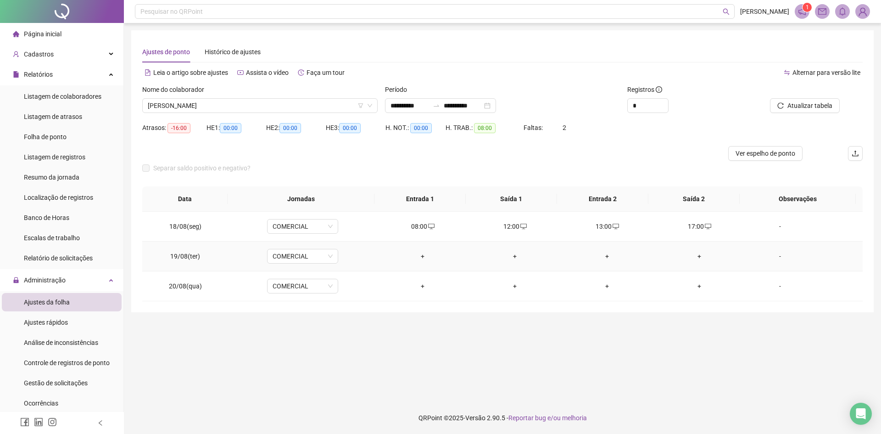
click at [421, 259] on div "+" at bounding box center [423, 256] width 78 height 10
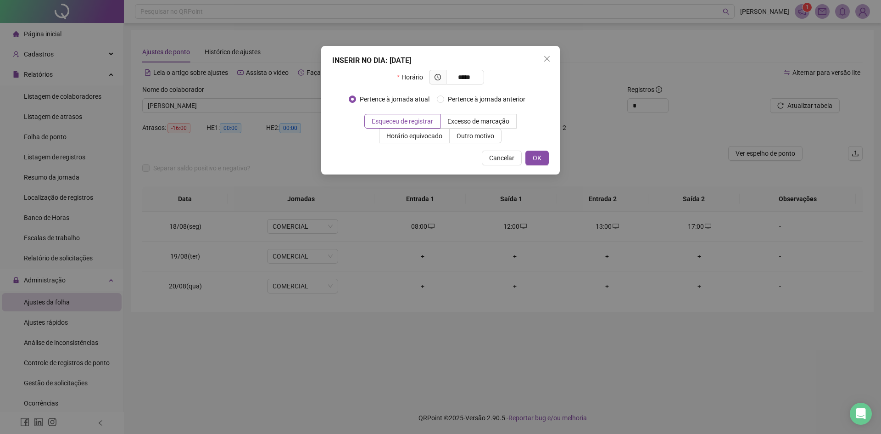
type input "*****"
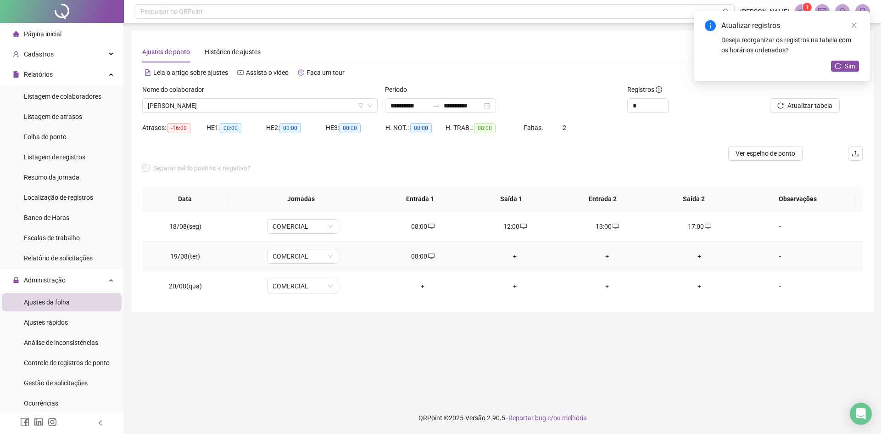
click at [513, 258] on div "+" at bounding box center [515, 256] width 78 height 10
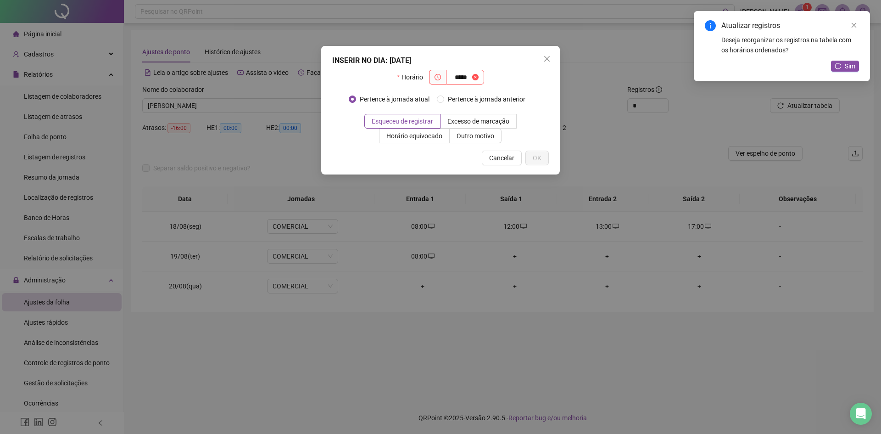
type input "*****"
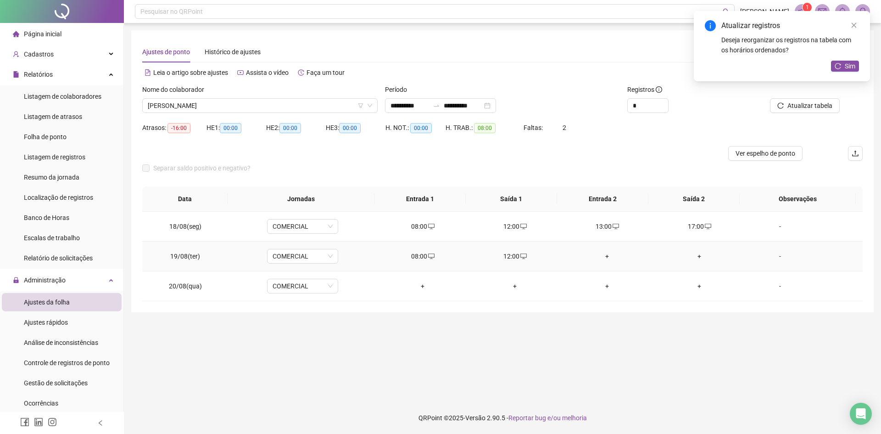
click at [601, 257] on div "+" at bounding box center [607, 256] width 78 height 10
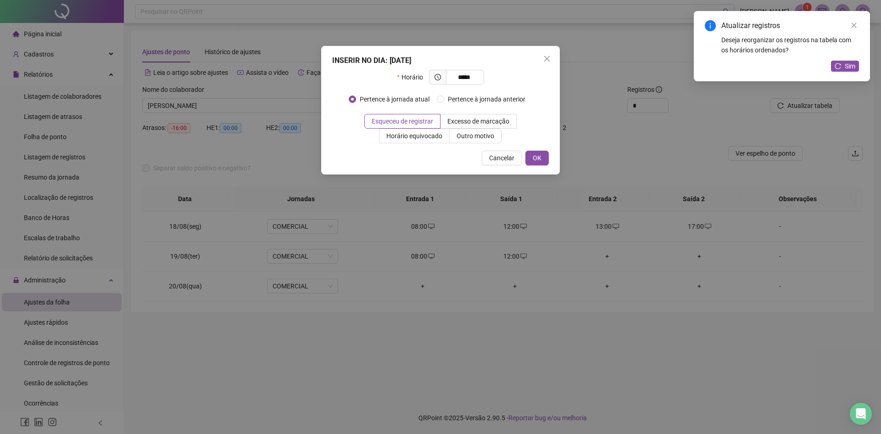
type input "*****"
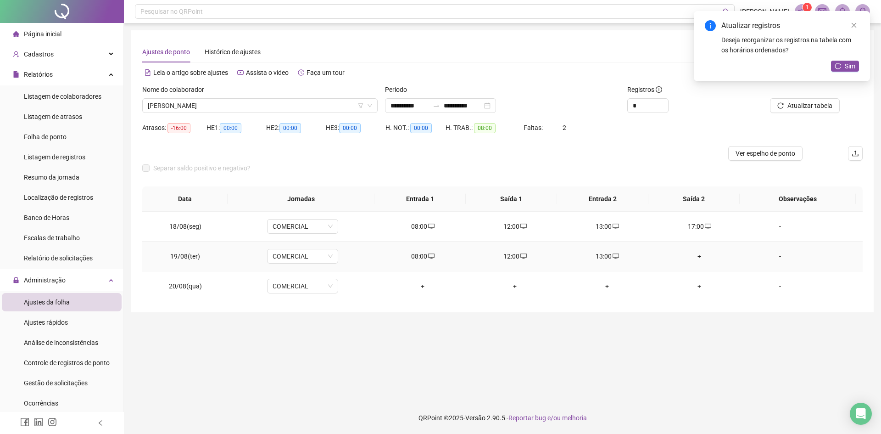
click at [696, 253] on div "+" at bounding box center [700, 256] width 78 height 10
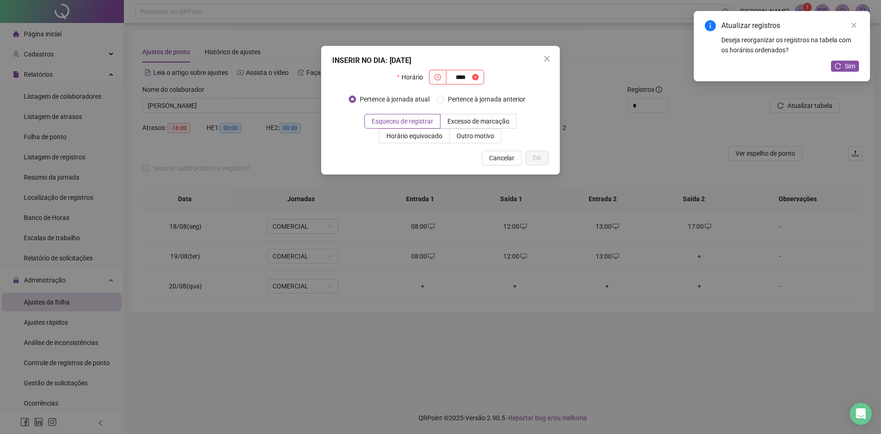
type input "****"
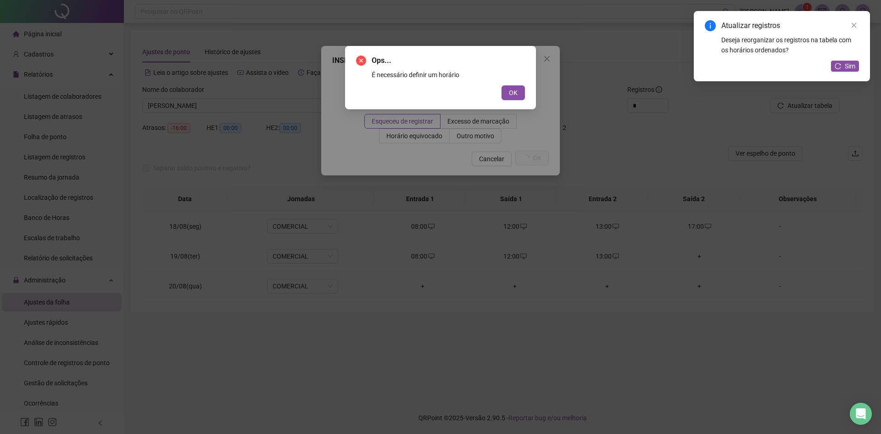
click at [501, 85] on button "OK" at bounding box center [512, 92] width 23 height 15
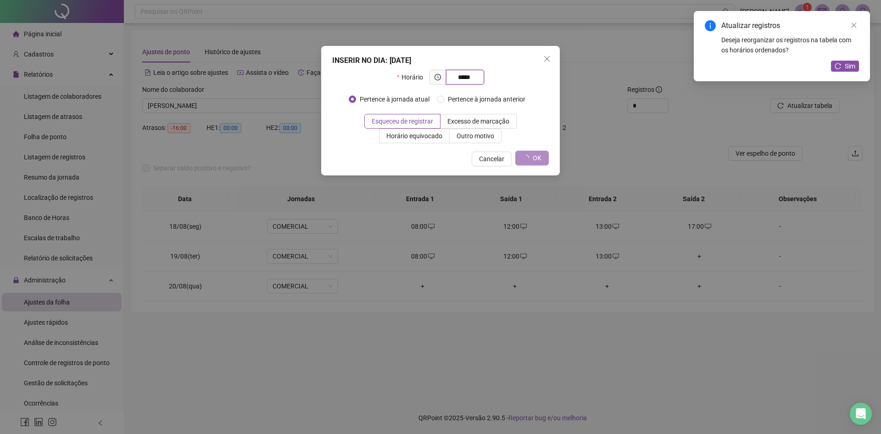
type input "*****"
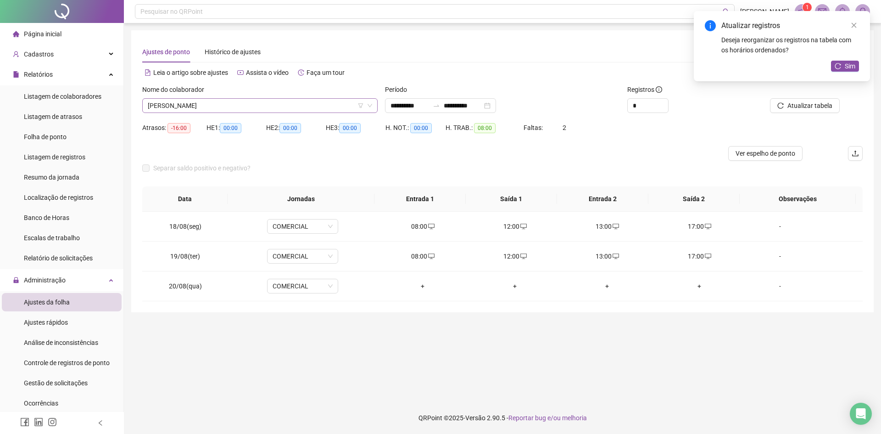
click at [244, 100] on span "[PERSON_NAME]" at bounding box center [260, 106] width 224 height 14
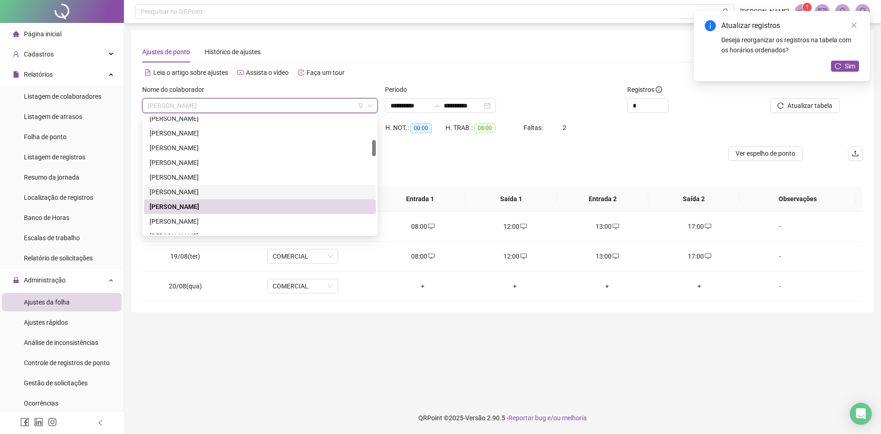
click at [229, 189] on div "[PERSON_NAME]" at bounding box center [260, 192] width 221 height 10
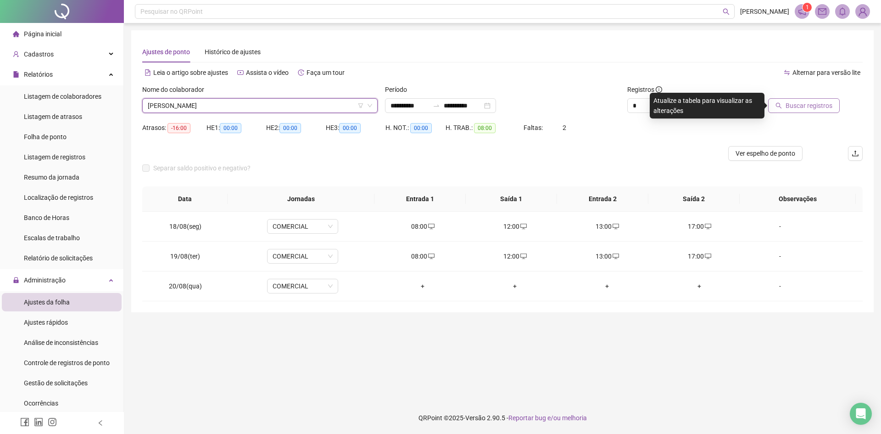
click at [819, 103] on span "Buscar registros" at bounding box center [808, 105] width 47 height 10
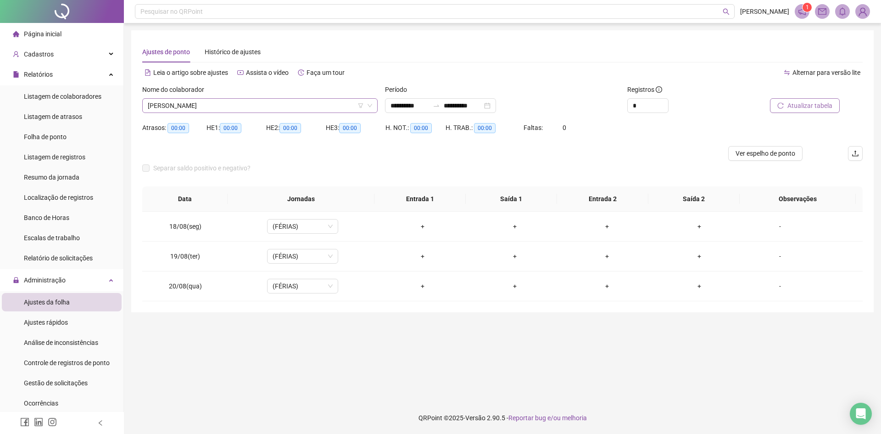
click at [214, 105] on span "[PERSON_NAME]" at bounding box center [260, 106] width 224 height 14
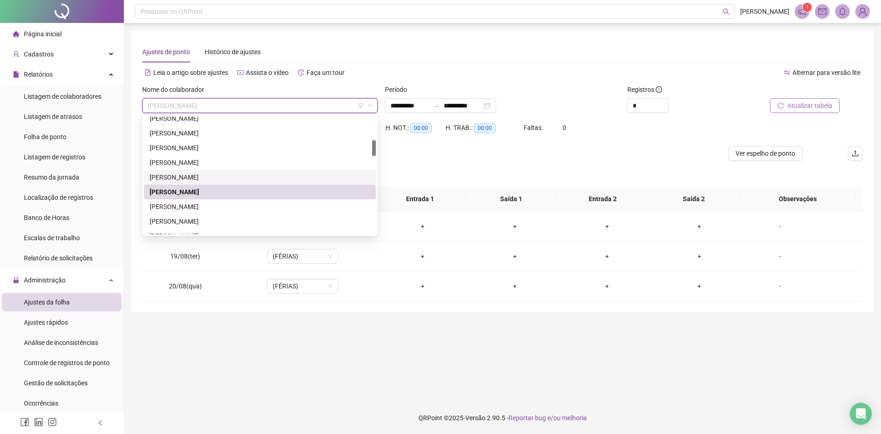
click at [218, 174] on div "[PERSON_NAME]" at bounding box center [260, 177] width 221 height 10
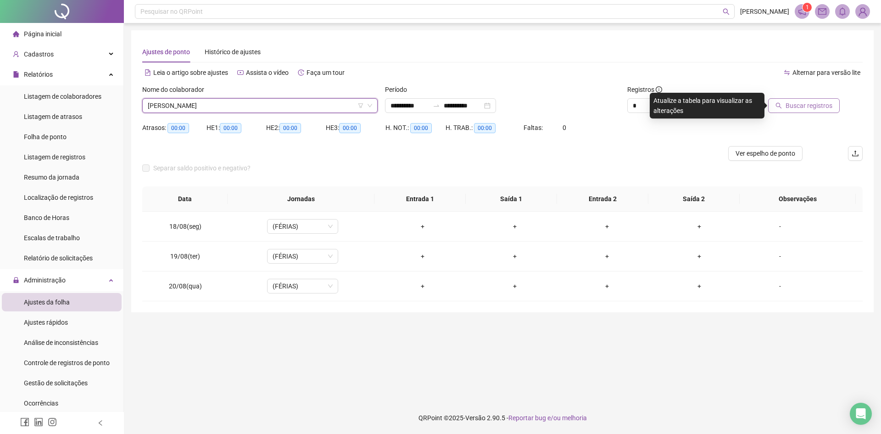
click at [789, 107] on span "Buscar registros" at bounding box center [808, 105] width 47 height 10
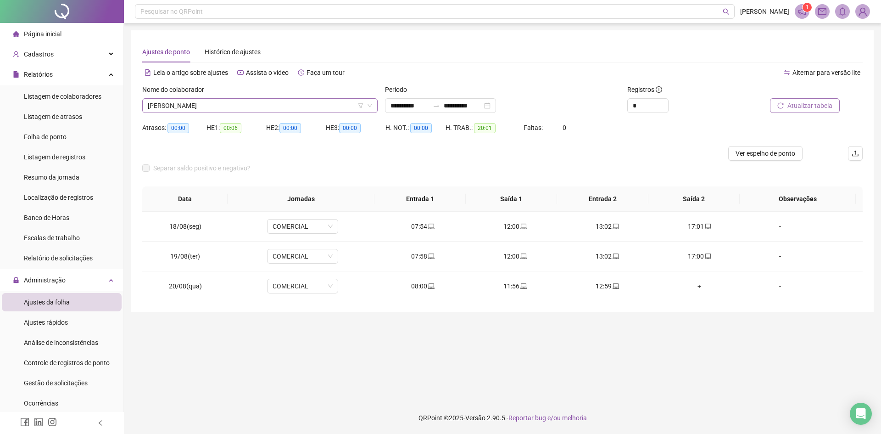
click at [214, 103] on span "[PERSON_NAME]" at bounding box center [260, 106] width 224 height 14
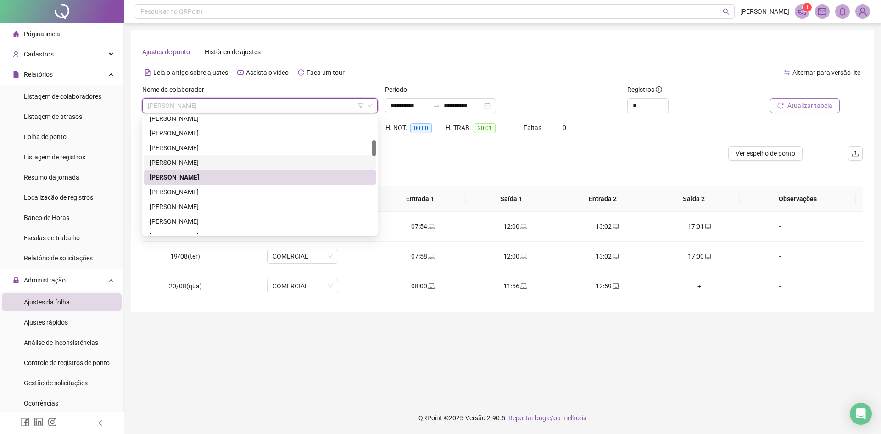
click at [213, 161] on div "[PERSON_NAME]" at bounding box center [260, 162] width 221 height 10
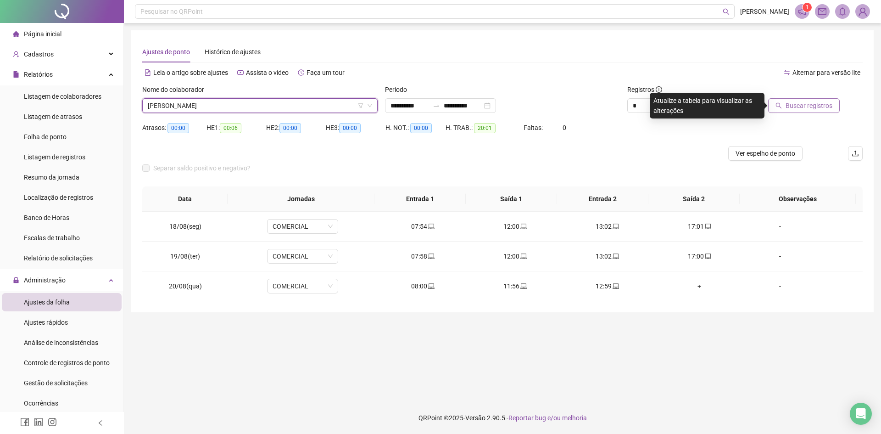
click at [799, 99] on button "Buscar registros" at bounding box center [804, 105] width 72 height 15
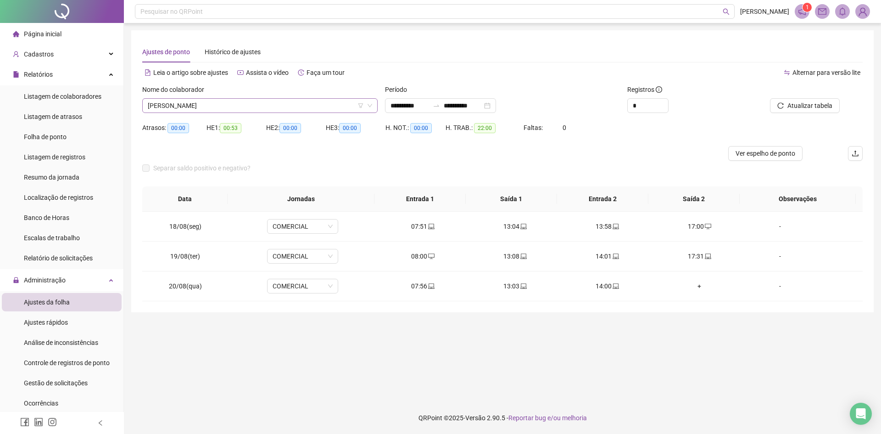
click at [225, 108] on span "[PERSON_NAME]" at bounding box center [260, 106] width 224 height 14
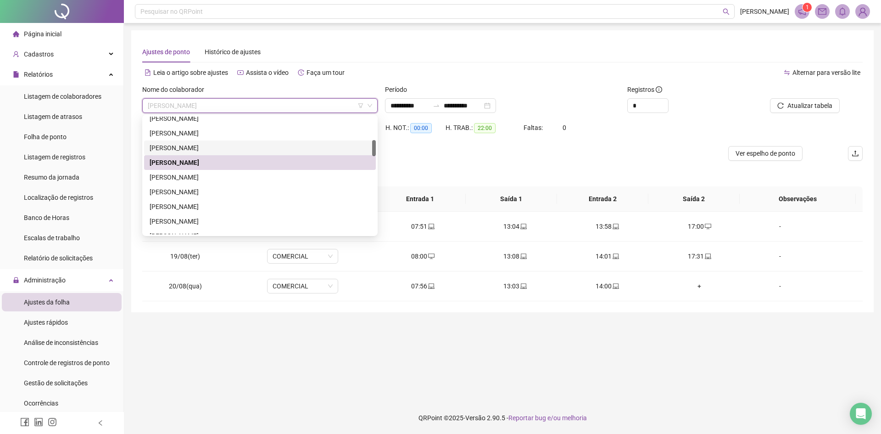
click at [196, 145] on div "[PERSON_NAME]" at bounding box center [260, 148] width 221 height 10
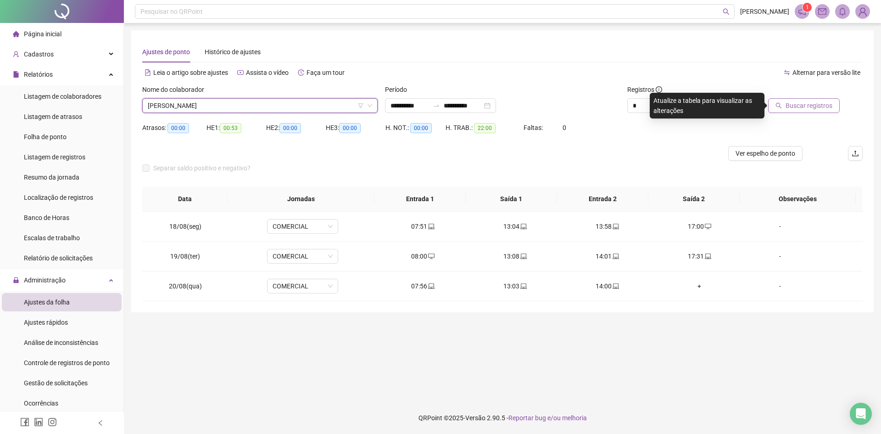
click at [802, 108] on span "Buscar registros" at bounding box center [808, 105] width 47 height 10
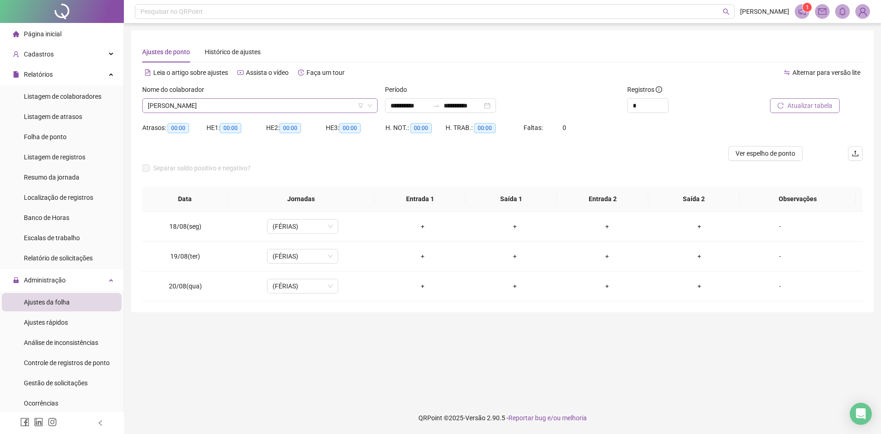
click at [196, 106] on span "[PERSON_NAME]" at bounding box center [260, 106] width 224 height 14
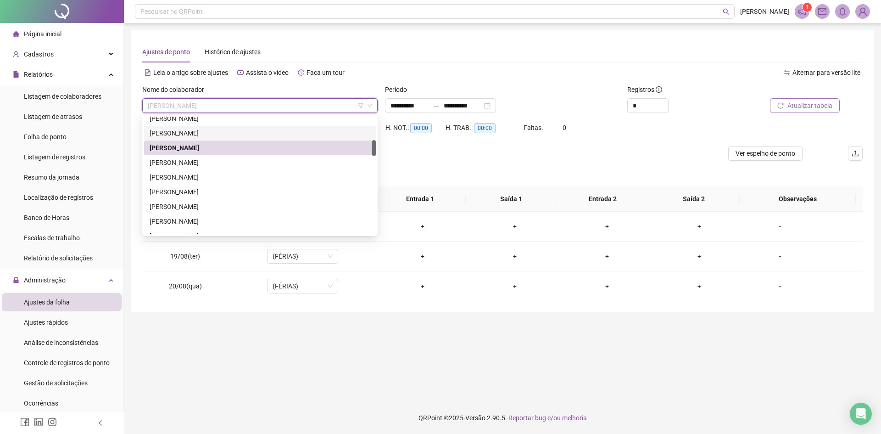
click at [221, 133] on div "[PERSON_NAME]" at bounding box center [260, 133] width 221 height 10
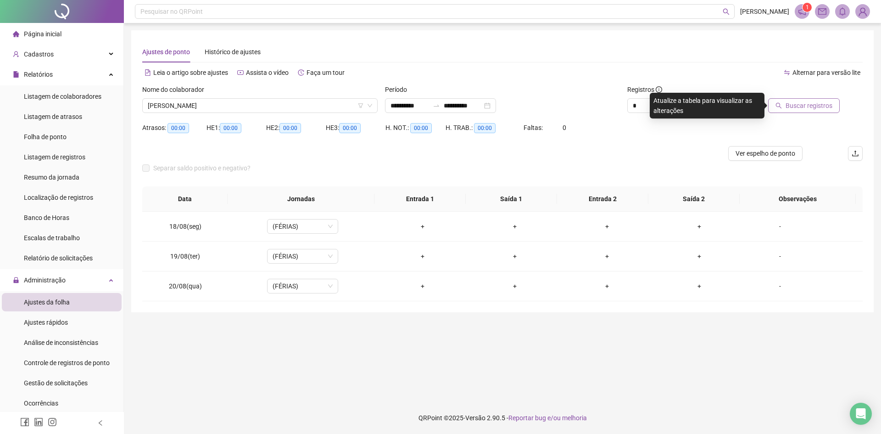
click at [795, 109] on span "Buscar registros" at bounding box center [808, 105] width 47 height 10
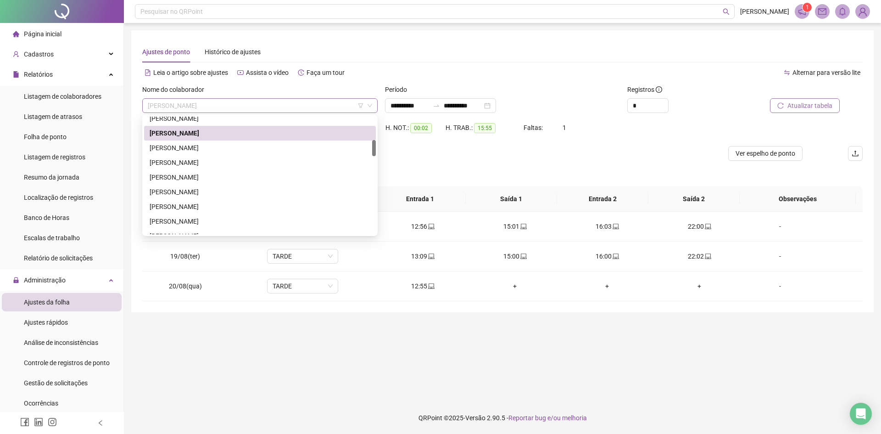
click at [221, 110] on span "[PERSON_NAME]" at bounding box center [260, 106] width 224 height 14
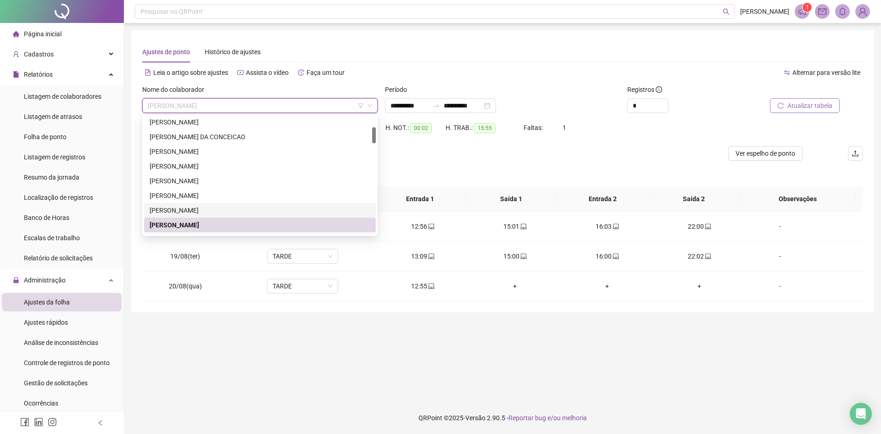
click at [226, 211] on div "[PERSON_NAME]" at bounding box center [260, 210] width 221 height 10
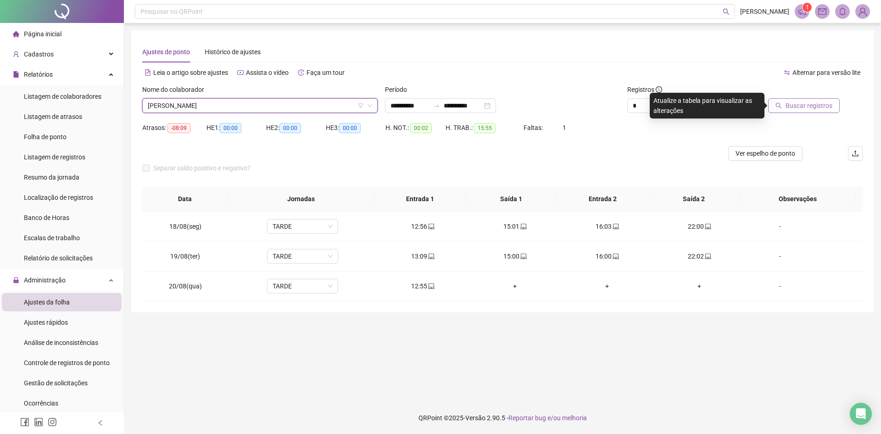
click at [808, 106] on span "Buscar registros" at bounding box center [808, 105] width 47 height 10
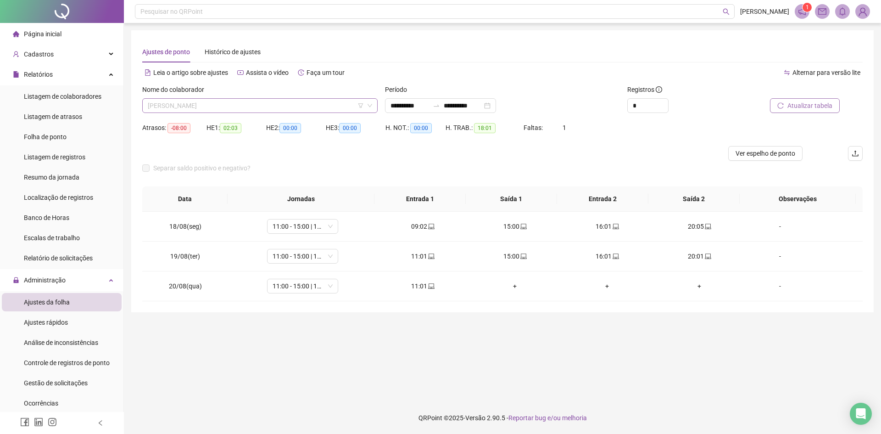
click at [215, 104] on span "[PERSON_NAME]" at bounding box center [260, 106] width 224 height 14
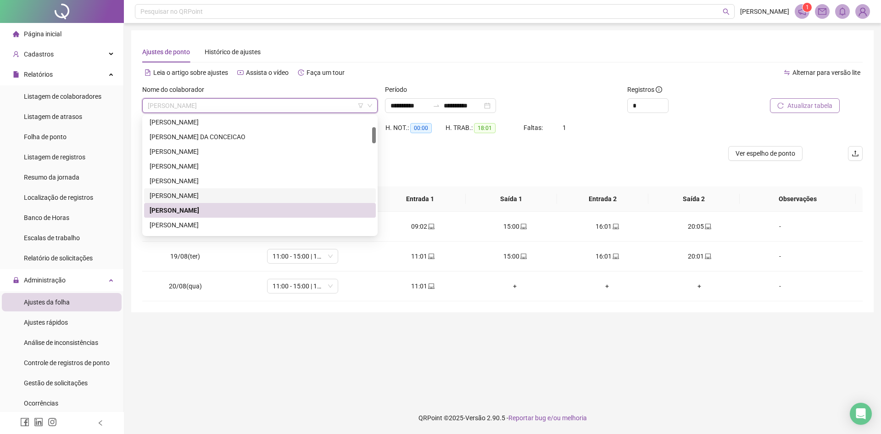
click at [188, 194] on div "[PERSON_NAME]" at bounding box center [260, 195] width 221 height 10
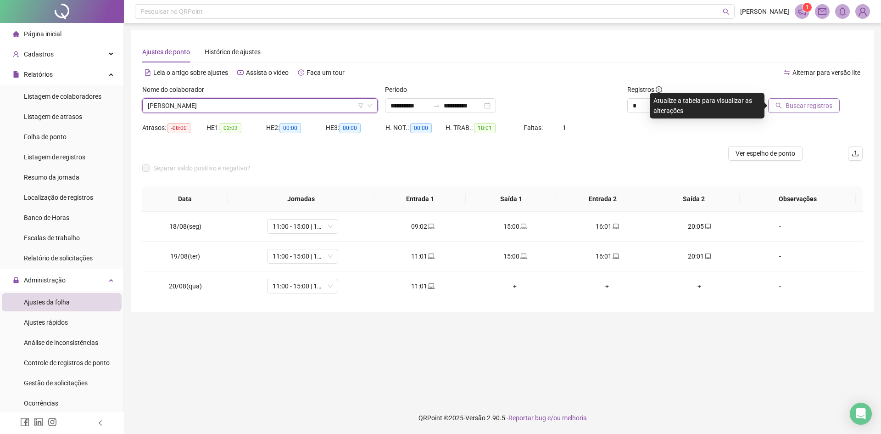
click at [800, 105] on span "Buscar registros" at bounding box center [808, 105] width 47 height 10
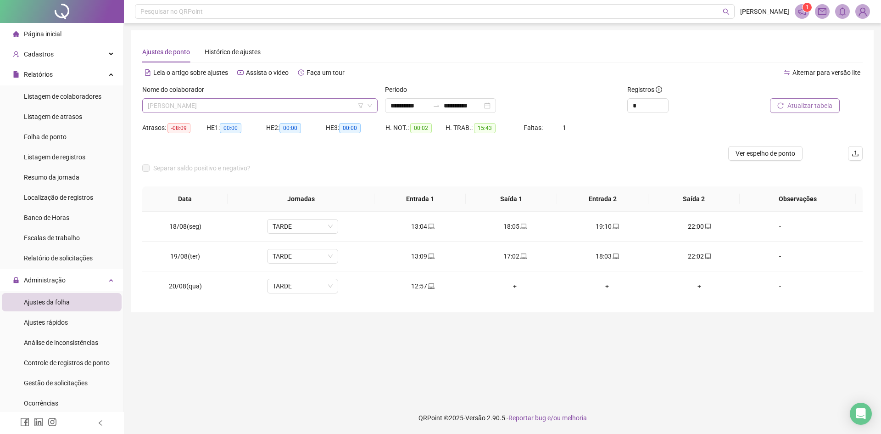
click at [202, 109] on span "[PERSON_NAME]" at bounding box center [260, 106] width 224 height 14
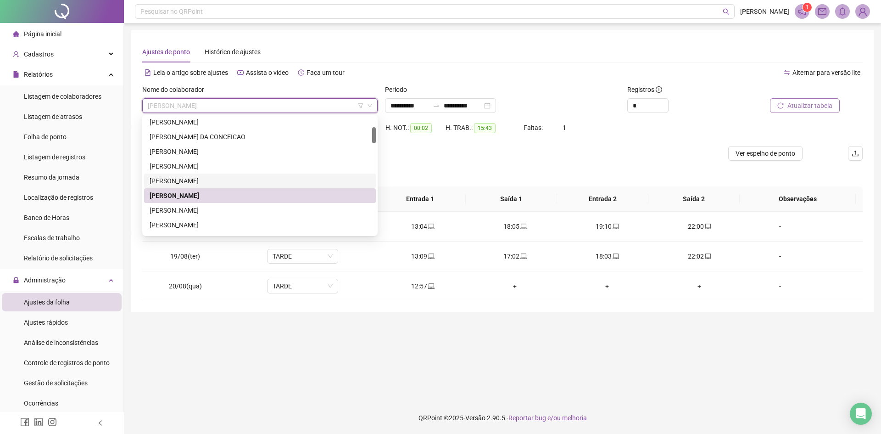
click at [206, 179] on div "[PERSON_NAME]" at bounding box center [260, 181] width 221 height 10
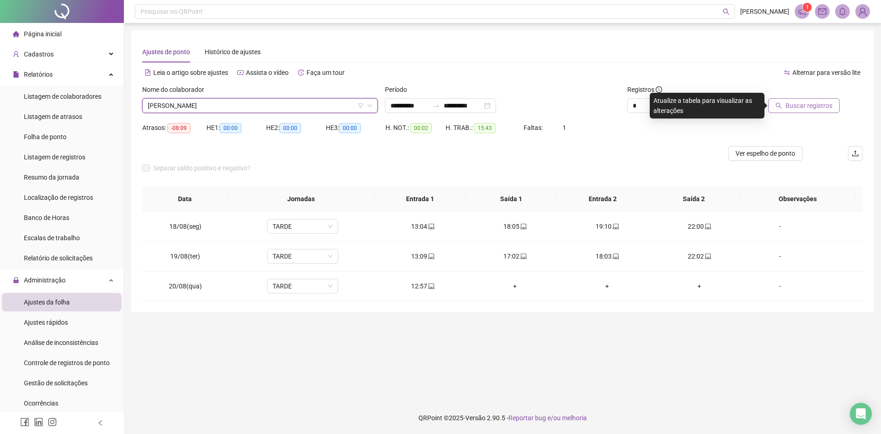
click at [798, 105] on span "Buscar registros" at bounding box center [808, 105] width 47 height 10
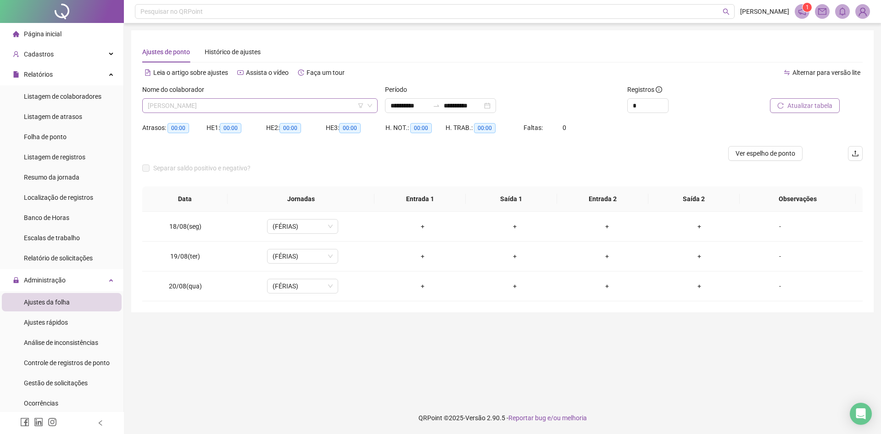
click at [225, 105] on span "[PERSON_NAME]" at bounding box center [260, 106] width 224 height 14
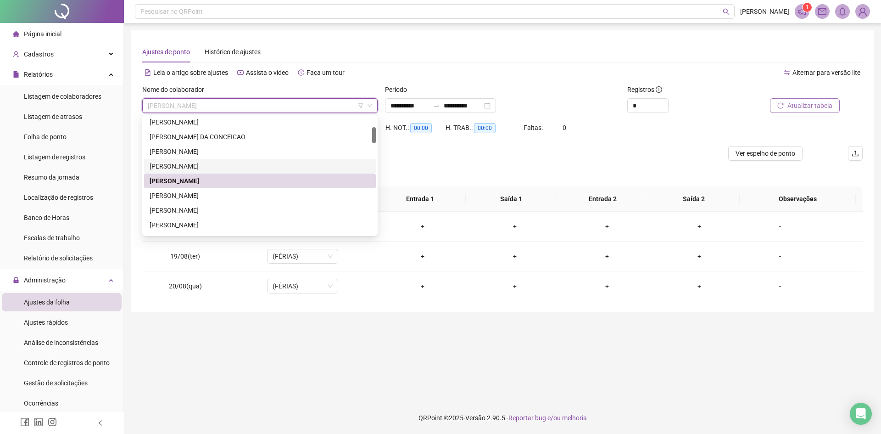
click at [222, 164] on div "[PERSON_NAME]" at bounding box center [260, 166] width 221 height 10
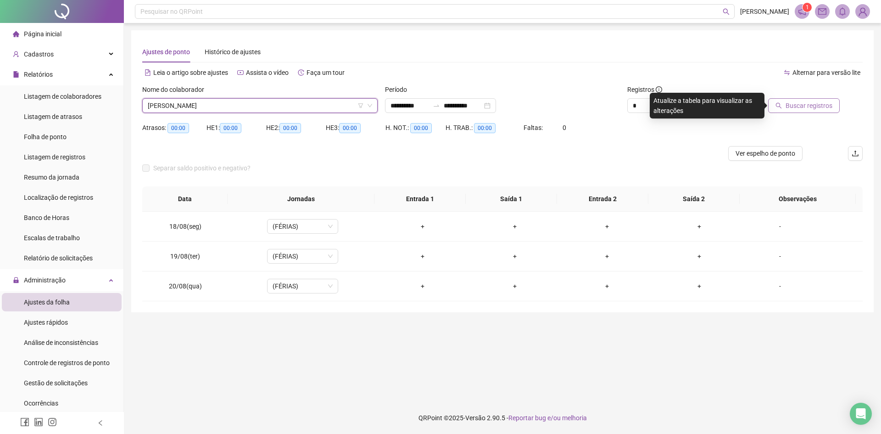
click at [810, 108] on span "Buscar registros" at bounding box center [808, 105] width 47 height 10
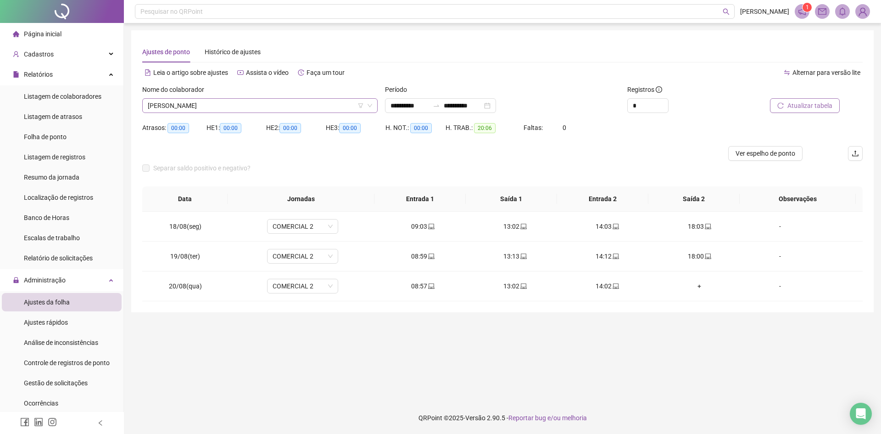
click at [236, 105] on span "[PERSON_NAME]" at bounding box center [260, 106] width 224 height 14
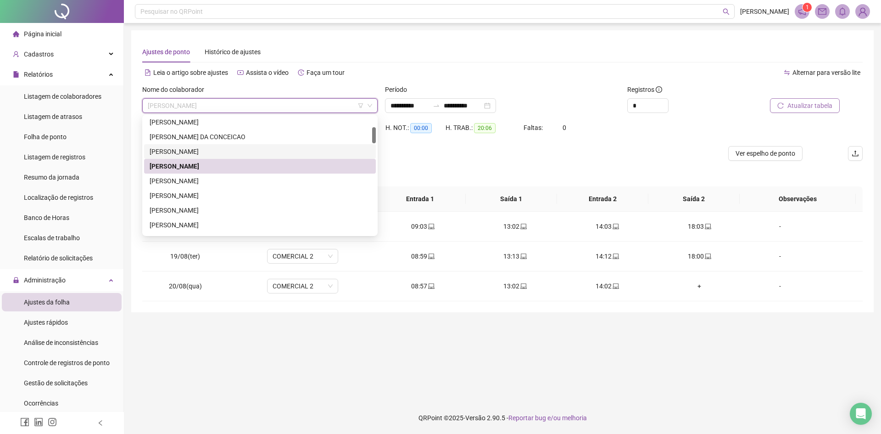
click at [219, 150] on div "[PERSON_NAME]" at bounding box center [260, 151] width 221 height 10
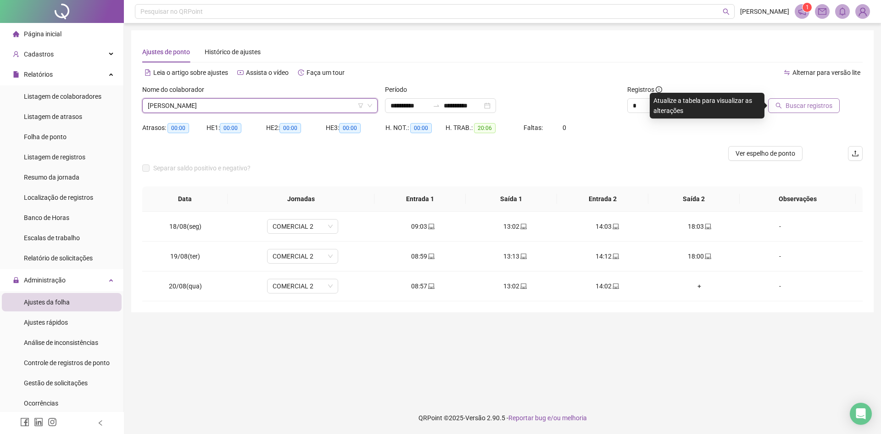
click at [800, 104] on span "Buscar registros" at bounding box center [808, 105] width 47 height 10
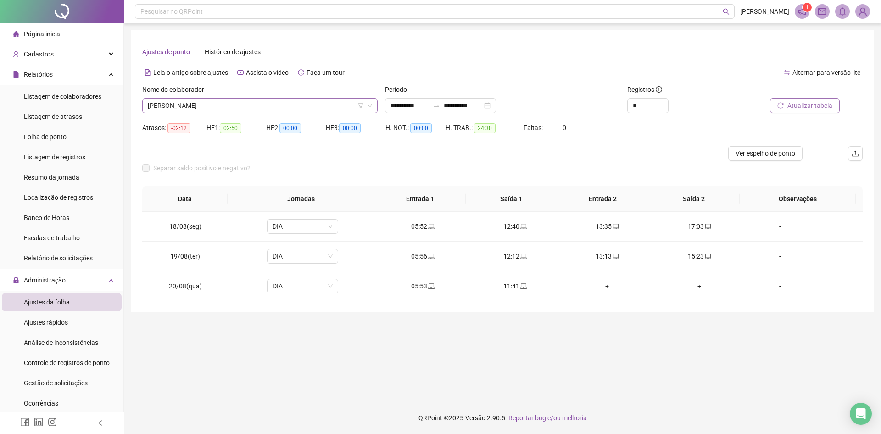
click at [178, 106] on span "[PERSON_NAME]" at bounding box center [260, 106] width 224 height 14
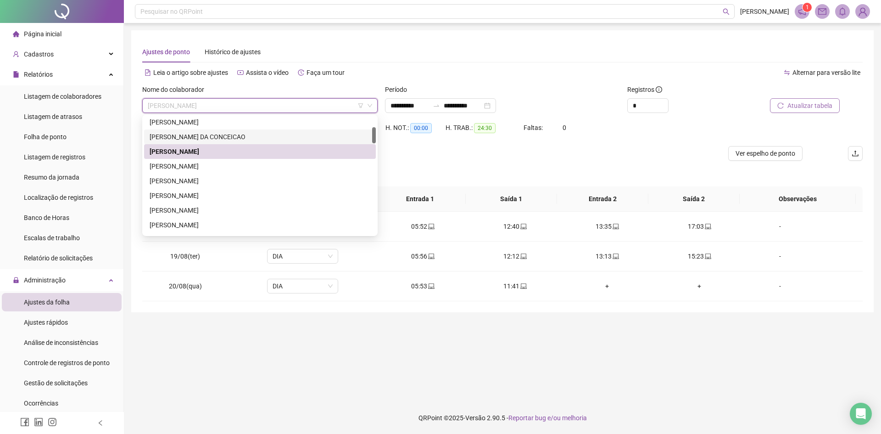
click at [194, 134] on div "[PERSON_NAME] DA CONCEICAO" at bounding box center [260, 137] width 221 height 10
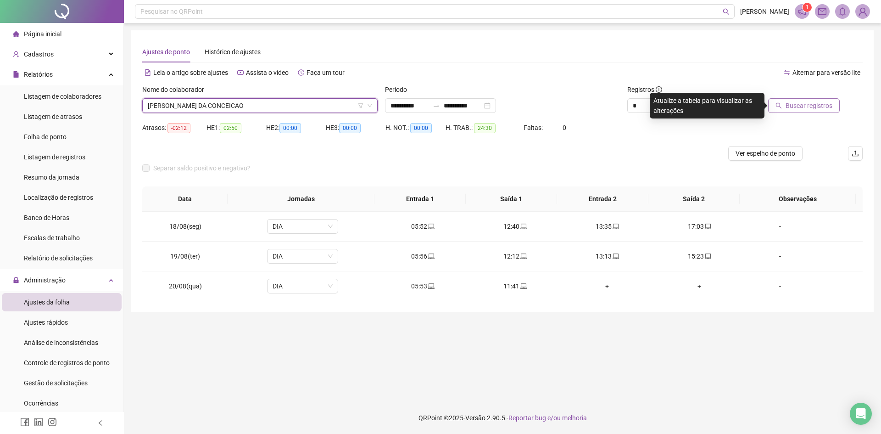
click at [804, 105] on span "Buscar registros" at bounding box center [808, 105] width 47 height 10
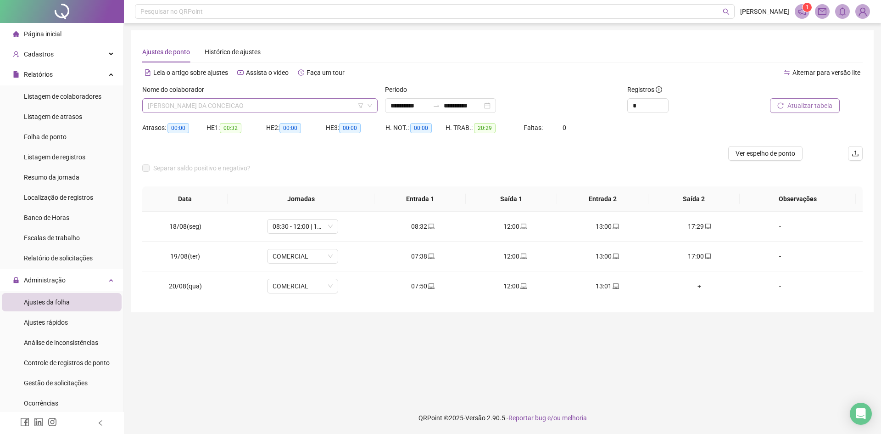
click at [200, 106] on span "[PERSON_NAME] DA CONCEICAO" at bounding box center [260, 106] width 224 height 14
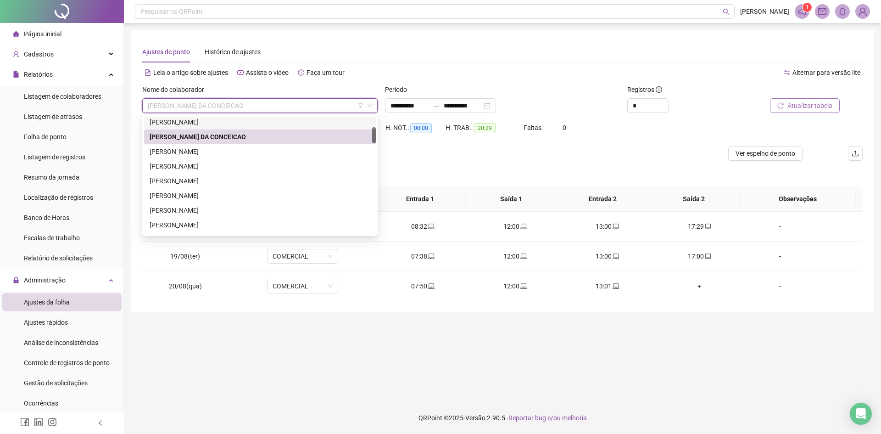
click at [210, 122] on div "[PERSON_NAME]" at bounding box center [260, 122] width 221 height 10
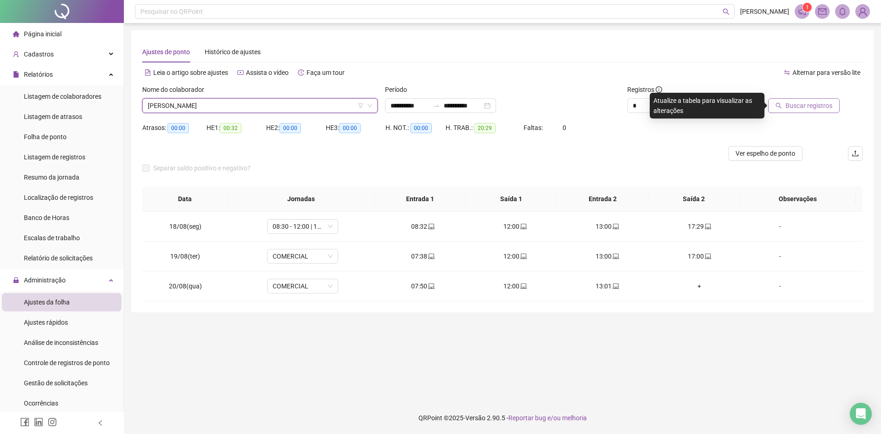
click at [801, 107] on span "Buscar registros" at bounding box center [808, 105] width 47 height 10
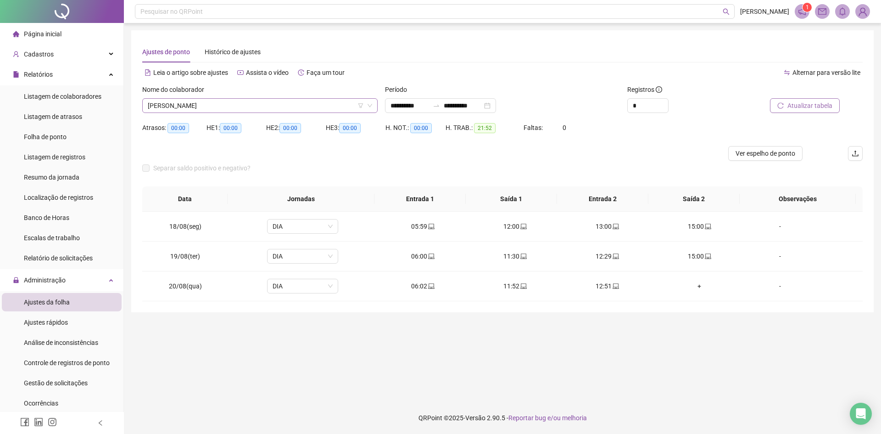
click at [224, 110] on span "[PERSON_NAME]" at bounding box center [260, 106] width 224 height 14
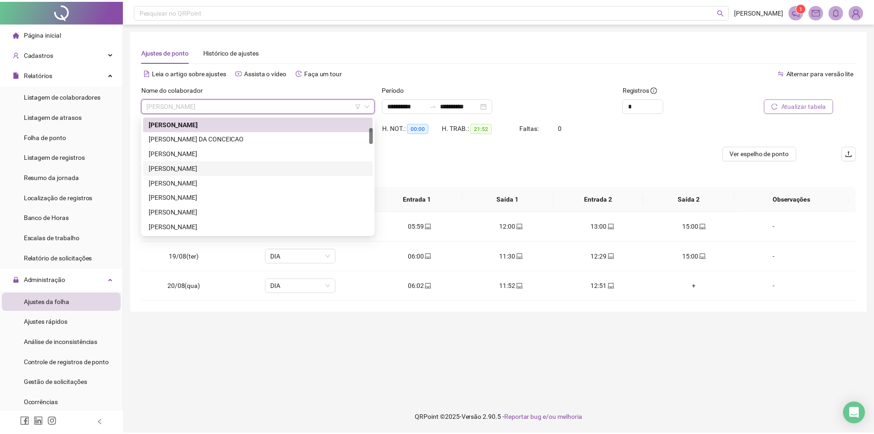
scroll to position [0, 0]
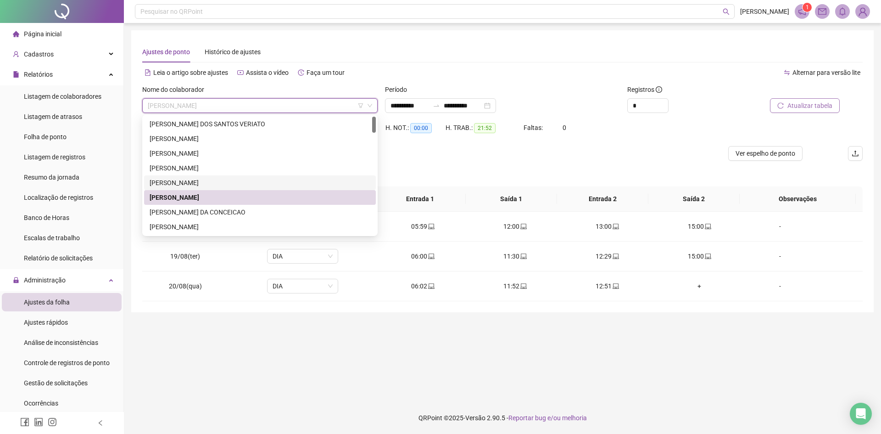
click at [216, 187] on div "[PERSON_NAME]" at bounding box center [260, 183] width 221 height 10
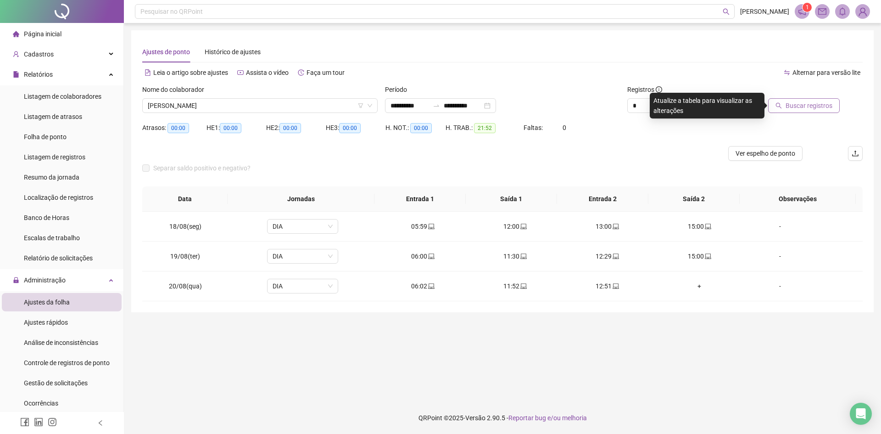
click at [791, 105] on span "Buscar registros" at bounding box center [808, 105] width 47 height 10
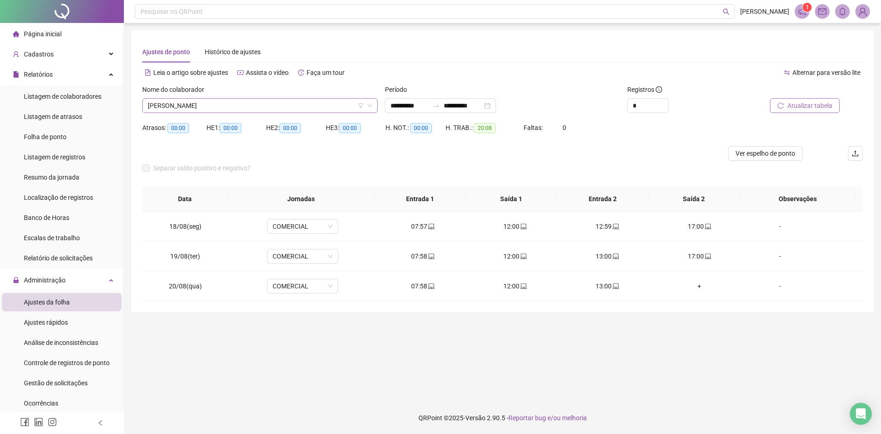
click at [230, 105] on span "[PERSON_NAME]" at bounding box center [260, 106] width 224 height 14
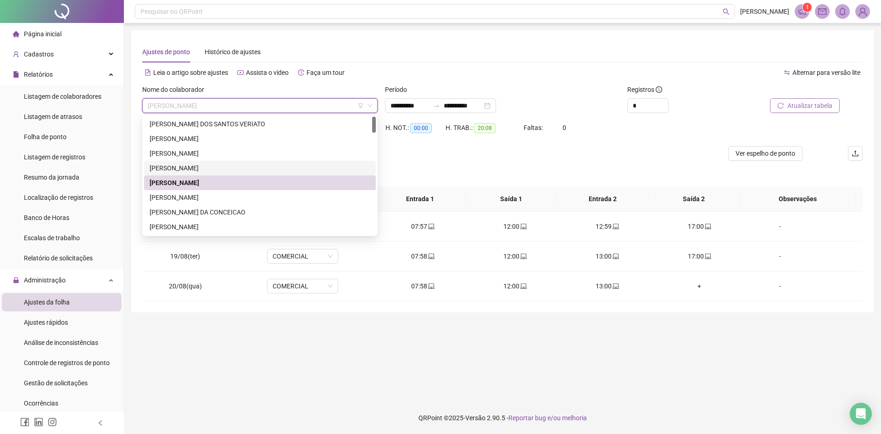
click at [204, 166] on div "[PERSON_NAME]" at bounding box center [260, 168] width 221 height 10
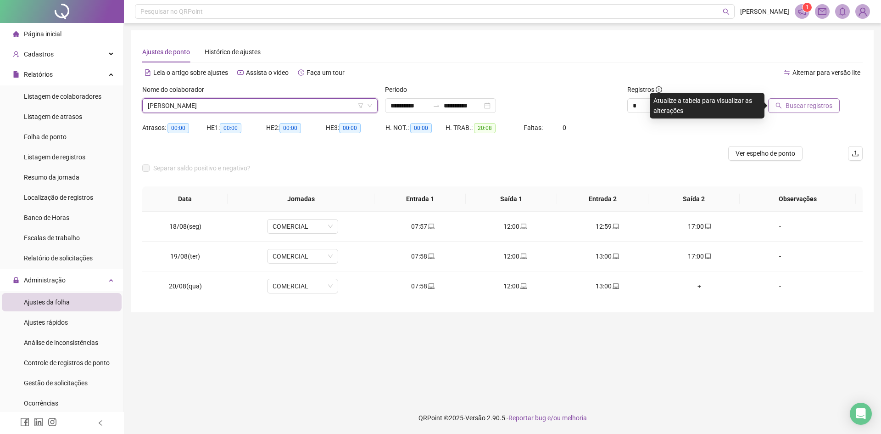
click at [814, 107] on span "Buscar registros" at bounding box center [808, 105] width 47 height 10
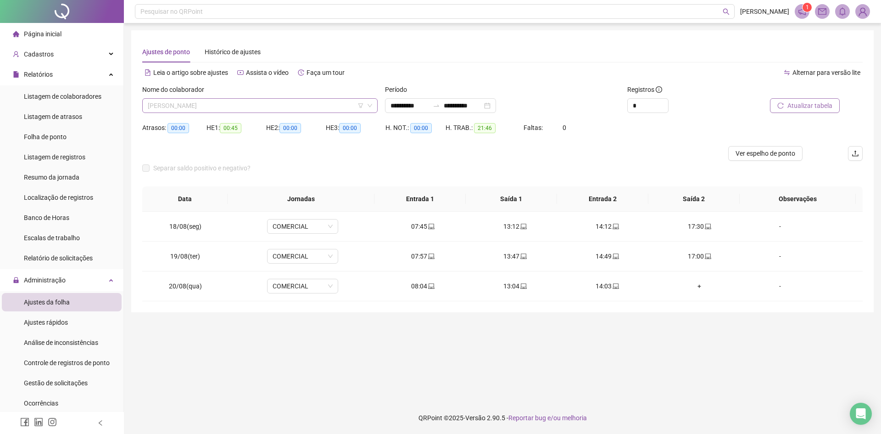
click at [228, 100] on span "[PERSON_NAME]" at bounding box center [260, 106] width 224 height 14
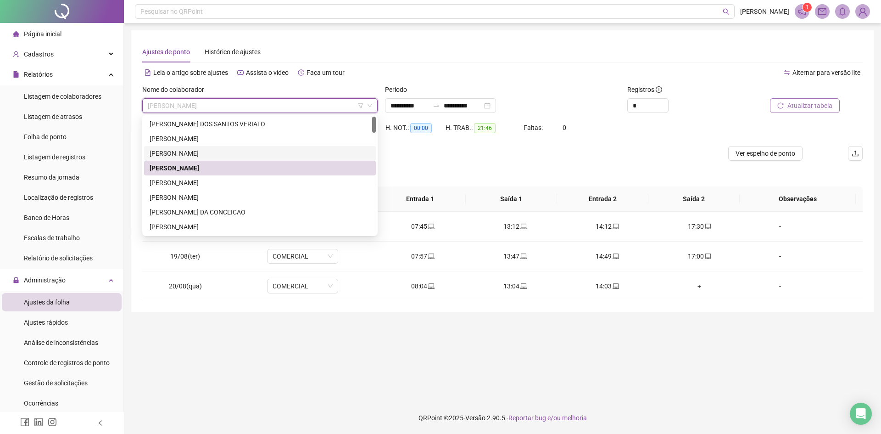
click at [207, 150] on div "[PERSON_NAME]" at bounding box center [260, 153] width 221 height 10
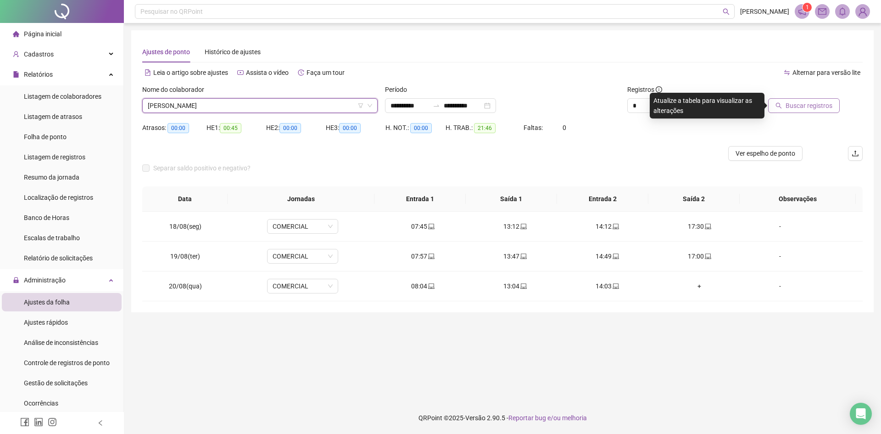
click at [811, 106] on span "Buscar registros" at bounding box center [808, 105] width 47 height 10
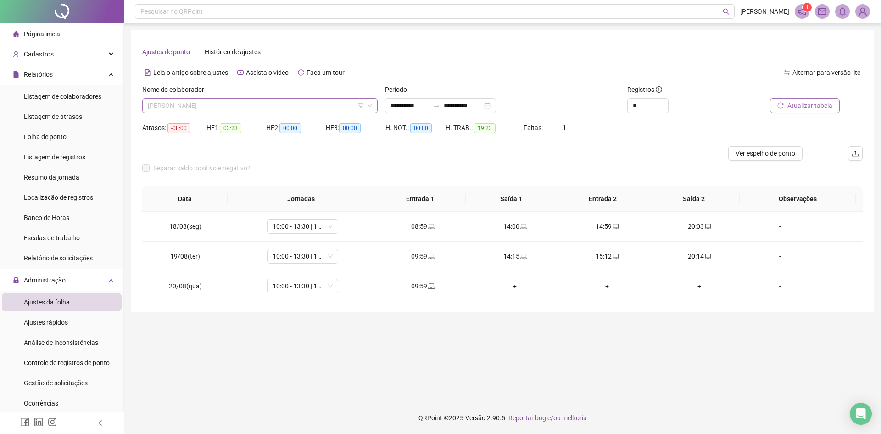
click at [201, 106] on span "[PERSON_NAME]" at bounding box center [260, 106] width 224 height 14
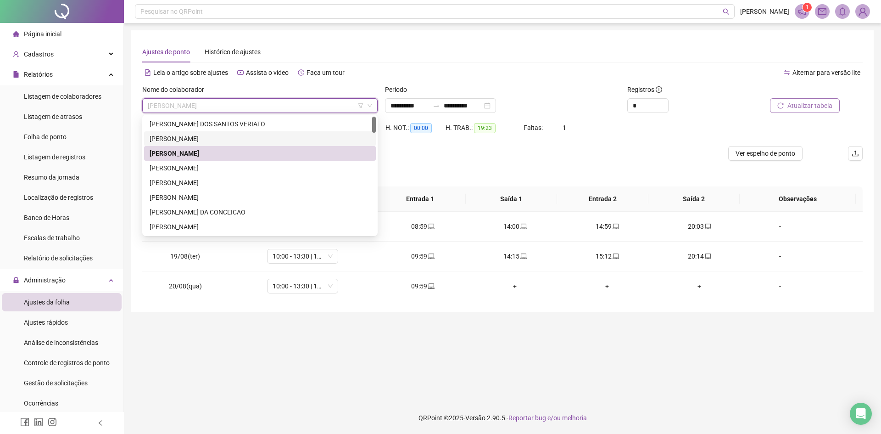
click at [195, 135] on div "[PERSON_NAME]" at bounding box center [260, 138] width 221 height 10
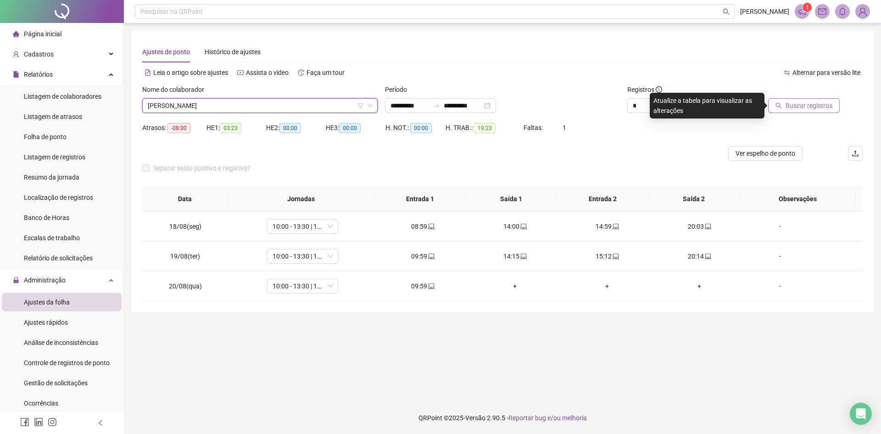
click at [806, 109] on span "Buscar registros" at bounding box center [808, 105] width 47 height 10
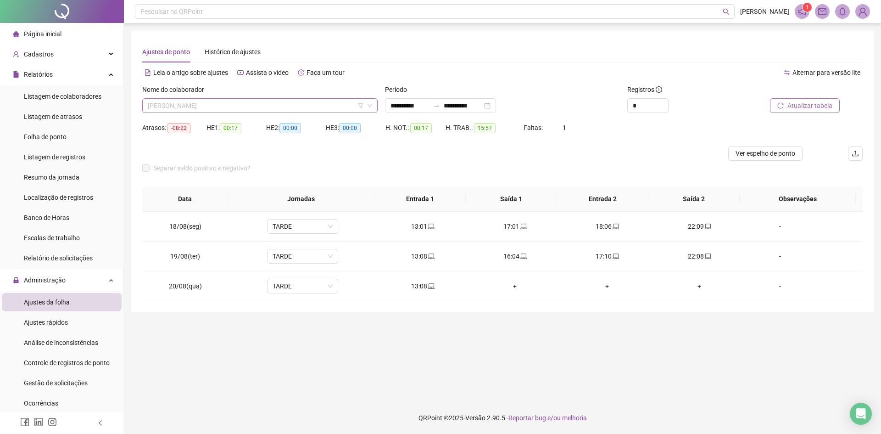
click at [277, 109] on span "[PERSON_NAME]" at bounding box center [260, 106] width 224 height 14
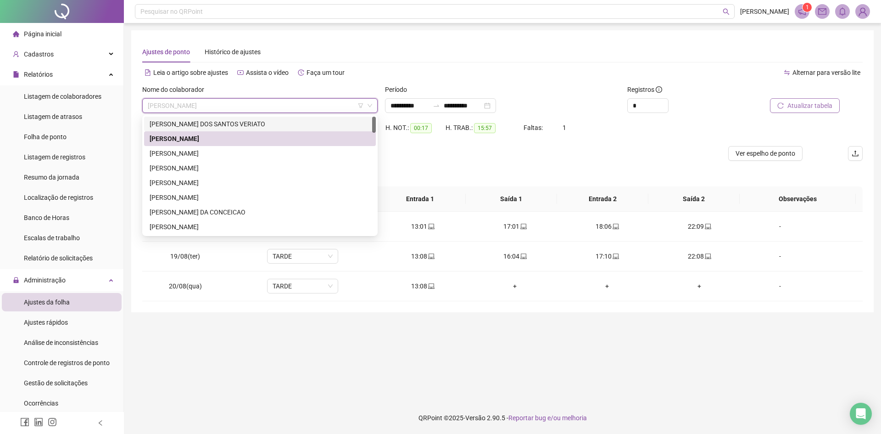
click at [202, 126] on div "[PERSON_NAME] DOS SANTOS VERIATO" at bounding box center [260, 124] width 221 height 10
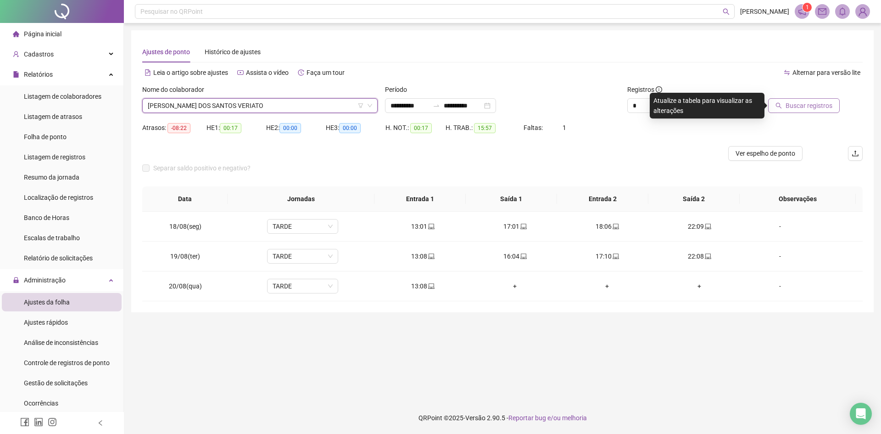
click at [801, 107] on span "Buscar registros" at bounding box center [808, 105] width 47 height 10
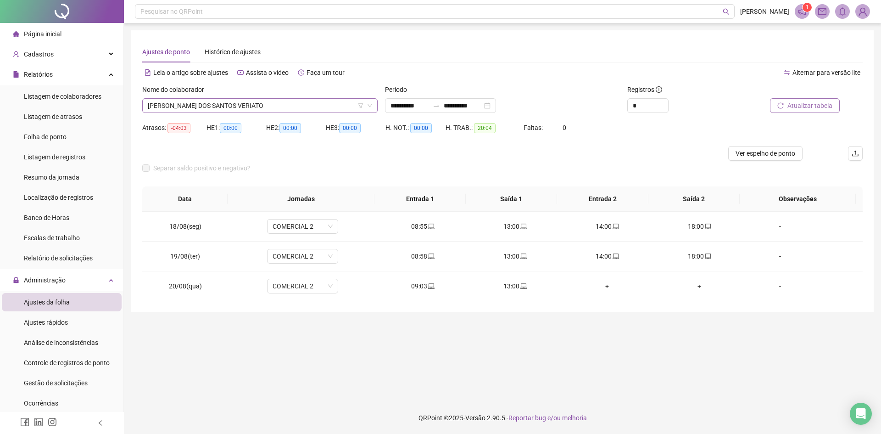
click at [216, 108] on span "[PERSON_NAME] DOS SANTOS VERIATO" at bounding box center [260, 106] width 224 height 14
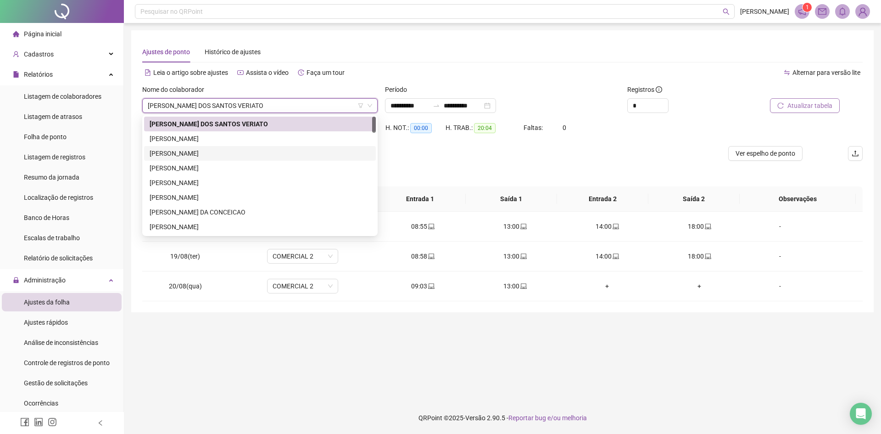
click at [823, 103] on span "Atualizar tabela" at bounding box center [809, 105] width 45 height 10
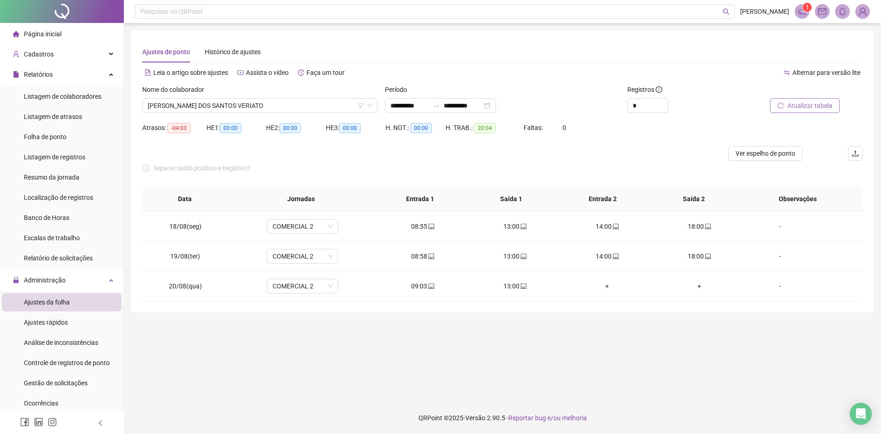
click at [800, 106] on span "Atualizar tabela" at bounding box center [809, 105] width 45 height 10
click at [212, 98] on div "[PERSON_NAME] DOS SANTOS VERIATO" at bounding box center [259, 105] width 235 height 15
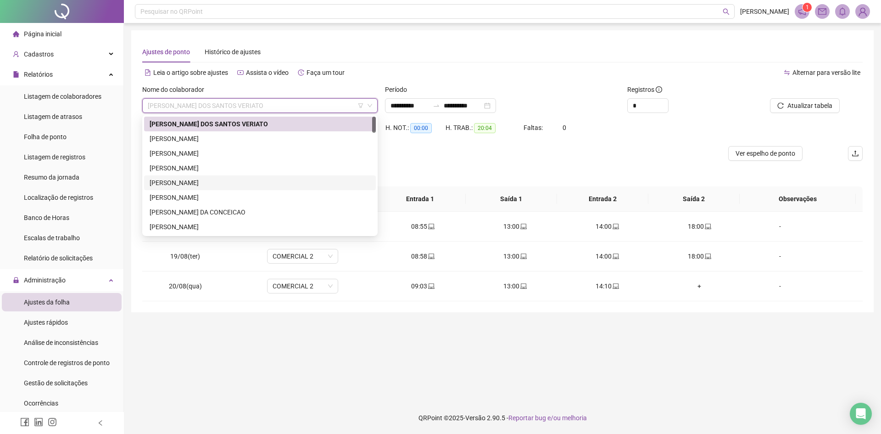
click at [212, 183] on div "[PERSON_NAME]" at bounding box center [260, 183] width 221 height 10
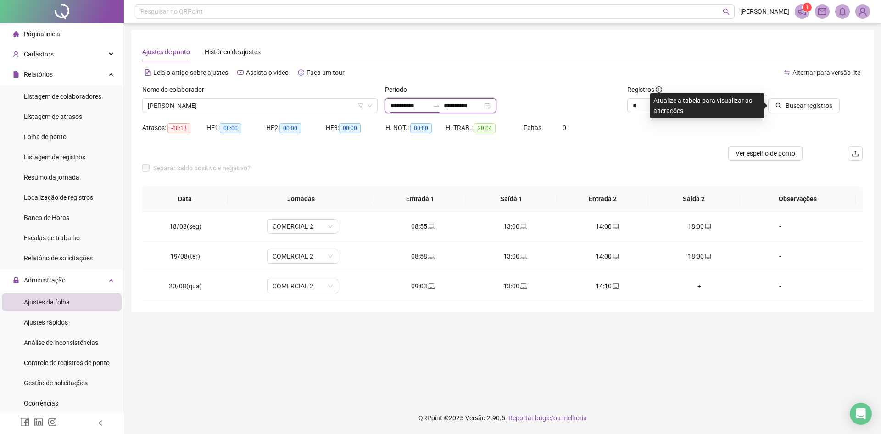
click at [413, 107] on input "**********" at bounding box center [409, 105] width 39 height 10
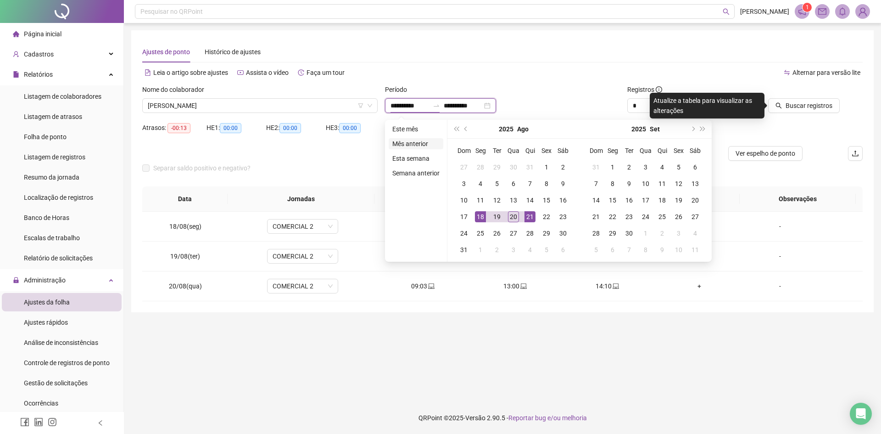
type input "**********"
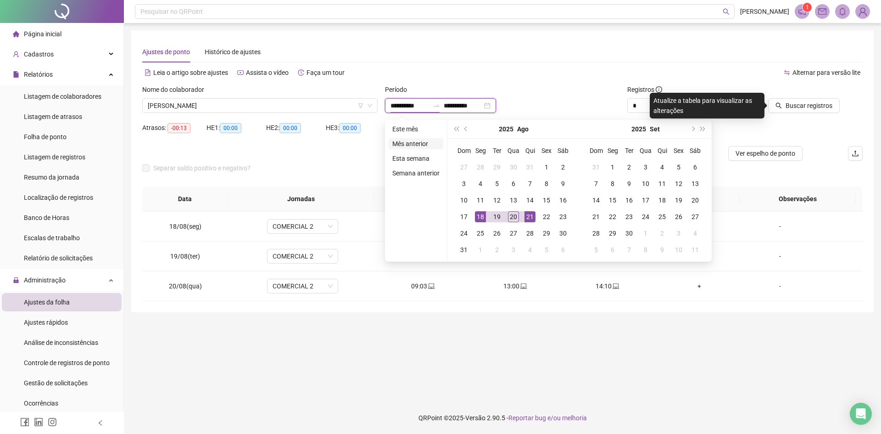
type input "**********"
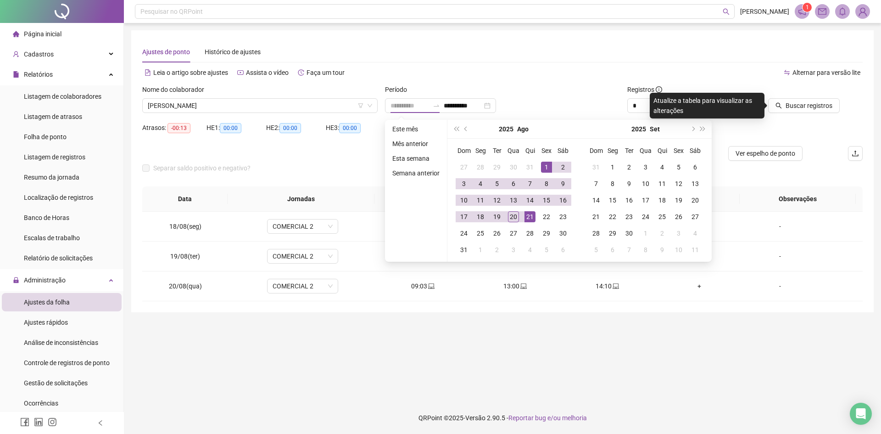
click at [551, 165] on td "1" at bounding box center [546, 167] width 17 height 17
type input "**********"
click at [494, 217] on div "19" at bounding box center [496, 216] width 11 height 11
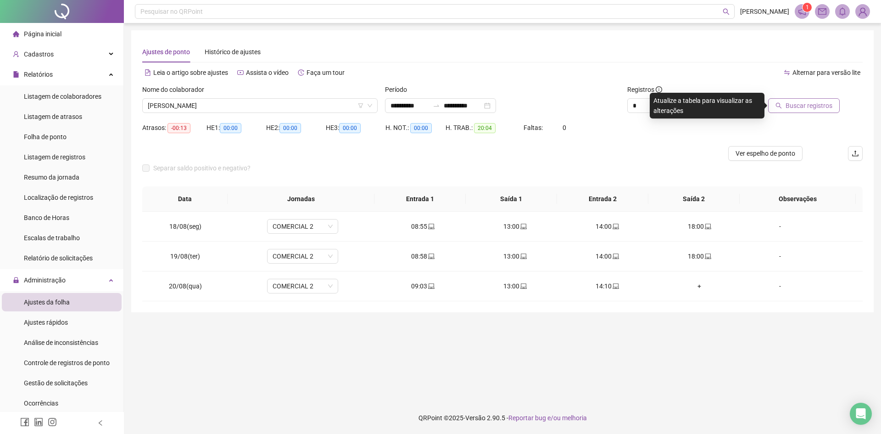
click at [796, 100] on button "Buscar registros" at bounding box center [804, 105] width 72 height 15
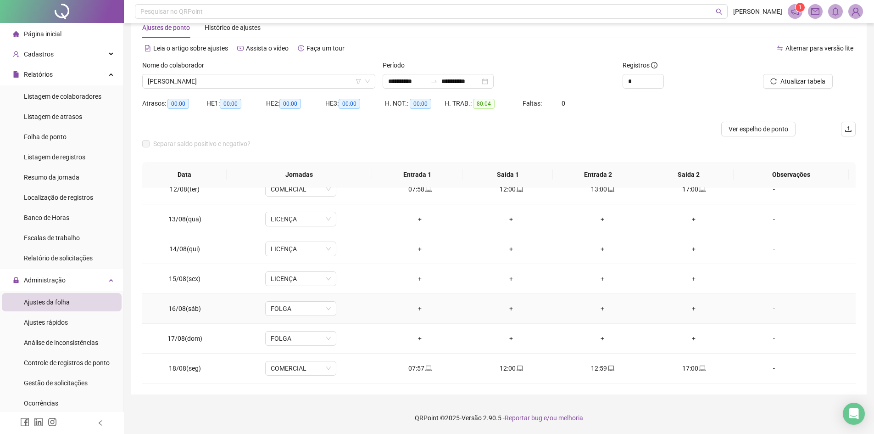
scroll to position [325, 0]
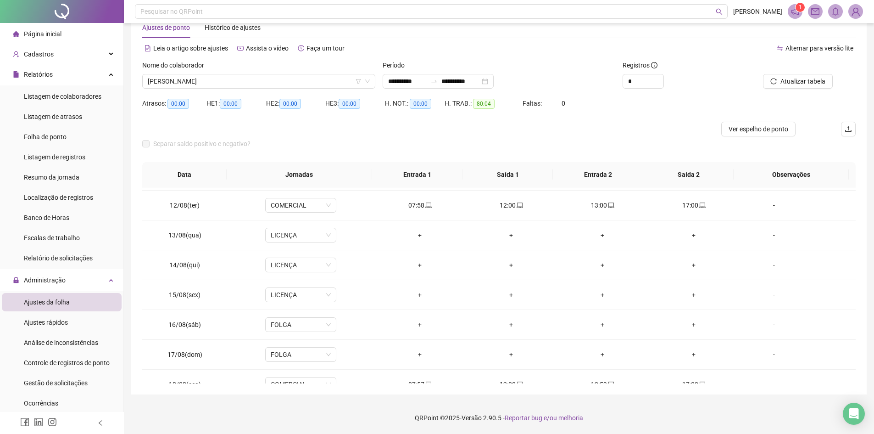
click at [568, 81] on div "**********" at bounding box center [499, 81] width 233 height 15
click at [57, 56] on div "Cadastros" at bounding box center [62, 54] width 120 height 18
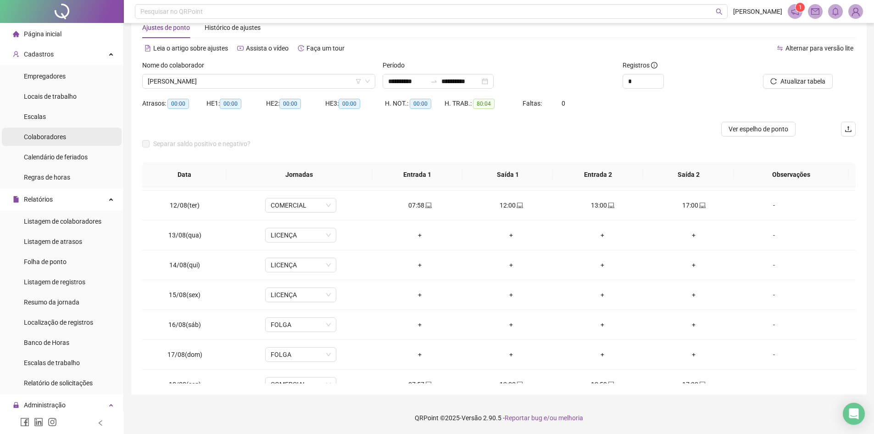
click at [50, 138] on span "Colaboradores" at bounding box center [45, 136] width 42 height 7
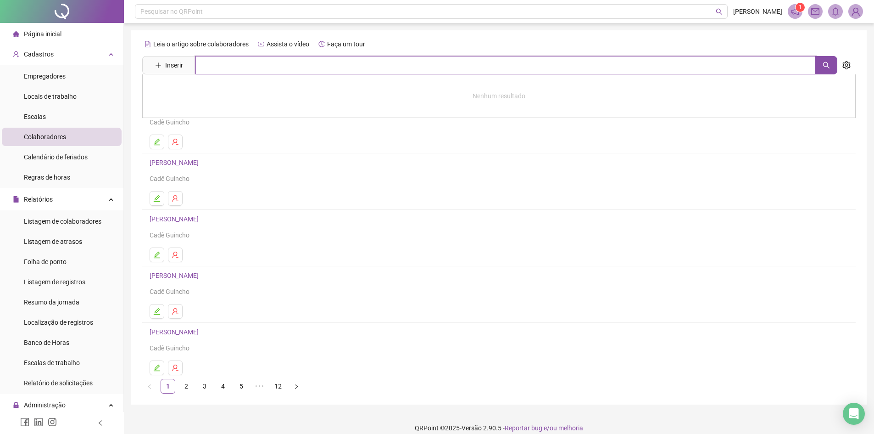
click at [220, 64] on input "text" at bounding box center [505, 65] width 620 height 18
type input "****"
click at [208, 130] on link "[PERSON_NAME]" at bounding box center [183, 131] width 49 height 7
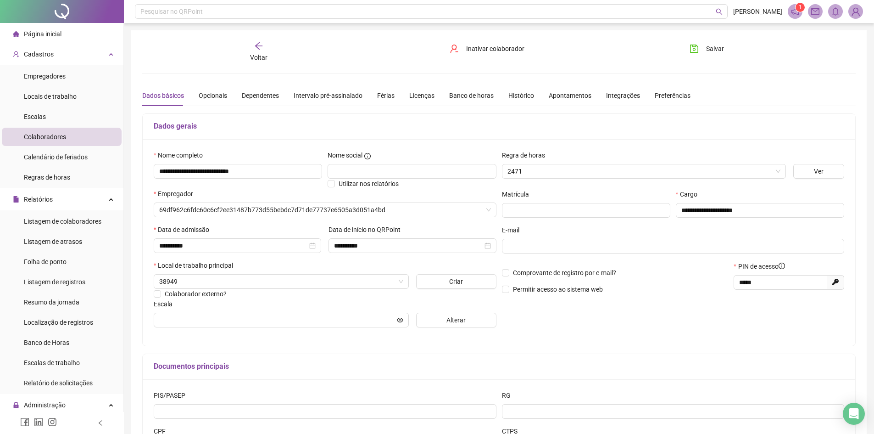
type input "***"
click at [267, 60] on div "Voltar" at bounding box center [258, 51] width 113 height 21
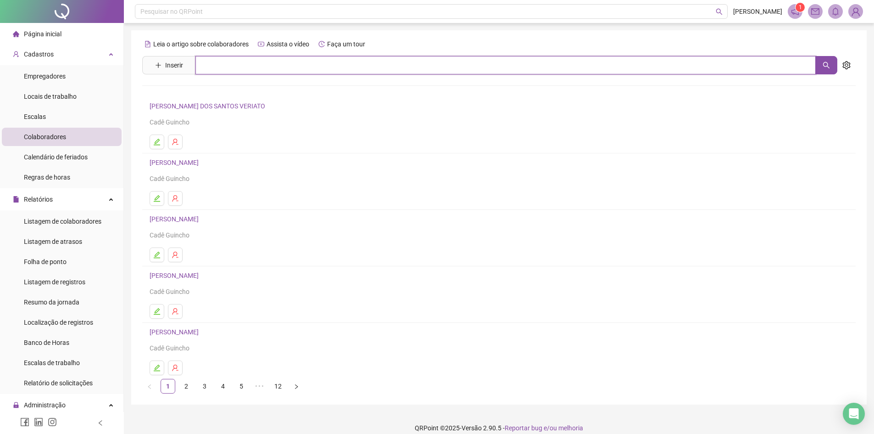
click at [238, 66] on input "text" at bounding box center [505, 65] width 620 height 18
type input "*****"
click at [208, 110] on link "[PERSON_NAME]" at bounding box center [183, 111] width 49 height 7
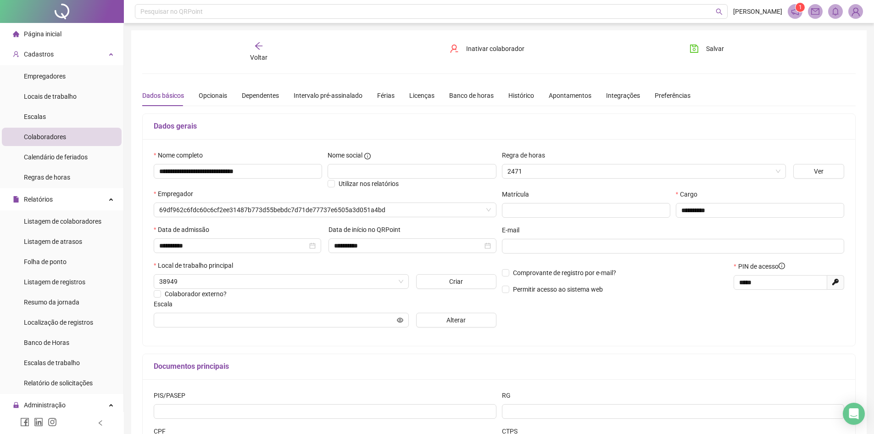
type input "*****"
click at [262, 52] on div "Voltar" at bounding box center [258, 51] width 113 height 21
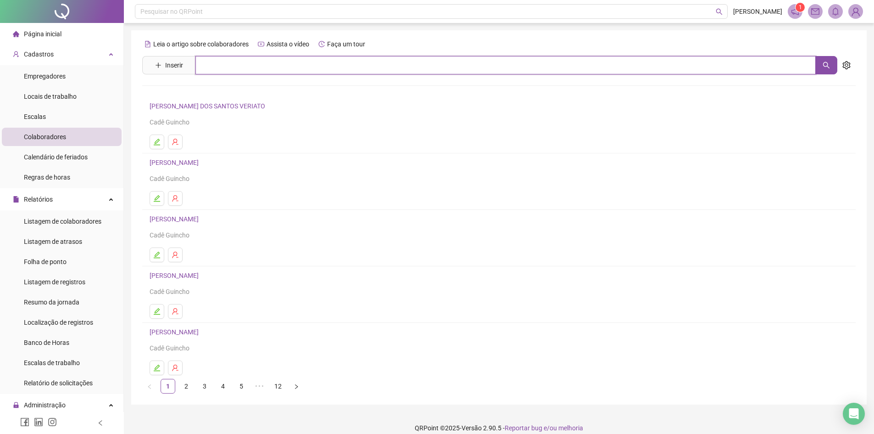
click at [233, 64] on input "text" at bounding box center [505, 65] width 620 height 18
type input "*****"
click at [208, 170] on link "[PERSON_NAME]" at bounding box center [183, 171] width 49 height 7
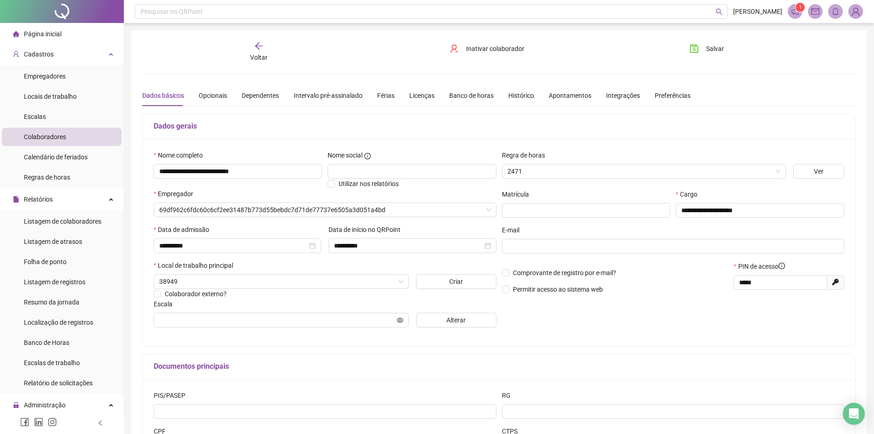
type input "**********"
click at [789, 11] on span at bounding box center [795, 11] width 15 height 15
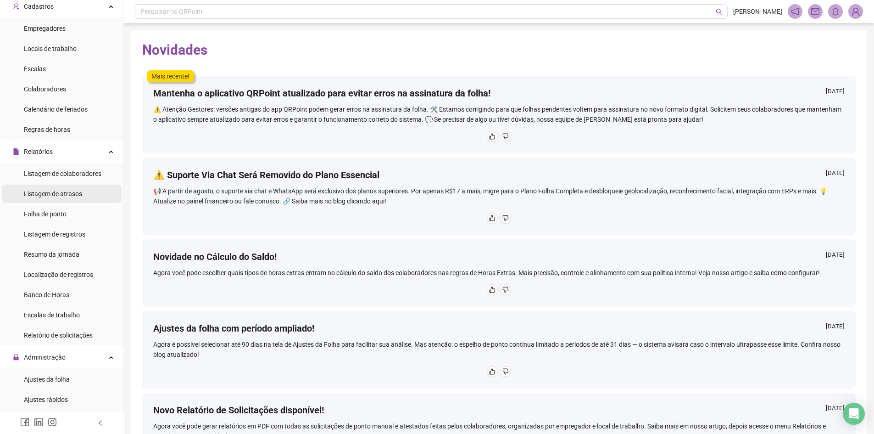
scroll to position [92, 0]
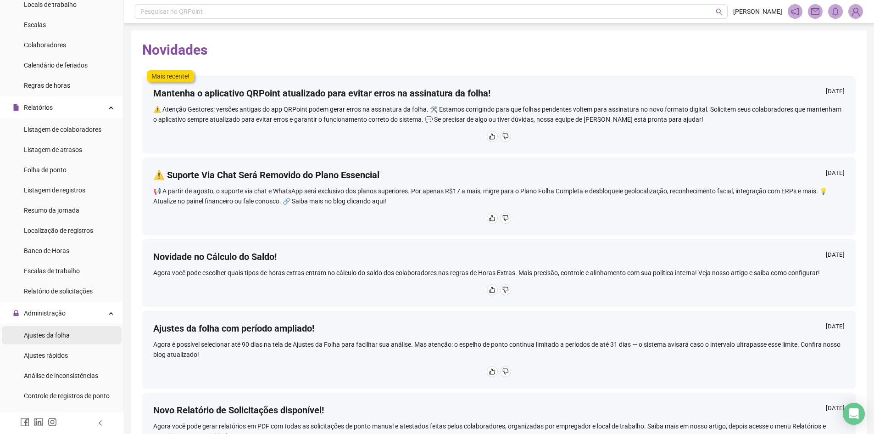
click at [41, 337] on span "Ajustes da folha" at bounding box center [47, 334] width 46 height 7
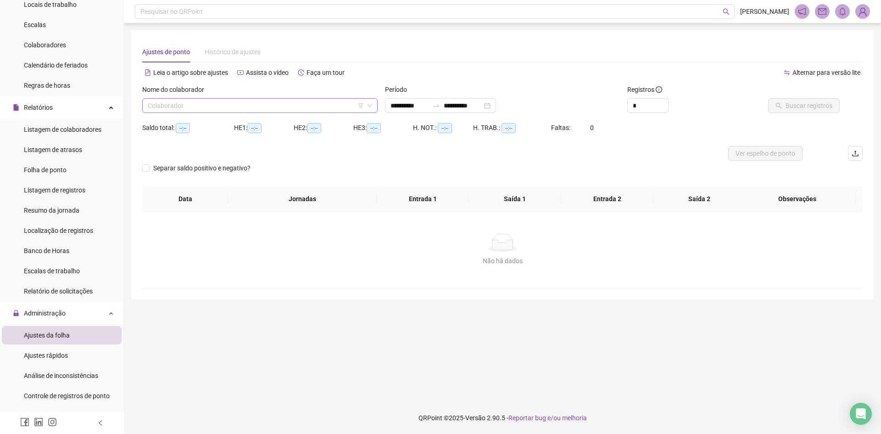
type input "**********"
click at [250, 103] on input "search" at bounding box center [256, 106] width 216 height 14
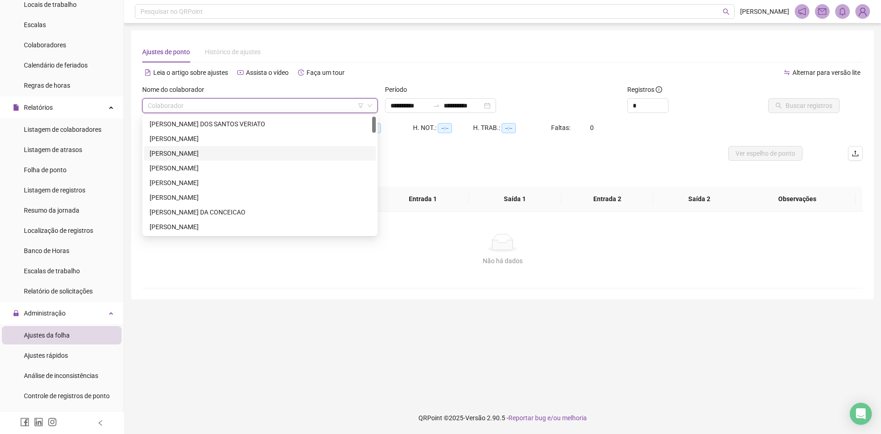
click at [225, 157] on div "[PERSON_NAME]" at bounding box center [260, 153] width 221 height 10
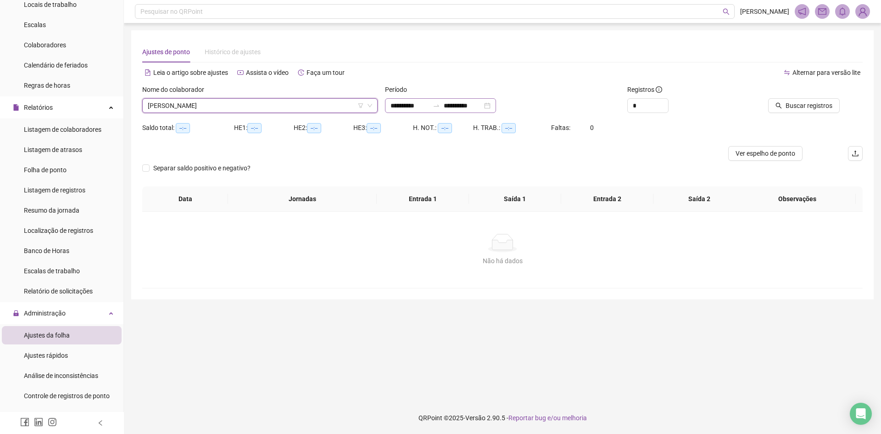
click at [496, 107] on div "**********" at bounding box center [440, 105] width 111 height 15
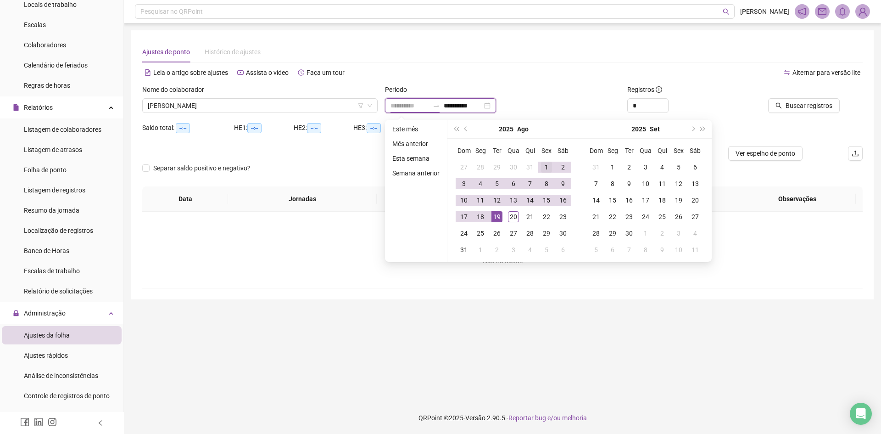
type input "**********"
click at [545, 165] on div "1" at bounding box center [546, 166] width 11 height 11
type input "**********"
click at [545, 201] on div "15" at bounding box center [546, 200] width 11 height 11
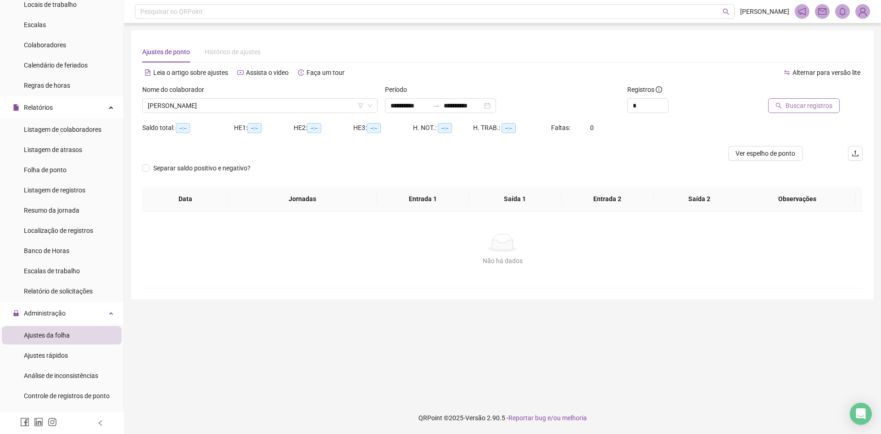
click at [808, 106] on span "Buscar registros" at bounding box center [808, 105] width 47 height 10
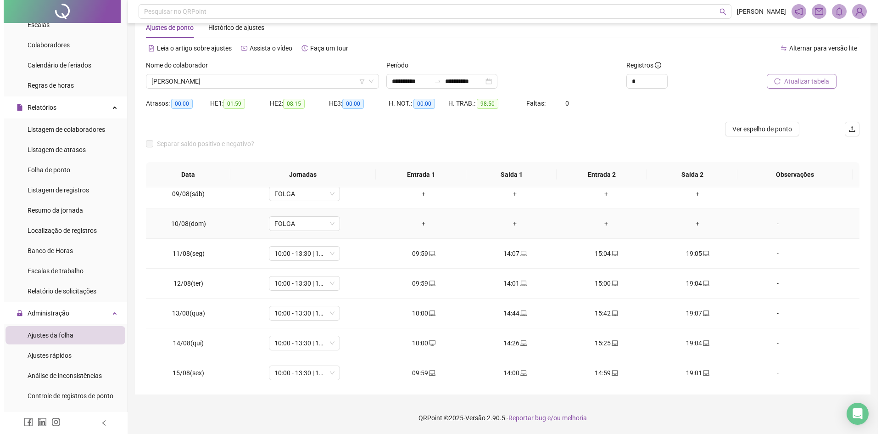
scroll to position [251, 0]
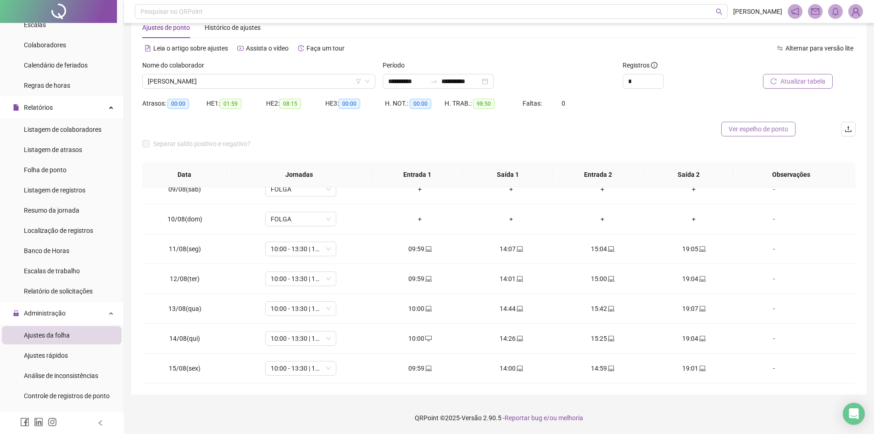
click at [754, 129] on span "Ver espelho de ponto" at bounding box center [758, 129] width 60 height 10
click at [494, 80] on div "**********" at bounding box center [438, 81] width 111 height 15
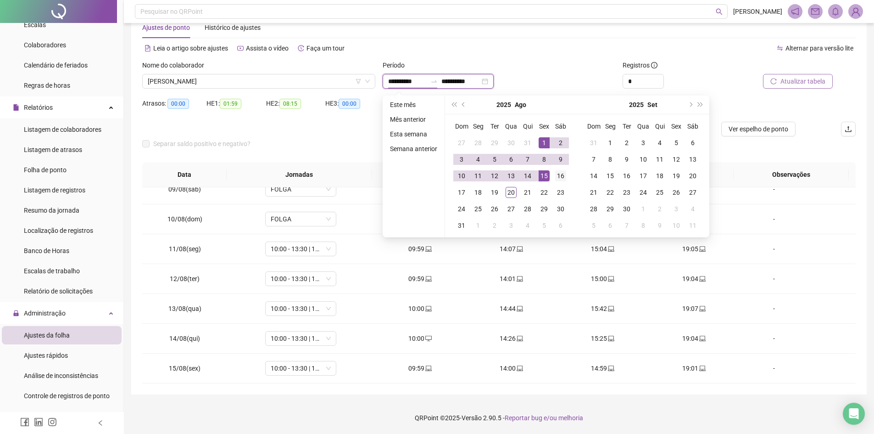
type input "**********"
click at [560, 177] on div "16" at bounding box center [560, 175] width 11 height 11
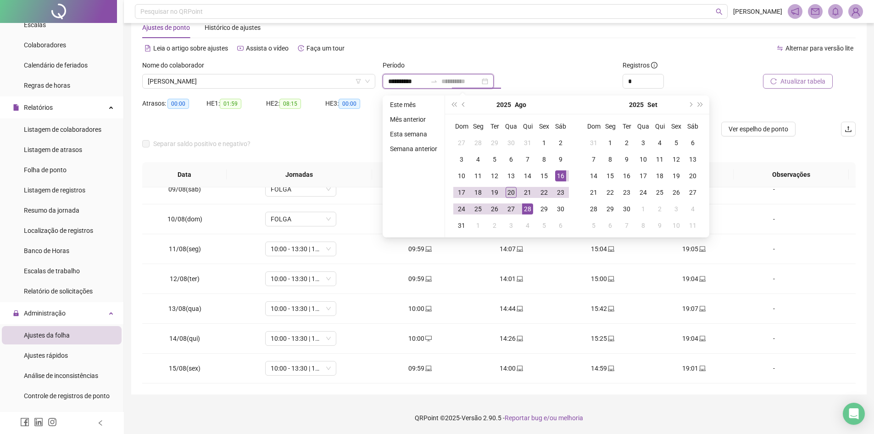
type input "**********"
click at [512, 194] on div "20" at bounding box center [511, 192] width 11 height 11
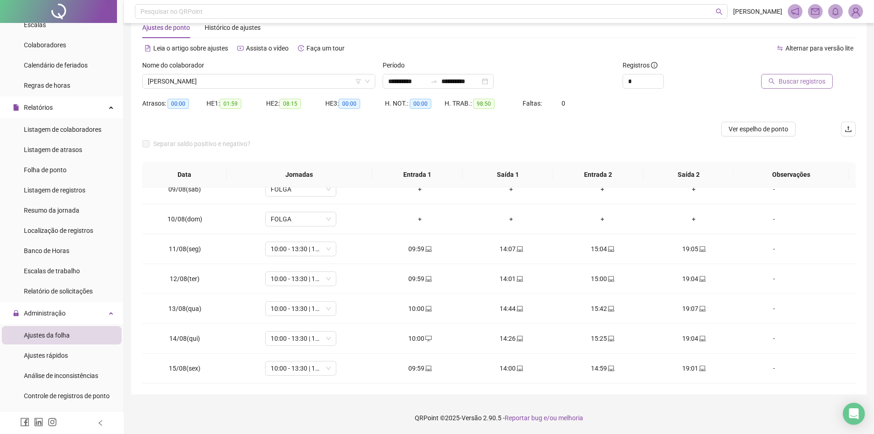
click at [774, 79] on icon "search" at bounding box center [772, 81] width 6 height 6
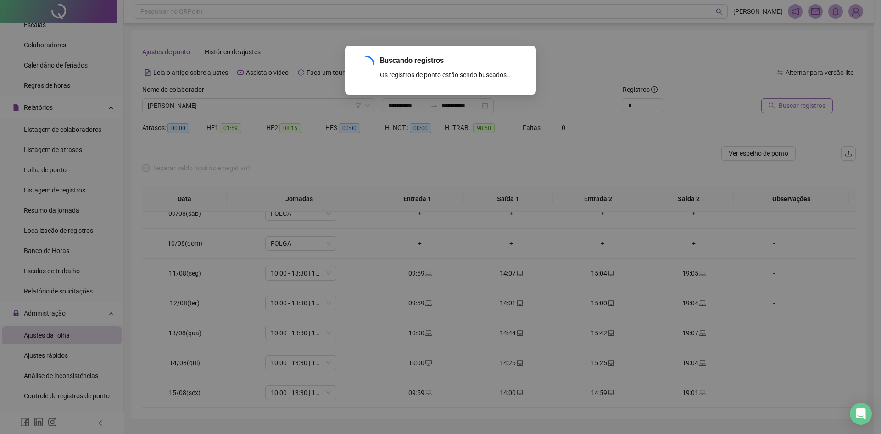
scroll to position [0, 0]
